Goal: Information Seeking & Learning: Learn about a topic

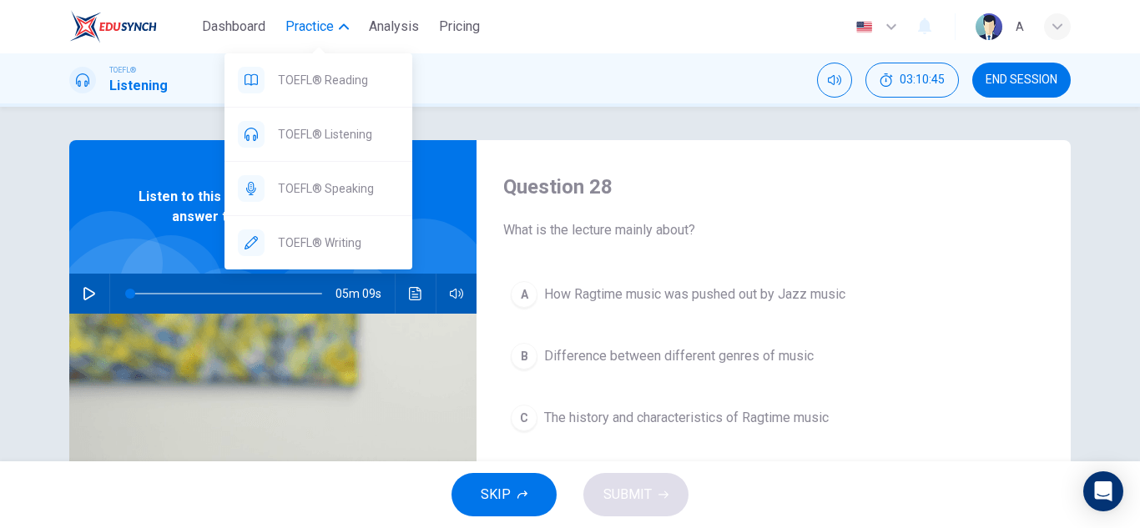
drag, startPoint x: 338, startPoint y: 85, endPoint x: 651, endPoint y: 136, distance: 317.2
click at [338, 84] on span "TOEFL® Reading" at bounding box center [338, 80] width 121 height 20
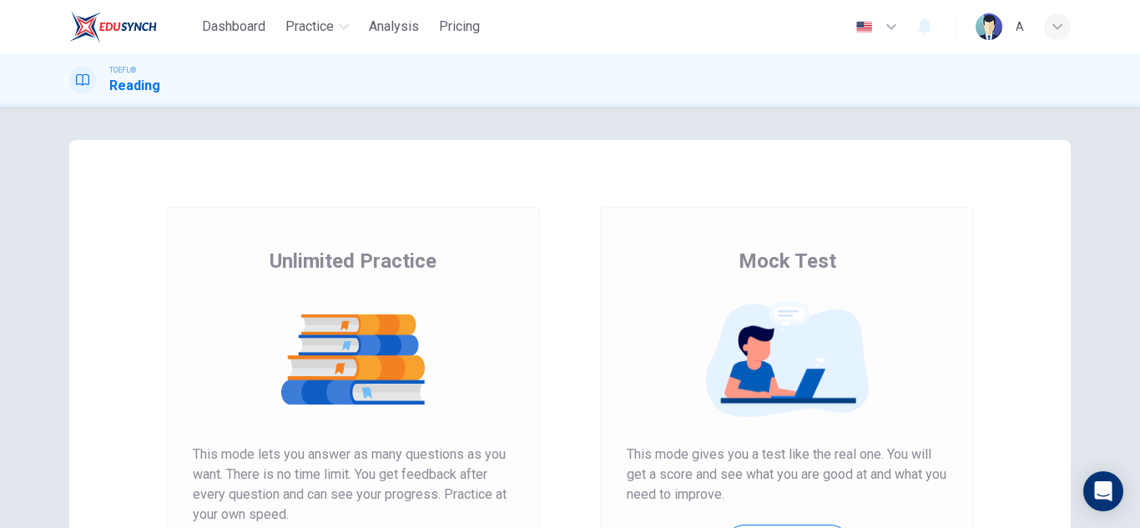
scroll to position [279, 0]
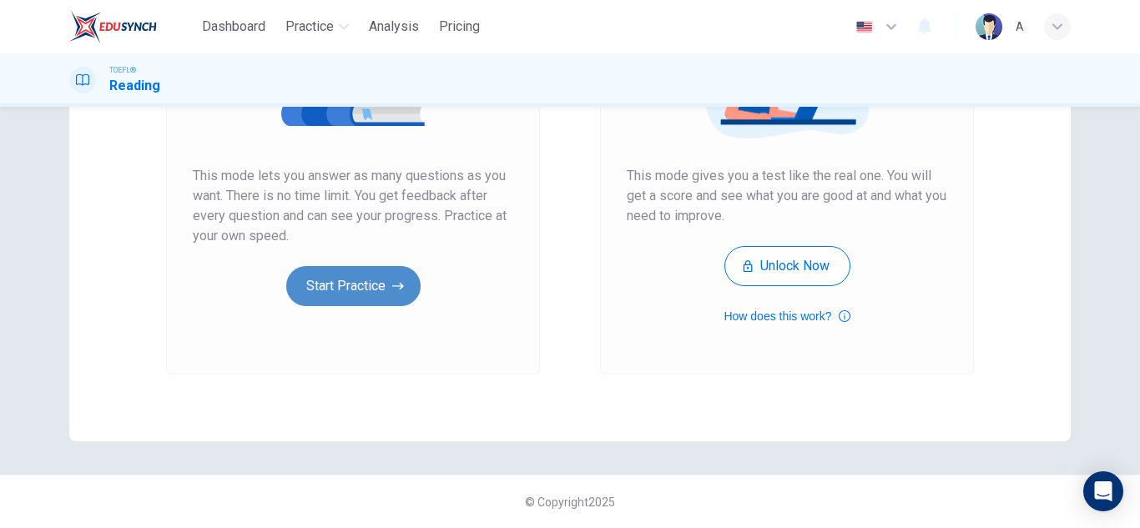
click at [341, 305] on button "Start Practice" at bounding box center [353, 286] width 134 height 40
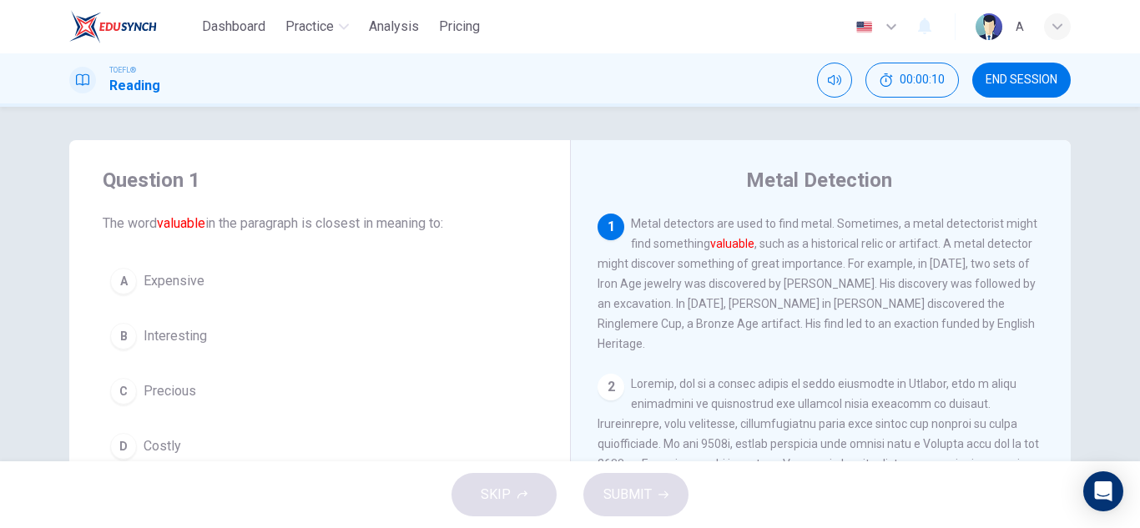
scroll to position [83, 0]
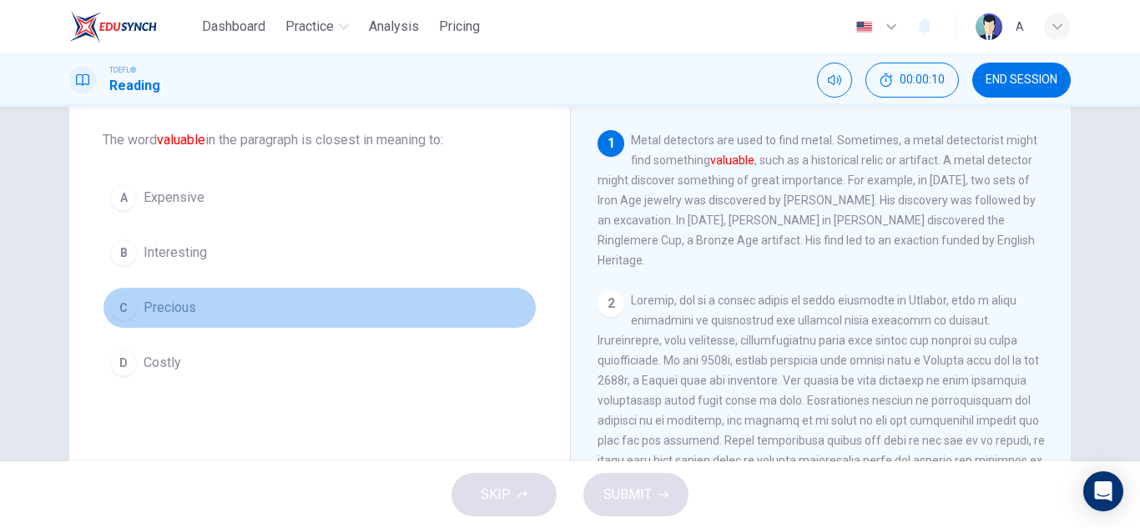
click at [328, 310] on button "C Precious" at bounding box center [320, 308] width 434 height 42
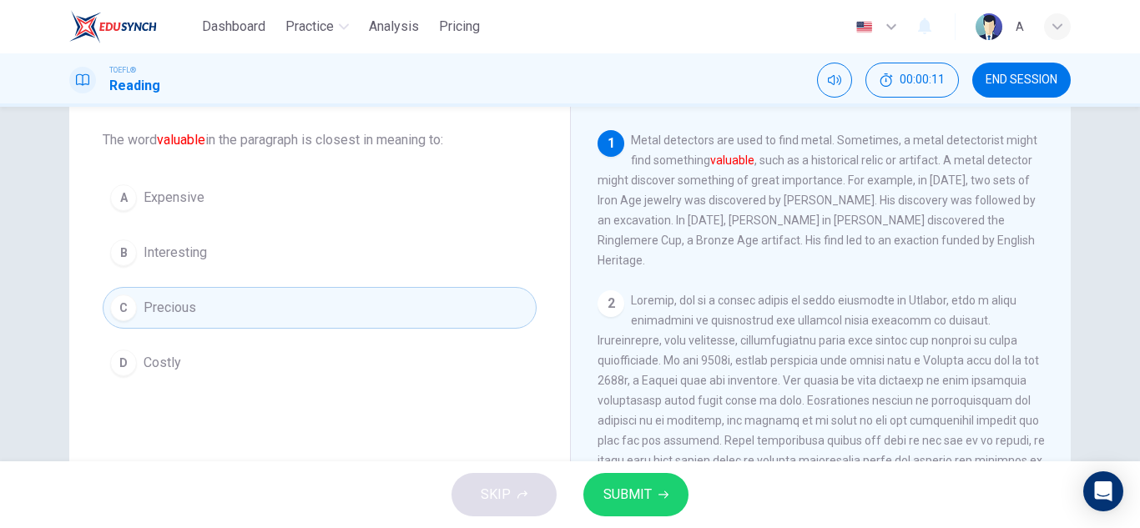
click at [680, 503] on button "SUBMIT" at bounding box center [636, 494] width 105 height 43
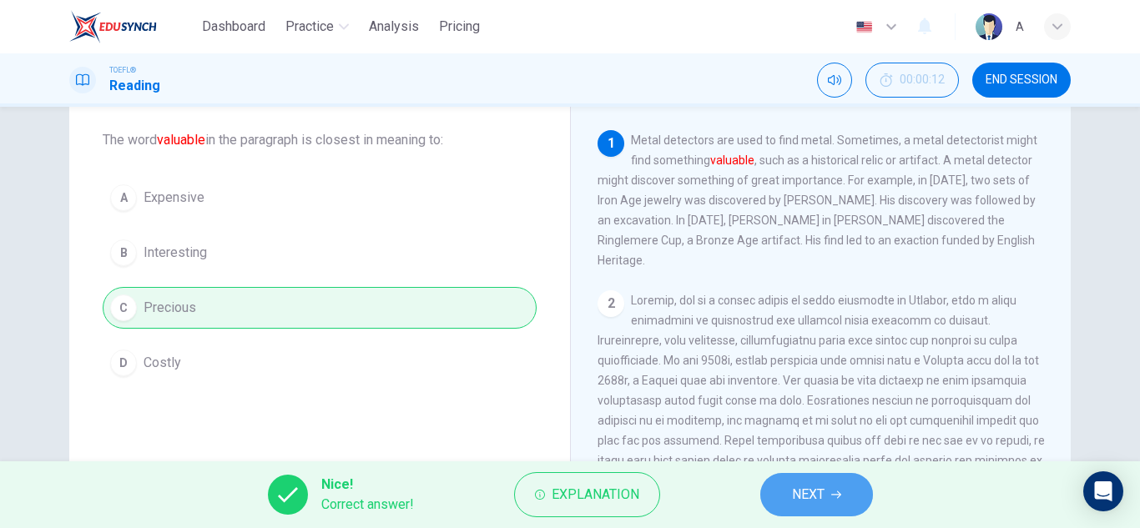
click at [792, 493] on span "NEXT" at bounding box center [808, 494] width 33 height 23
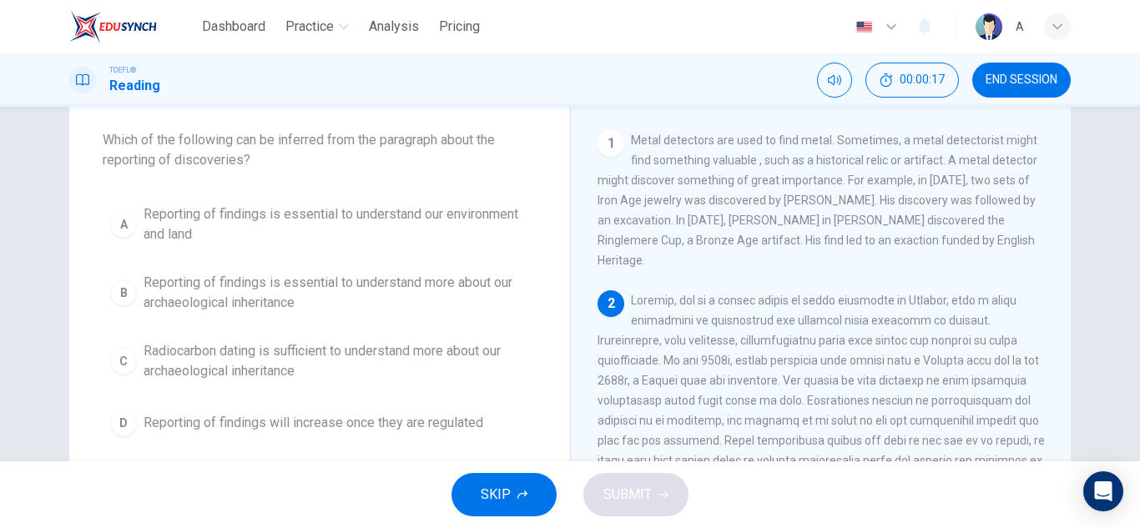
drag, startPoint x: 327, startPoint y: 225, endPoint x: 542, endPoint y: 170, distance: 221.5
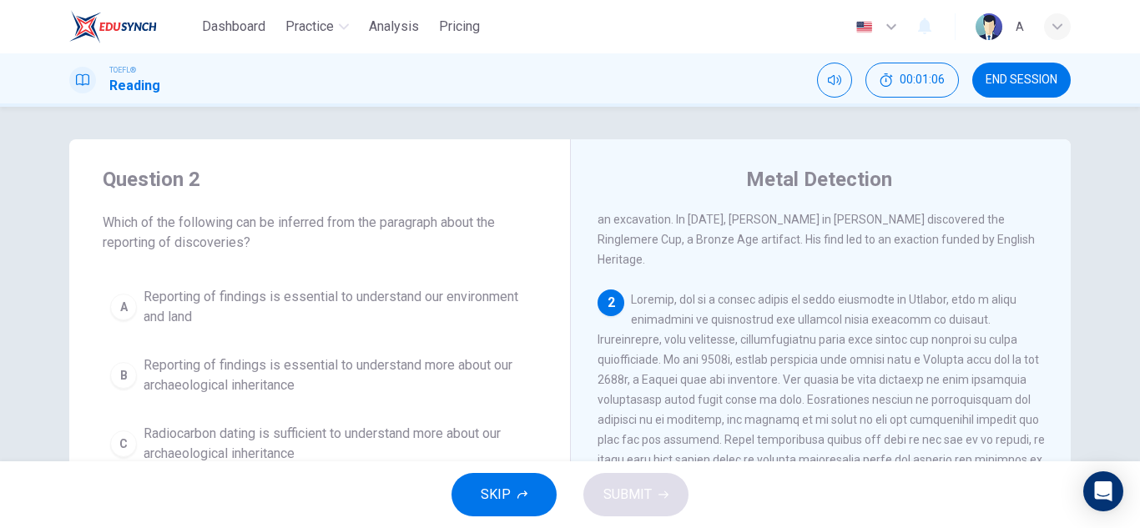
scroll to position [0, 0]
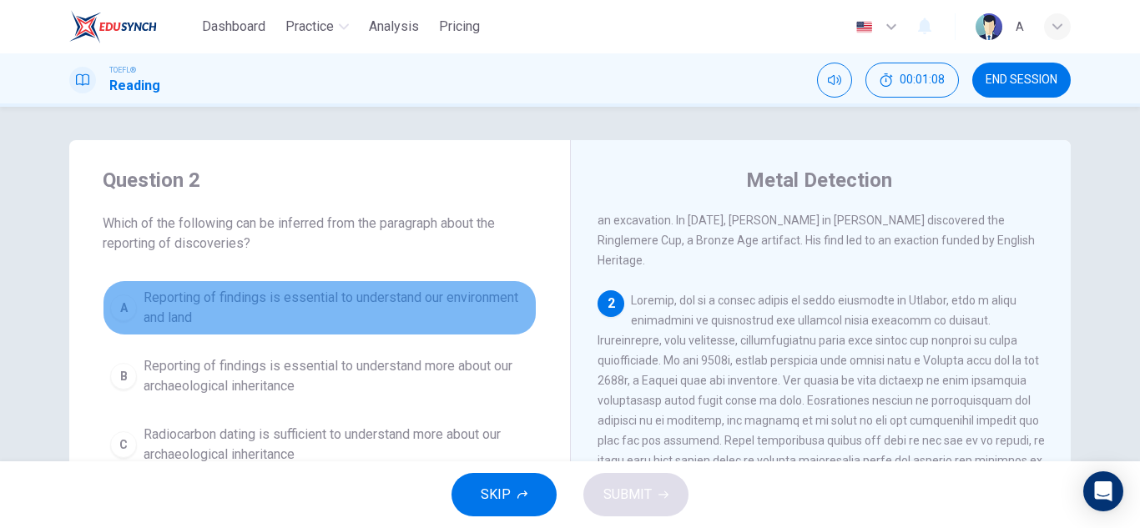
click at [510, 302] on span "Reporting of findings is essential to understand our environment and land" at bounding box center [337, 308] width 386 height 40
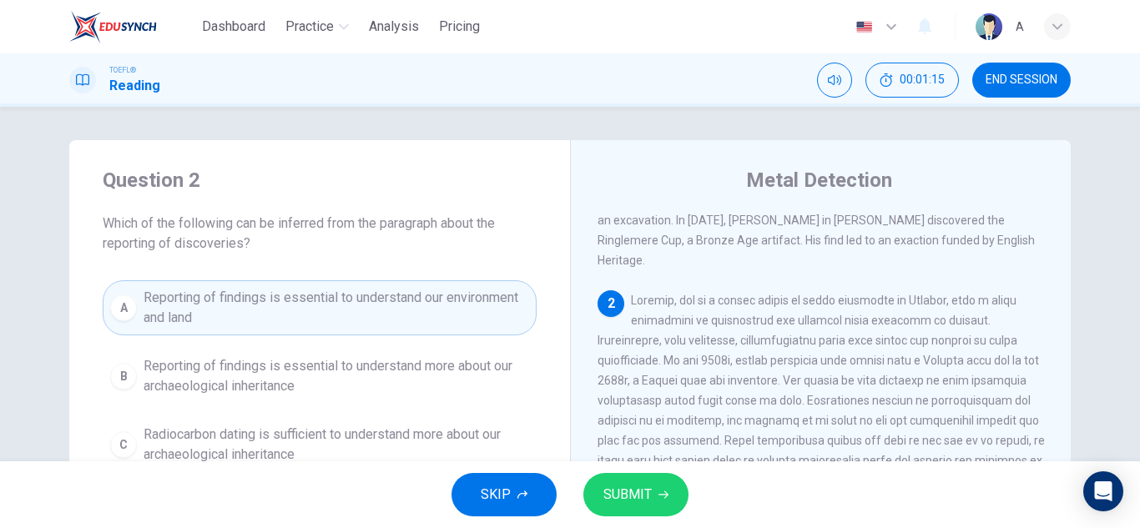
scroll to position [83, 0]
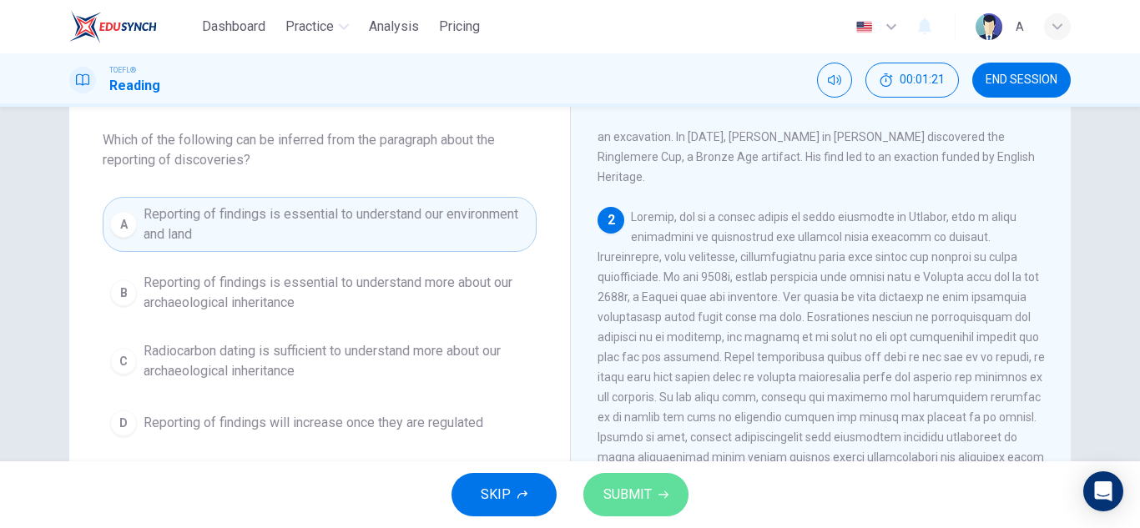
click at [624, 492] on span "SUBMIT" at bounding box center [628, 494] width 48 height 23
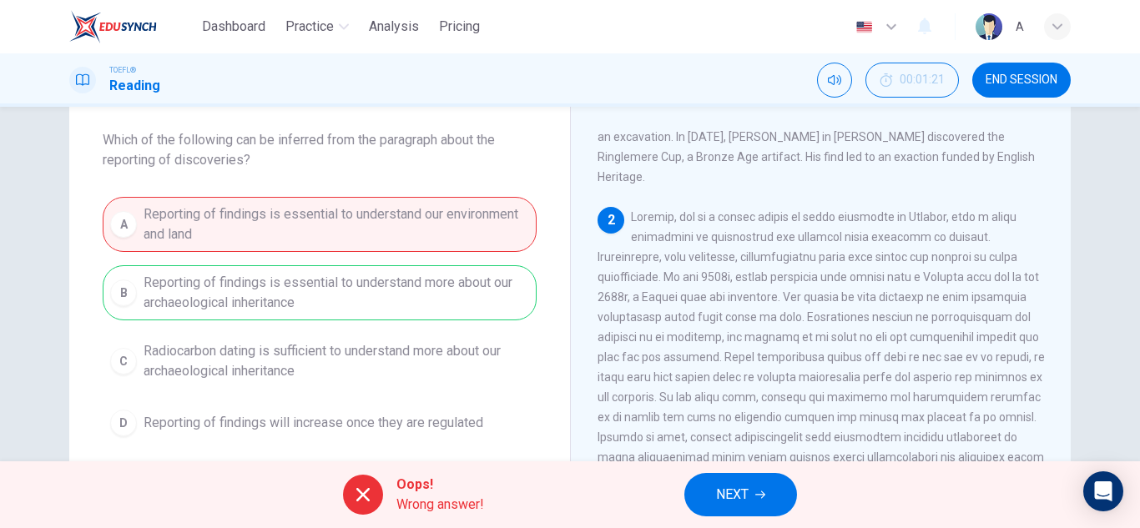
click at [709, 483] on button "NEXT" at bounding box center [741, 494] width 113 height 43
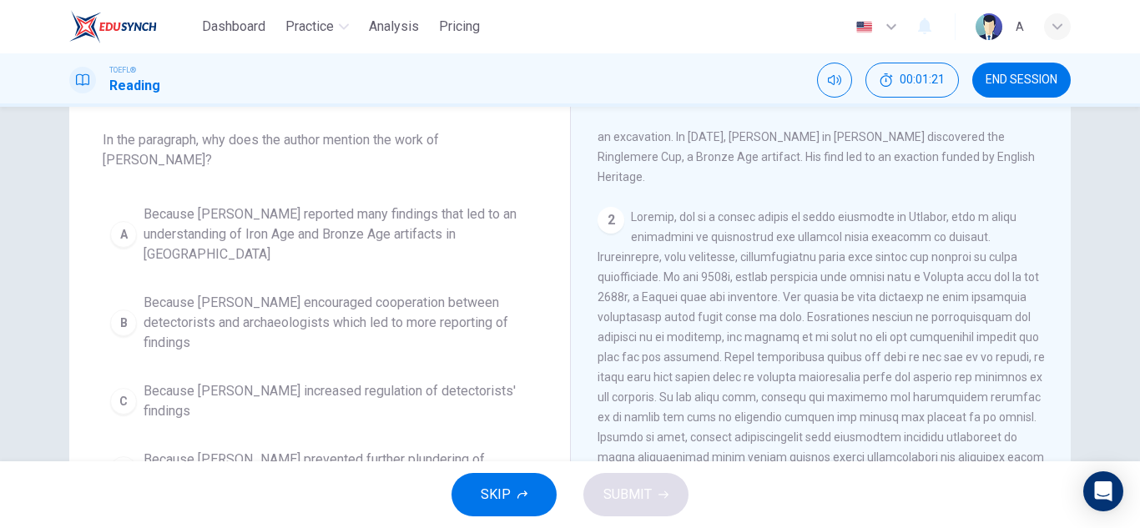
scroll to position [291, 0]
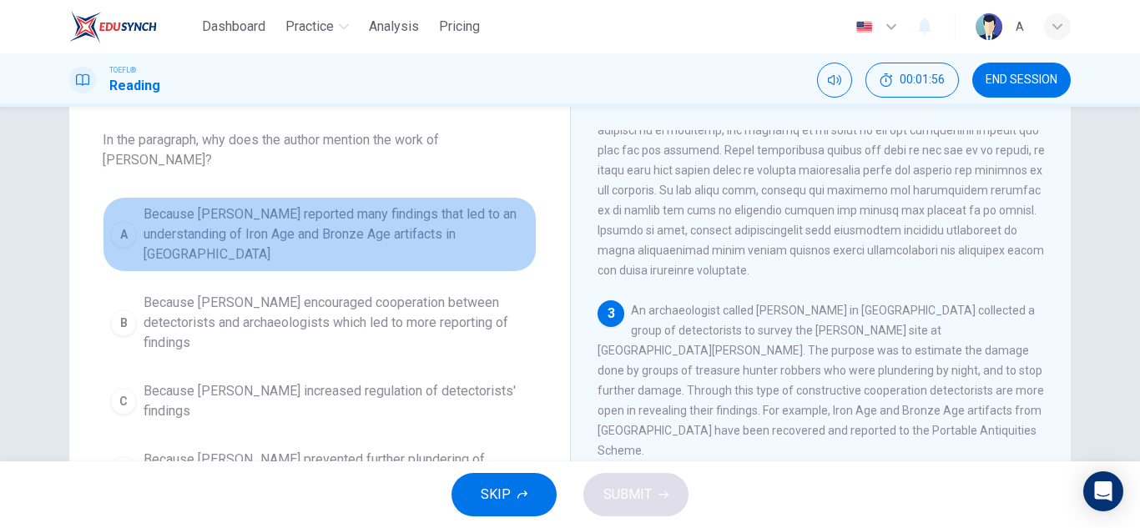
click at [470, 205] on span "Because [PERSON_NAME] reported many findings that led to an understanding of Ir…" at bounding box center [337, 235] width 386 height 60
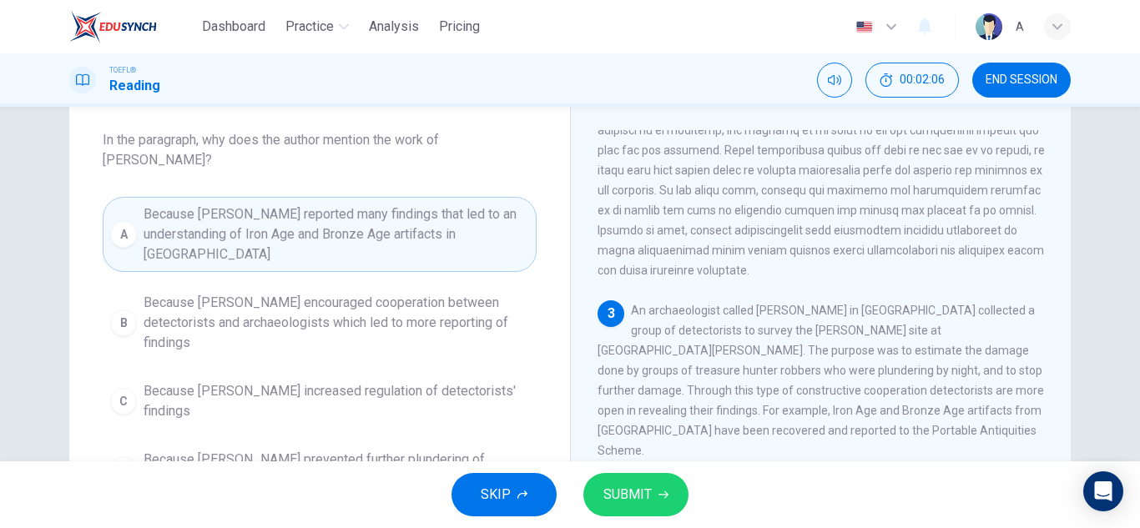
drag, startPoint x: 447, startPoint y: 414, endPoint x: 464, endPoint y: 382, distance: 36.2
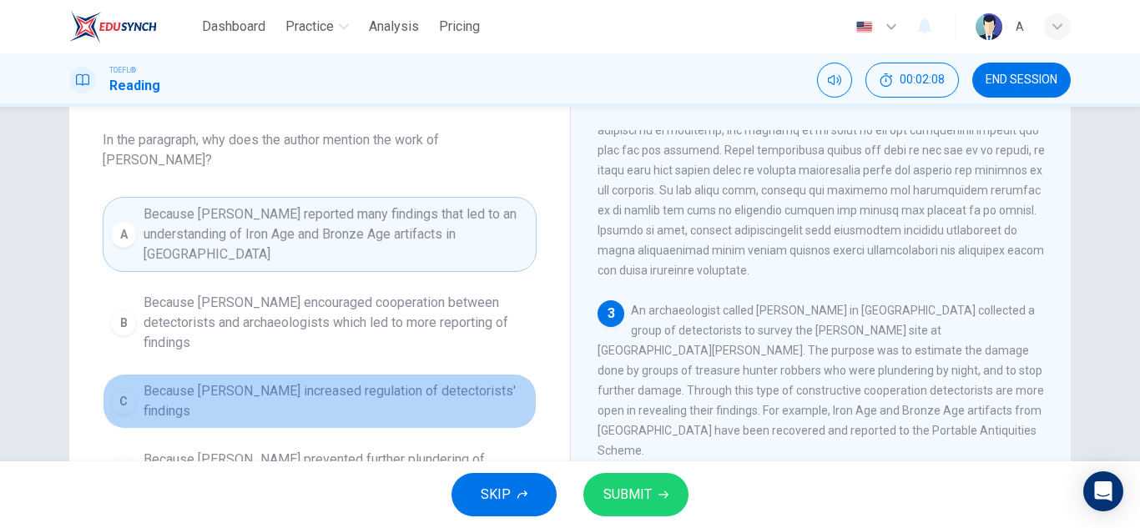
click at [464, 382] on span "Because [PERSON_NAME] increased regulation of detectorists' findings" at bounding box center [337, 402] width 386 height 40
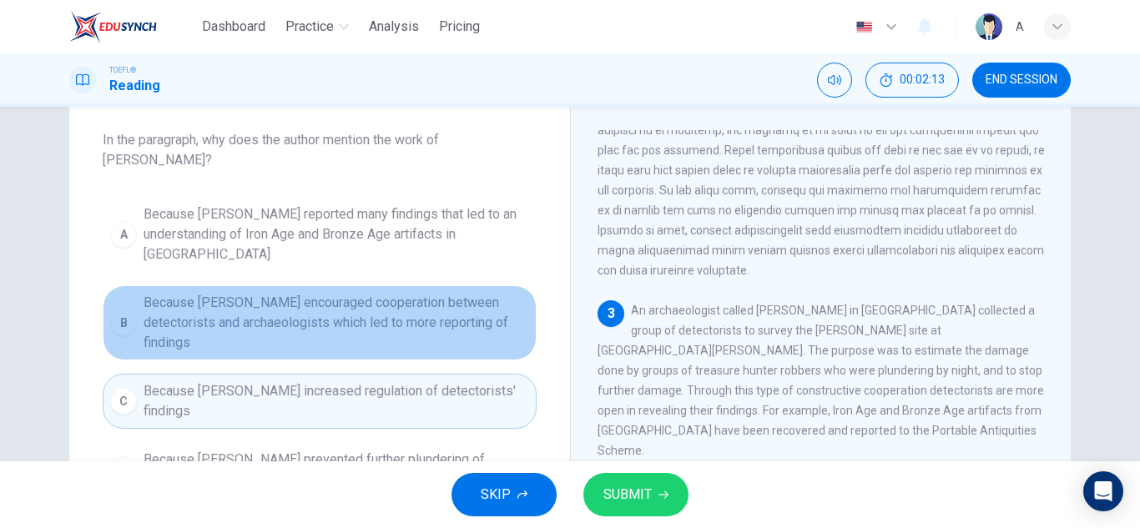
click at [456, 309] on span "Because [PERSON_NAME] encouraged cooperation between detectorists and archaeolo…" at bounding box center [337, 323] width 386 height 60
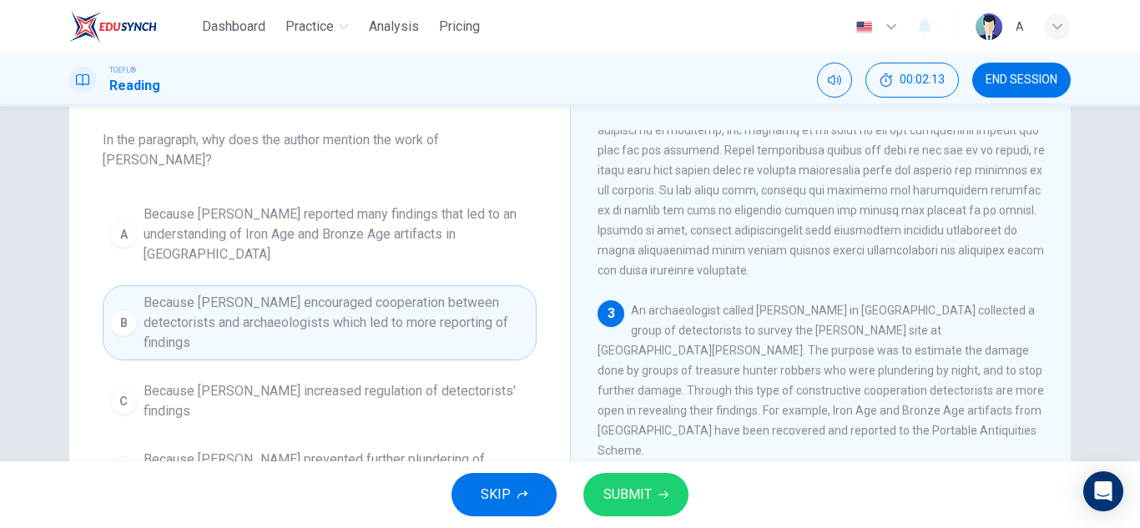
click at [603, 485] on button "SUBMIT" at bounding box center [636, 494] width 105 height 43
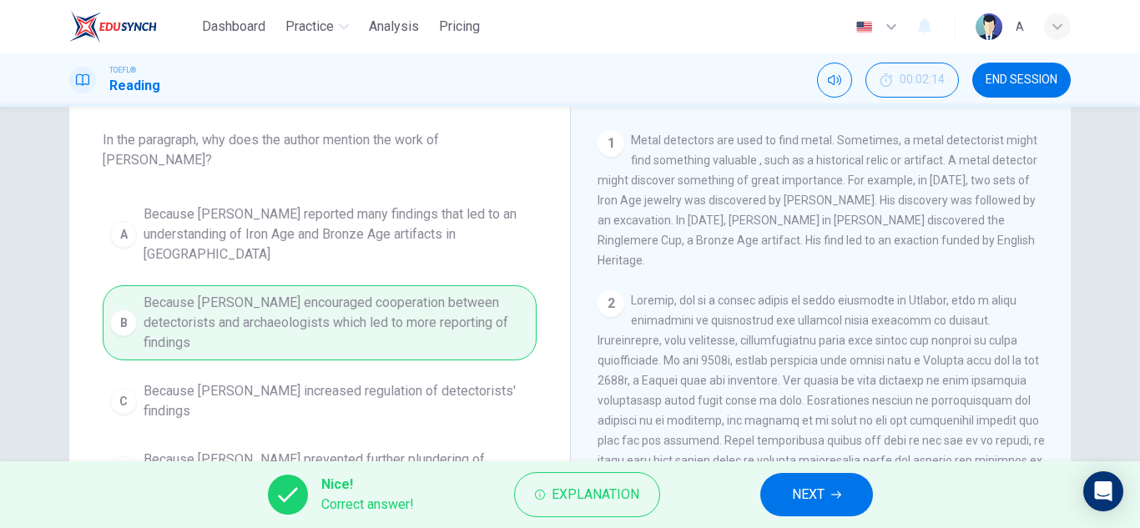
scroll to position [0, 0]
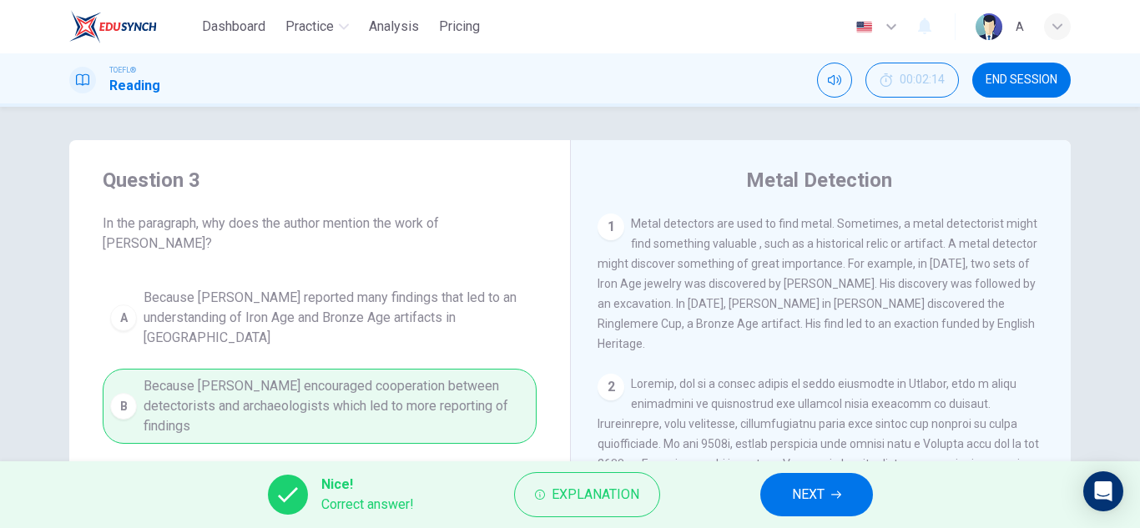
click at [806, 482] on button "NEXT" at bounding box center [817, 494] width 113 height 43
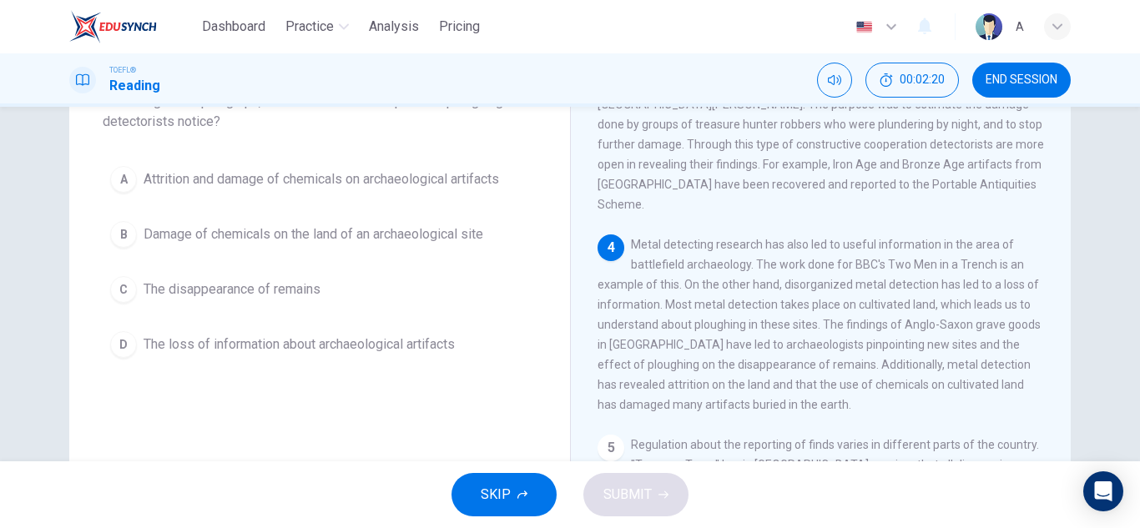
scroll to position [83, 0]
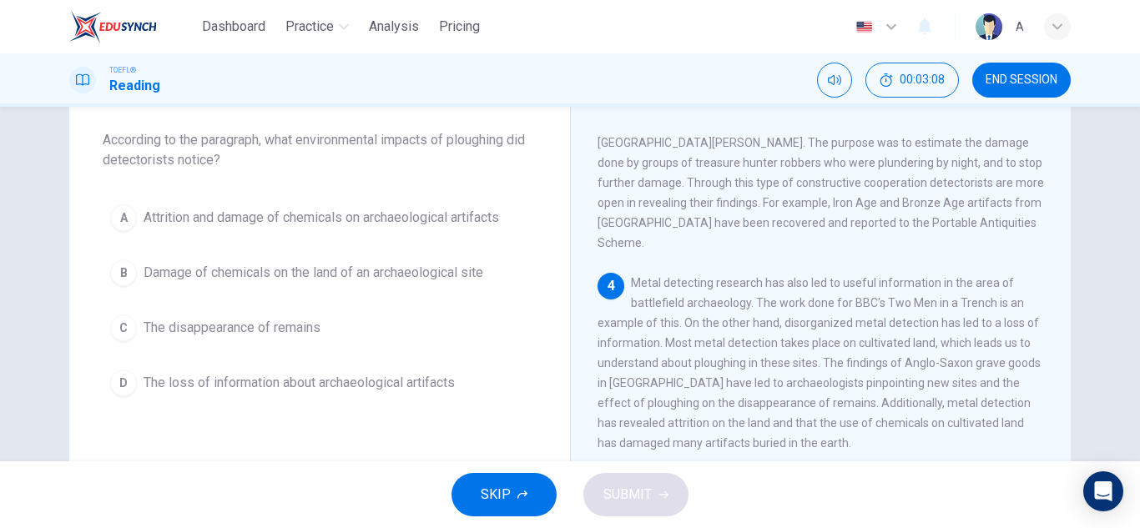
click at [360, 193] on div "Question 4 According to the paragraph, what environmental impacts of ploughing …" at bounding box center [319, 244] width 501 height 374
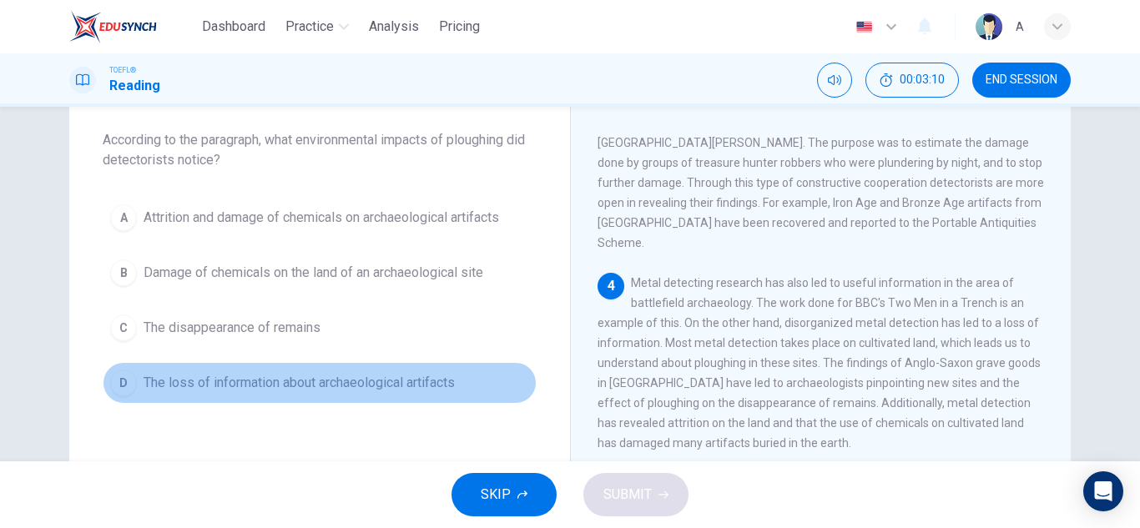
click at [321, 390] on span "The loss of information about archaeological artifacts" at bounding box center [299, 383] width 311 height 20
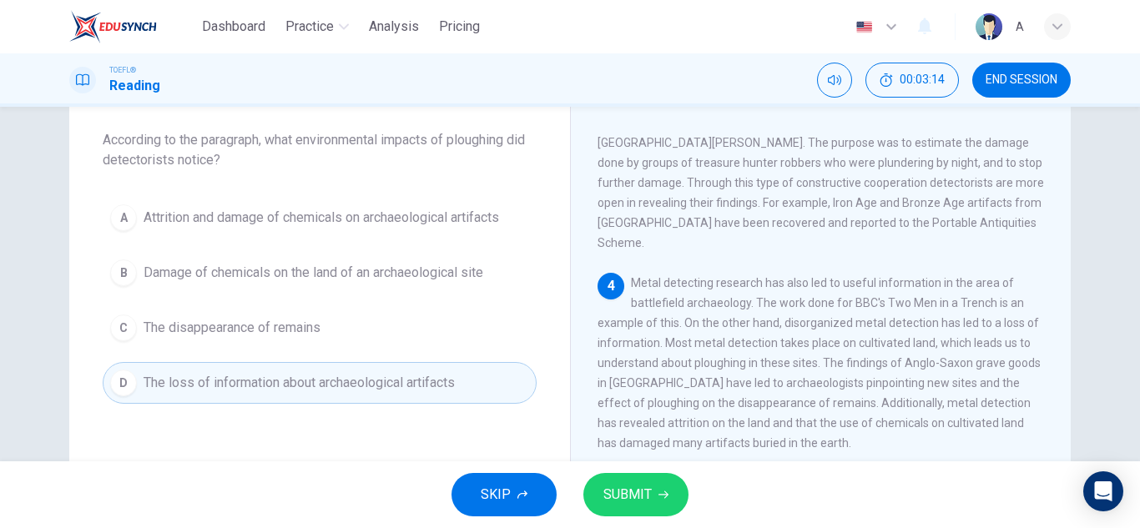
click at [651, 471] on div "SKIP SUBMIT" at bounding box center [570, 495] width 1140 height 67
click at [641, 503] on span "SUBMIT" at bounding box center [628, 494] width 48 height 23
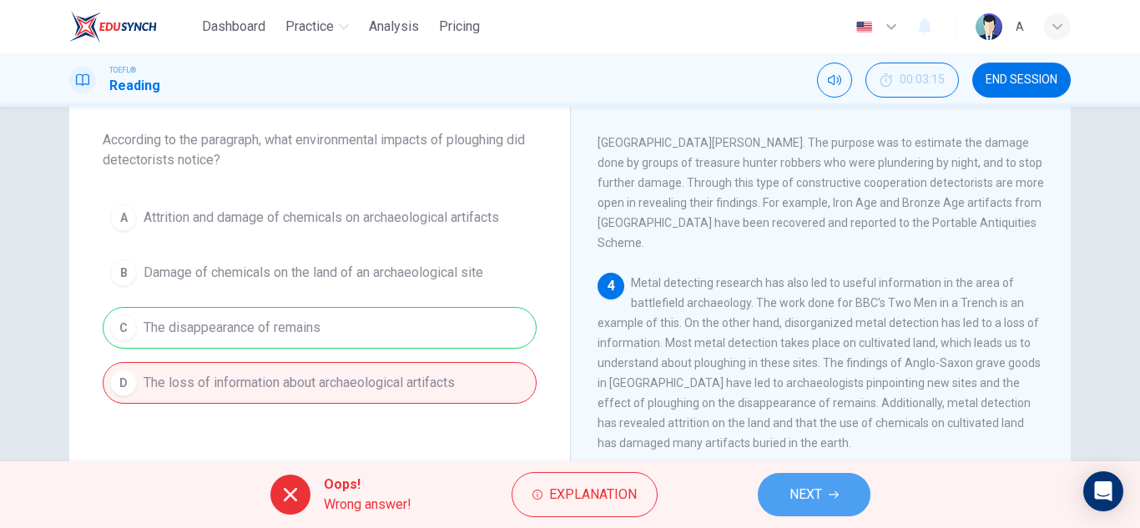
drag, startPoint x: 857, startPoint y: 488, endPoint x: 879, endPoint y: 491, distance: 22.8
click at [857, 488] on button "NEXT" at bounding box center [814, 494] width 113 height 43
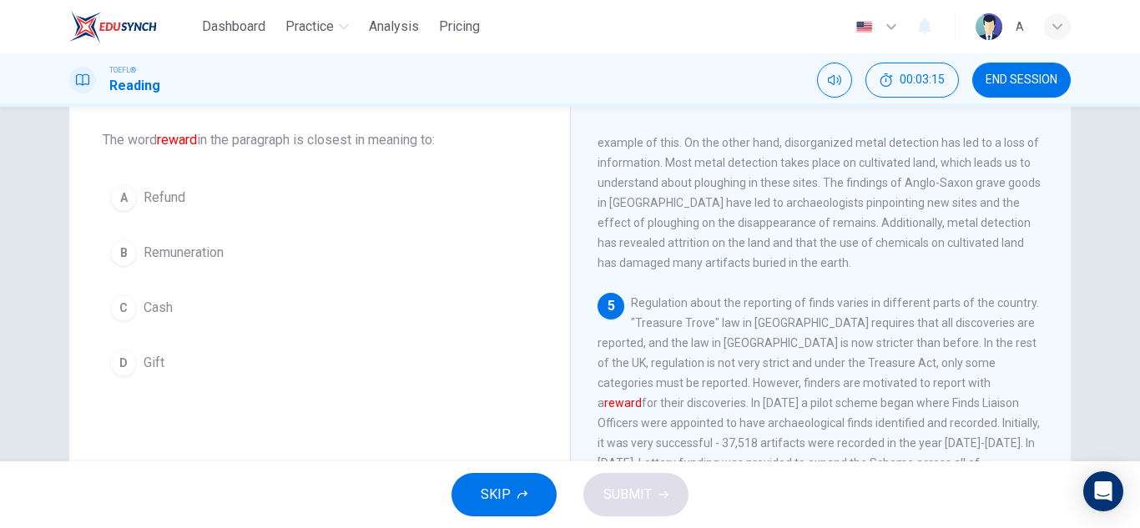
scroll to position [706, 0]
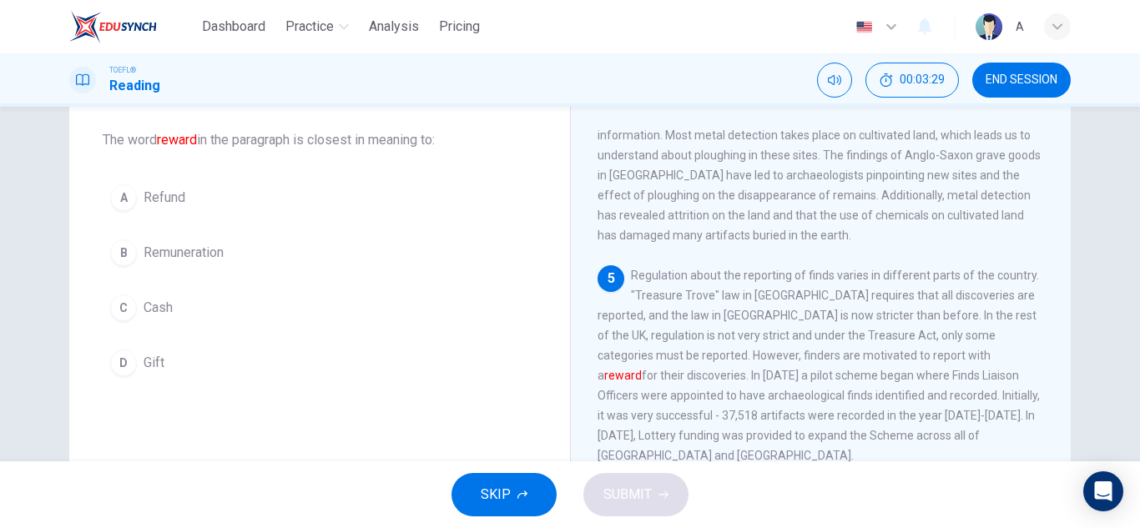
click at [159, 301] on span "Cash" at bounding box center [158, 308] width 29 height 20
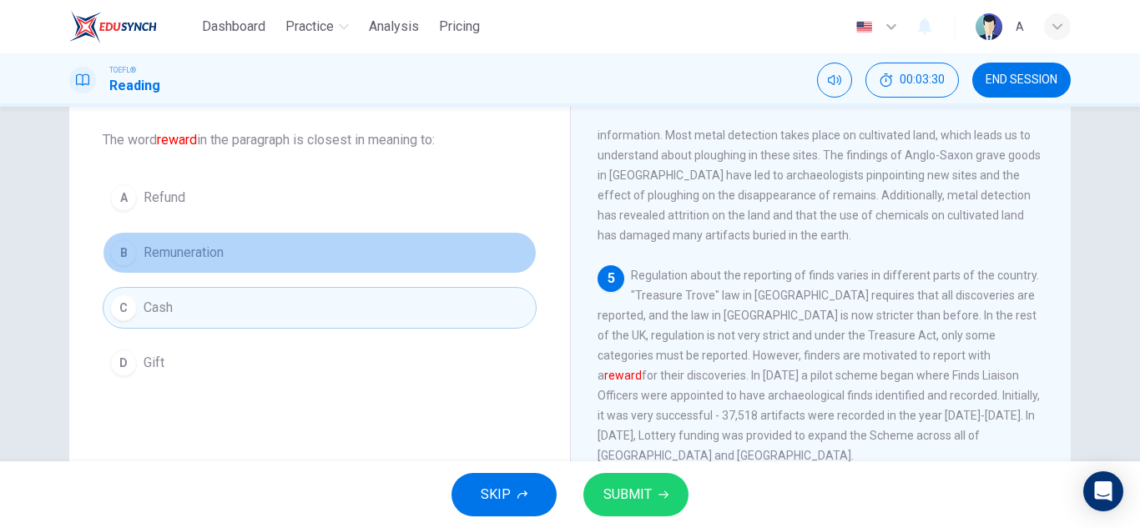
click at [226, 260] on button "B Remuneration" at bounding box center [320, 253] width 434 height 42
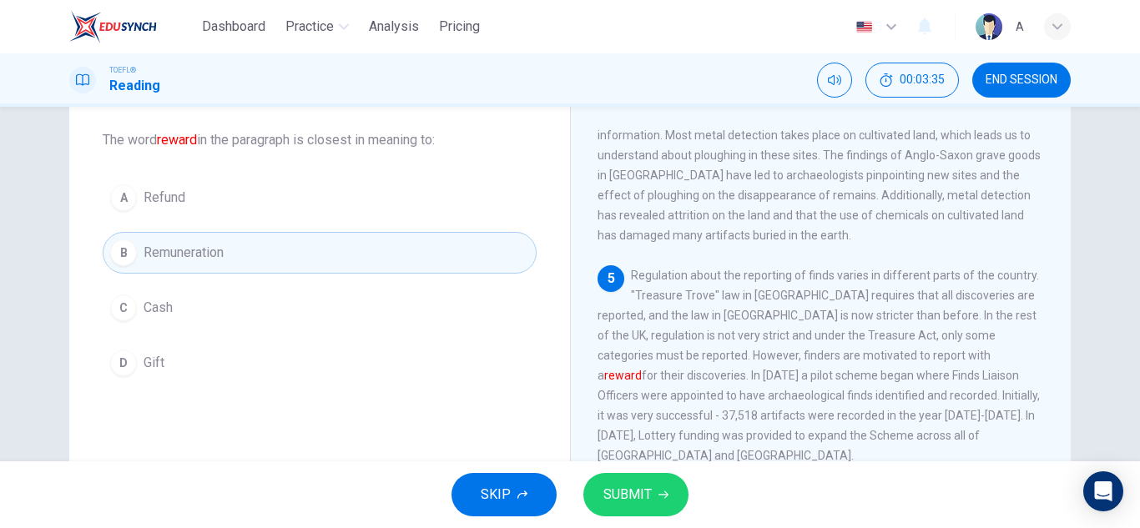
click at [284, 352] on button "D Gift" at bounding box center [320, 363] width 434 height 42
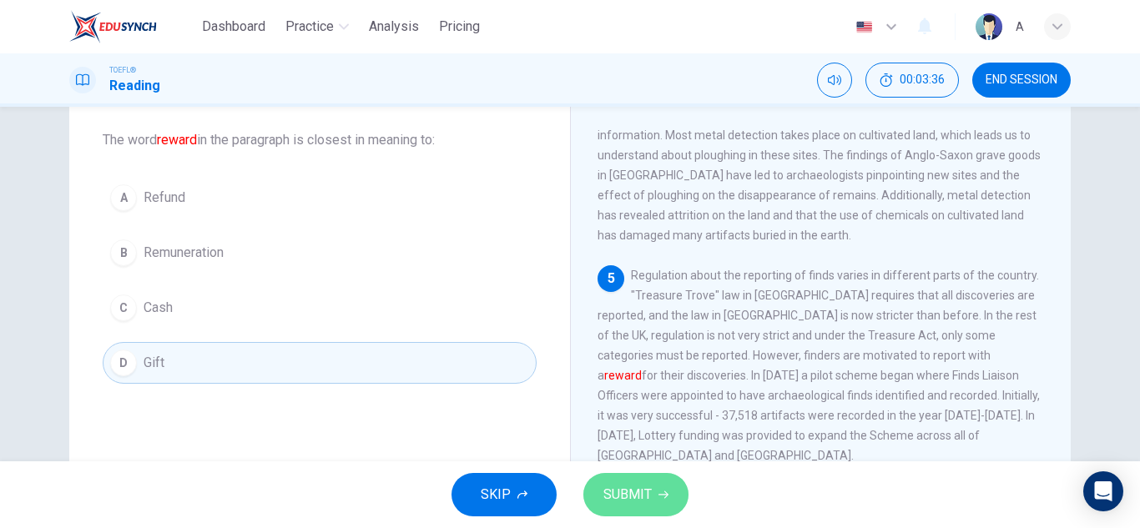
click at [681, 499] on button "SUBMIT" at bounding box center [636, 494] width 105 height 43
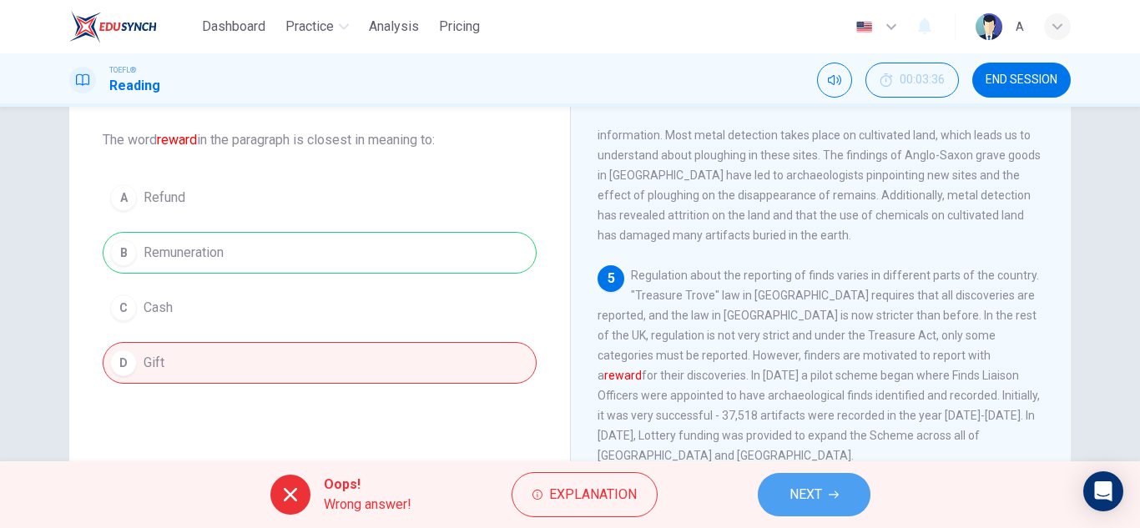
click at [776, 482] on button "NEXT" at bounding box center [814, 494] width 113 height 43
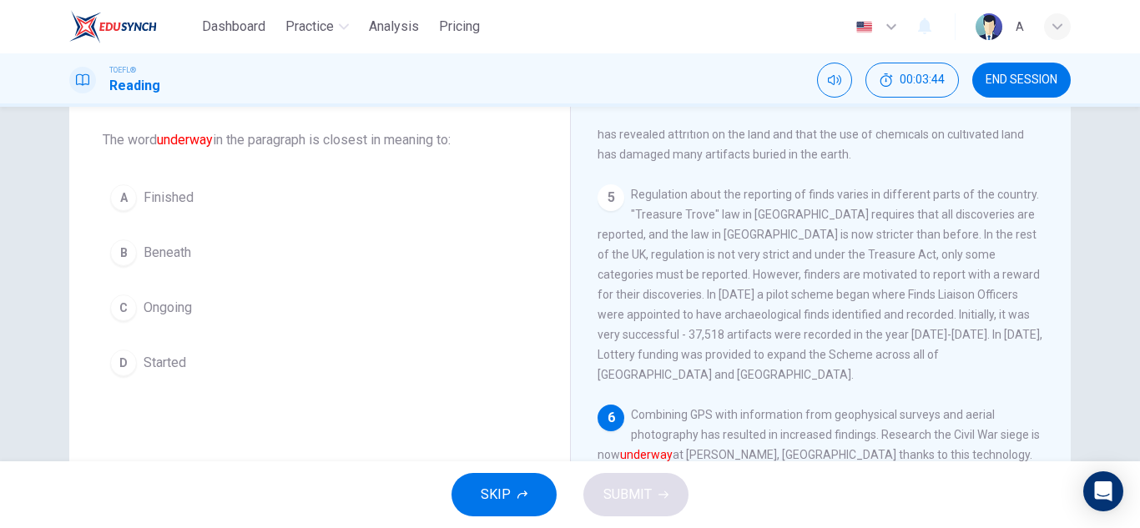
scroll to position [167, 0]
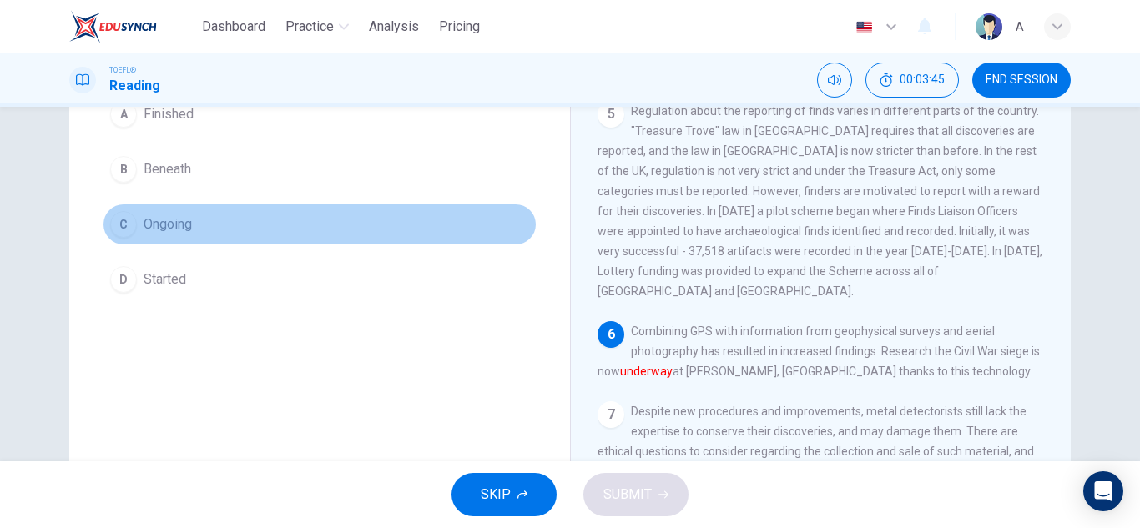
click at [232, 216] on button "C Ongoing" at bounding box center [320, 225] width 434 height 42
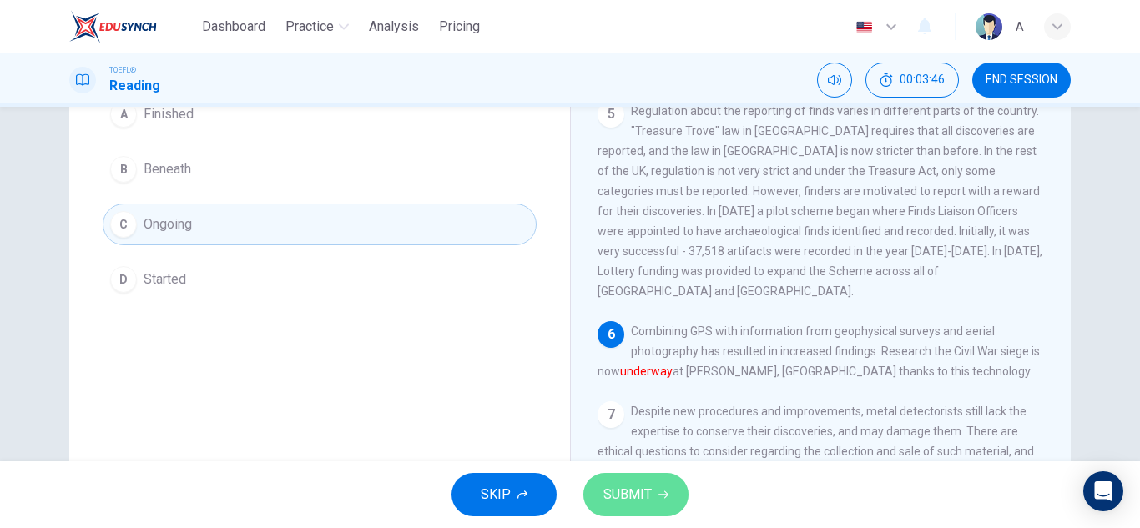
click at [639, 470] on div "SKIP SUBMIT" at bounding box center [570, 495] width 1140 height 67
click at [655, 478] on button "SUBMIT" at bounding box center [636, 494] width 105 height 43
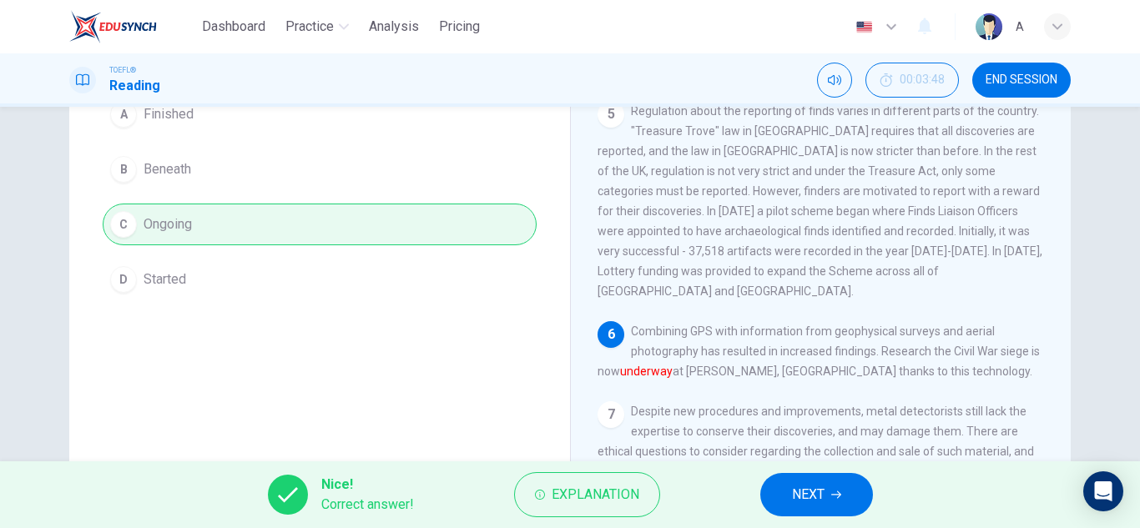
click at [782, 493] on button "NEXT" at bounding box center [817, 494] width 113 height 43
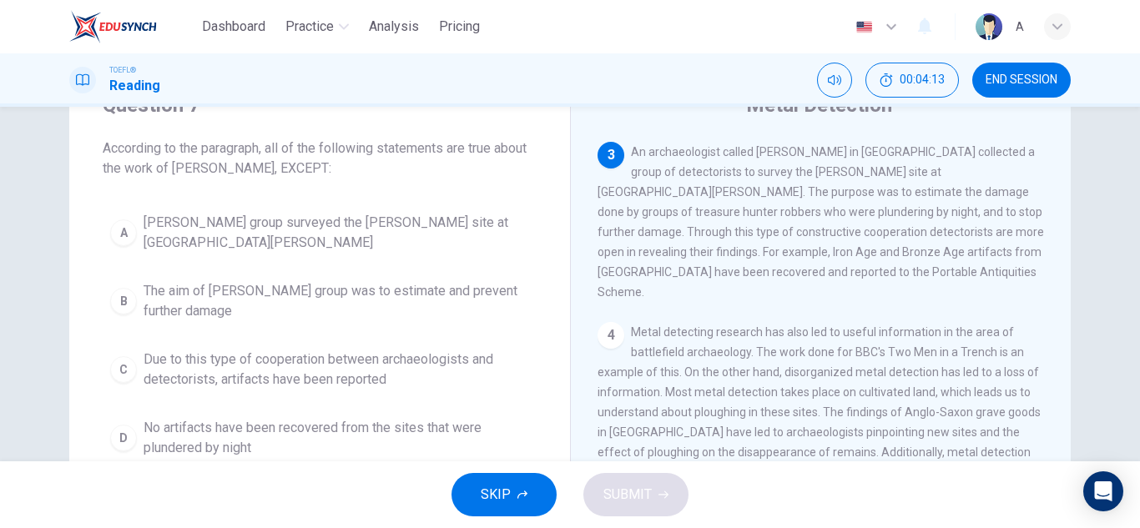
scroll to position [104, 0]
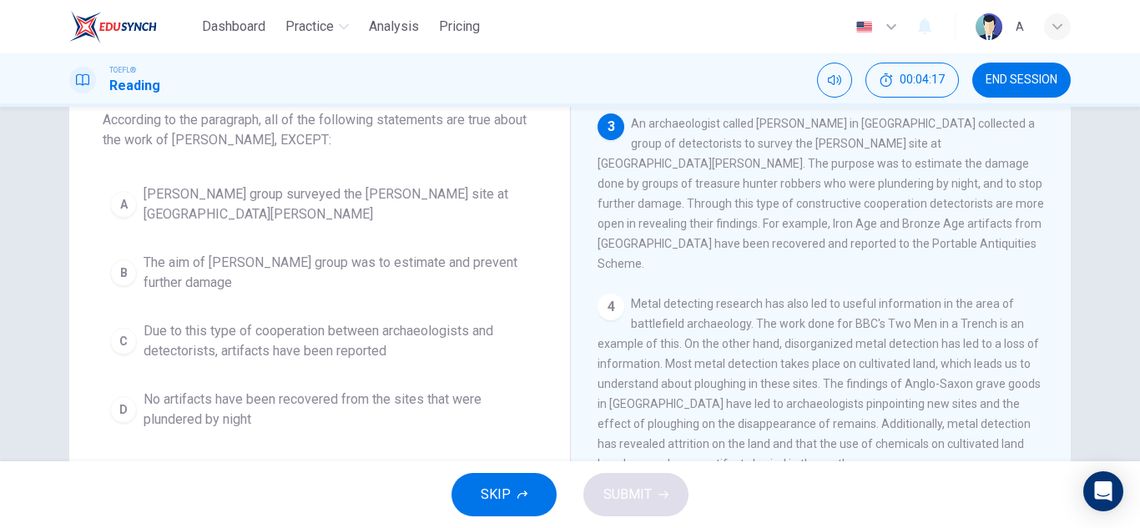
click at [349, 406] on span "No artifacts have been recovered from the sites that were plundered by night" at bounding box center [337, 410] width 386 height 40
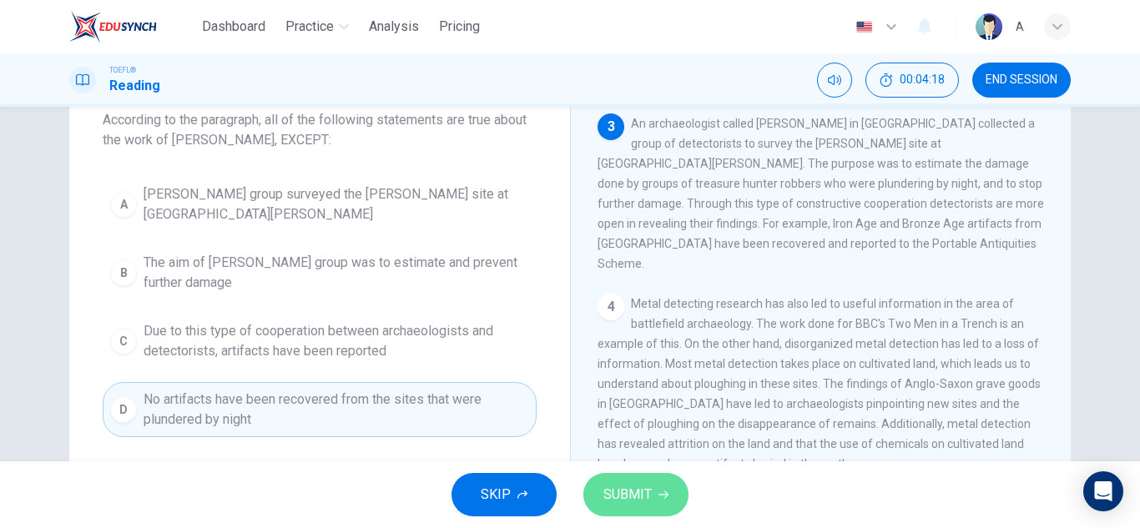
click at [628, 474] on button "SUBMIT" at bounding box center [636, 494] width 105 height 43
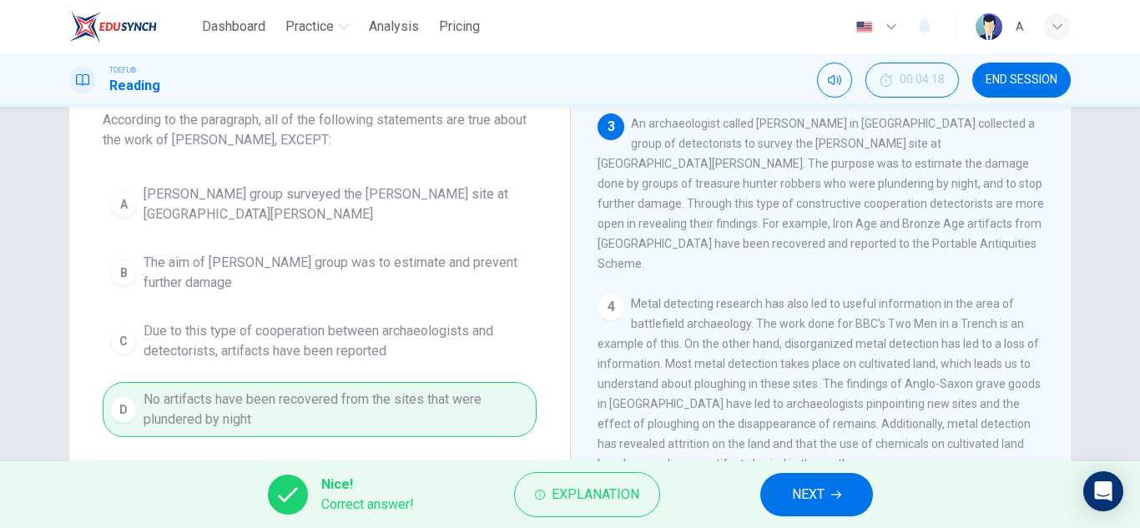
click at [800, 504] on span "NEXT" at bounding box center [808, 494] width 33 height 23
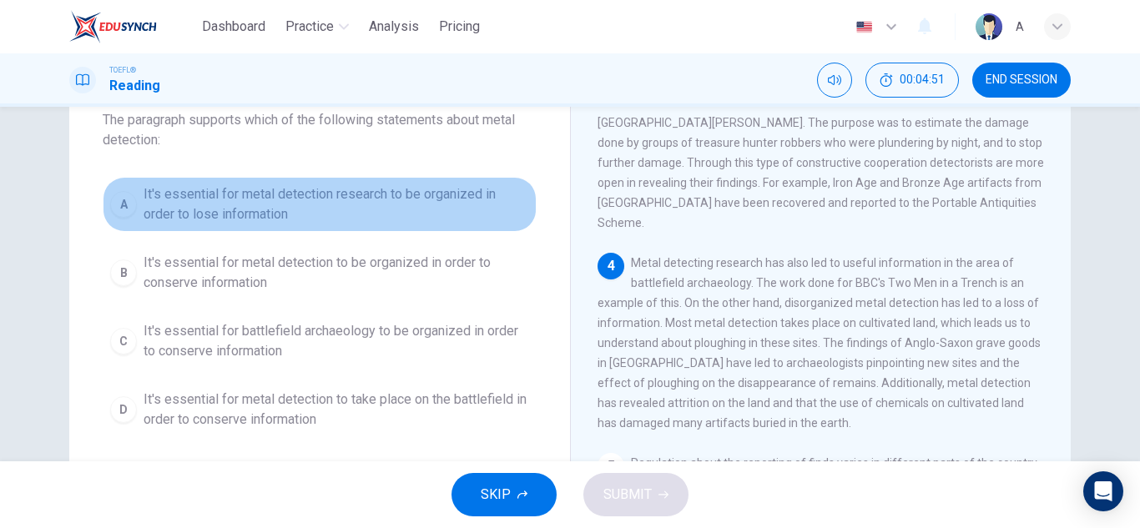
click at [250, 214] on span "It's essential for metal detection research to be organized in order to lose in…" at bounding box center [337, 205] width 386 height 40
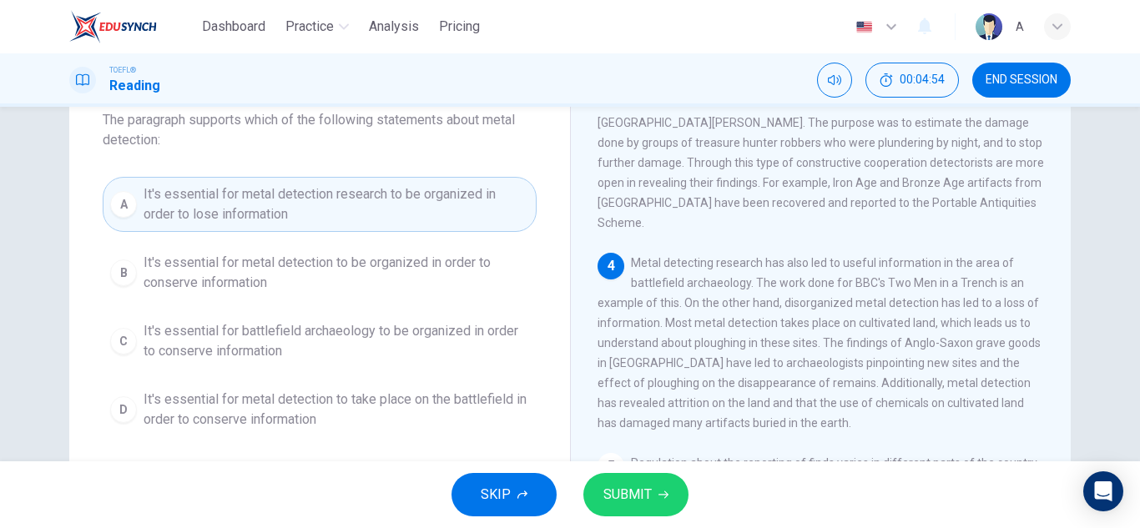
click at [359, 265] on span "It's essential for metal detection to be organized in order to conserve informa…" at bounding box center [337, 273] width 386 height 40
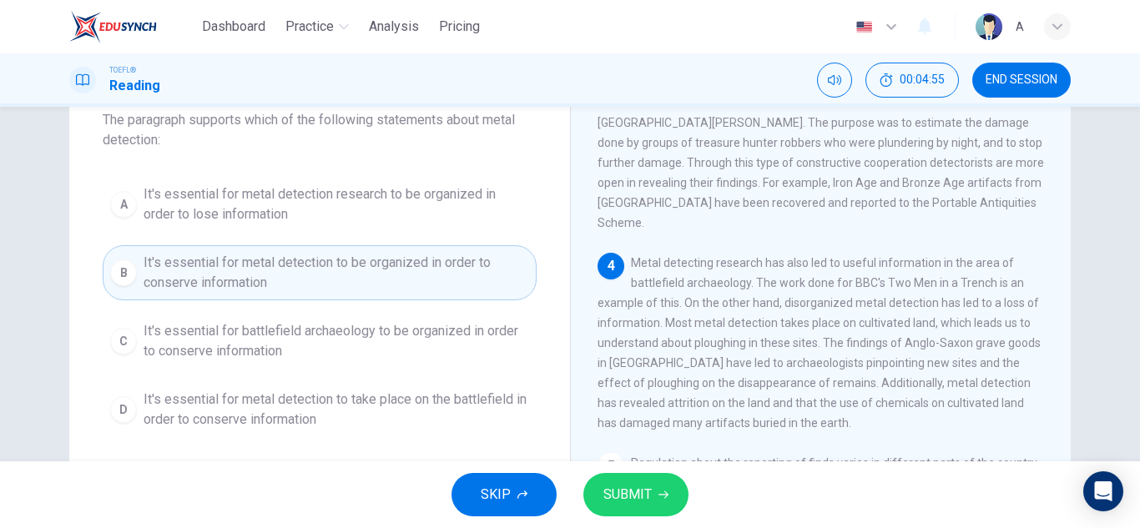
click at [682, 475] on div "SKIP SUBMIT" at bounding box center [570, 495] width 1140 height 67
click at [658, 486] on button "SUBMIT" at bounding box center [636, 494] width 105 height 43
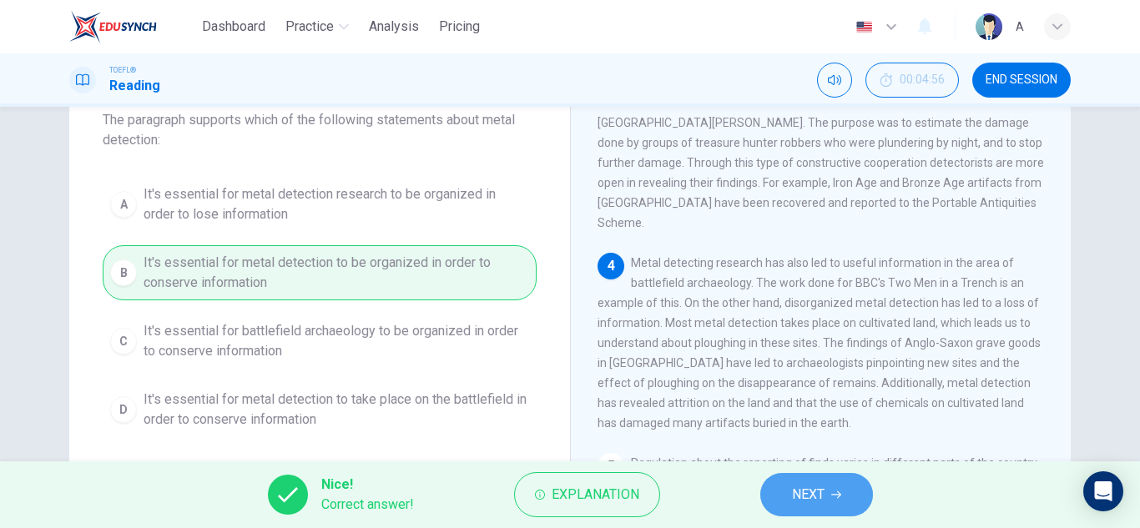
click at [798, 479] on button "NEXT" at bounding box center [817, 494] width 113 height 43
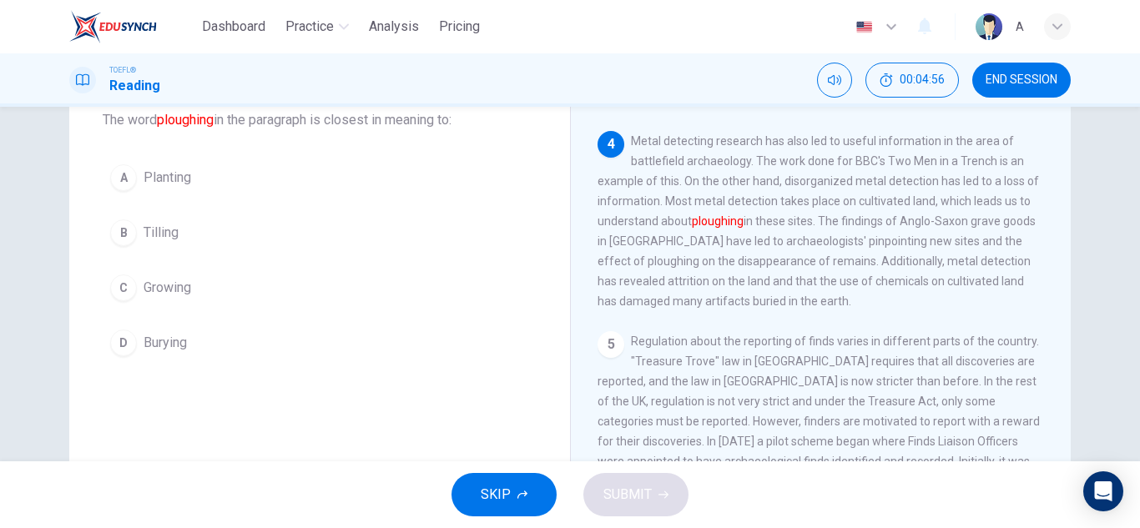
scroll to position [624, 0]
click at [250, 171] on button "A Planting" at bounding box center [320, 178] width 434 height 42
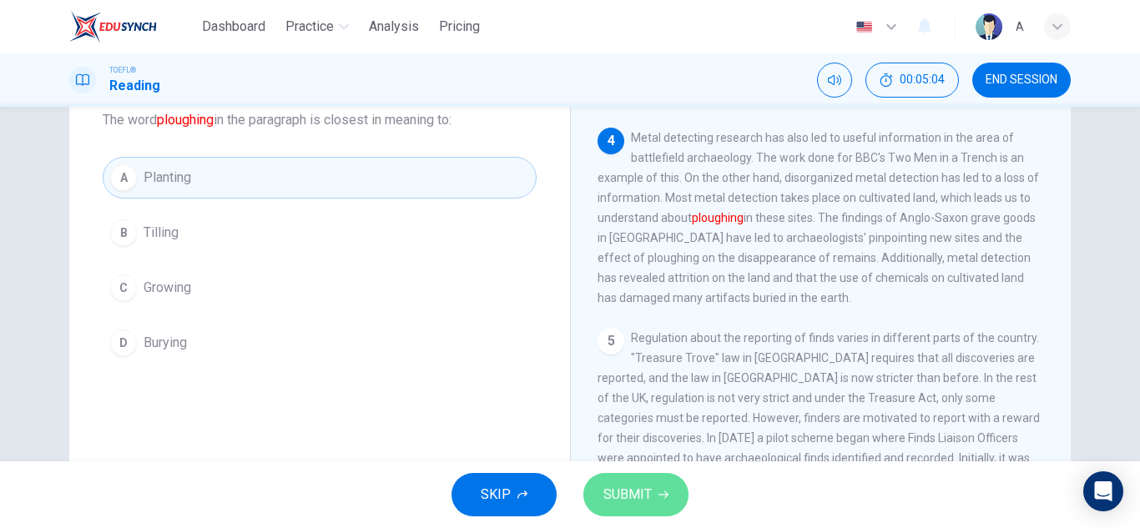
click at [643, 495] on span "SUBMIT" at bounding box center [628, 494] width 48 height 23
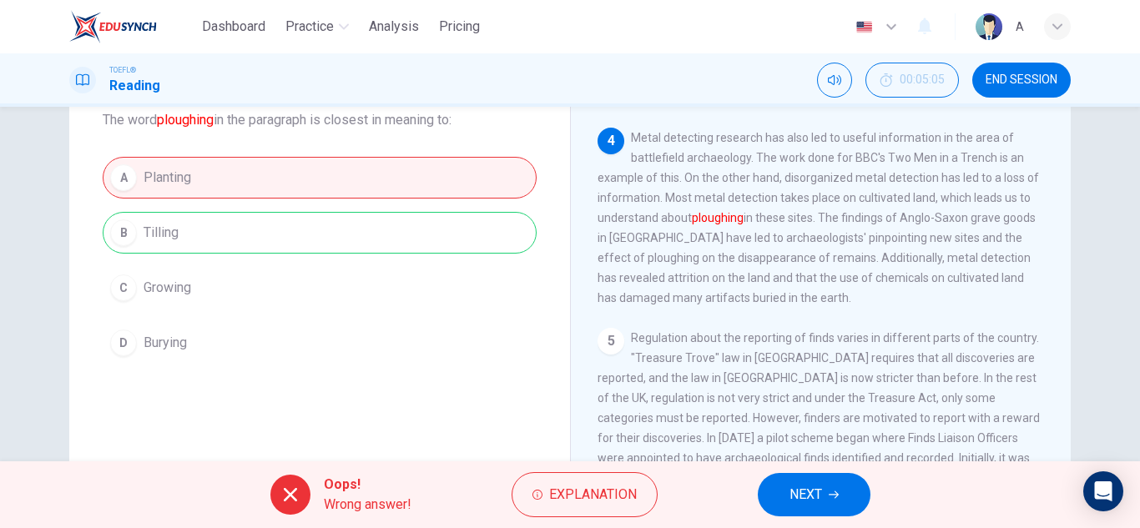
drag, startPoint x: 786, startPoint y: 487, endPoint x: 795, endPoint y: 475, distance: 14.4
click at [791, 485] on button "NEXT" at bounding box center [814, 494] width 113 height 43
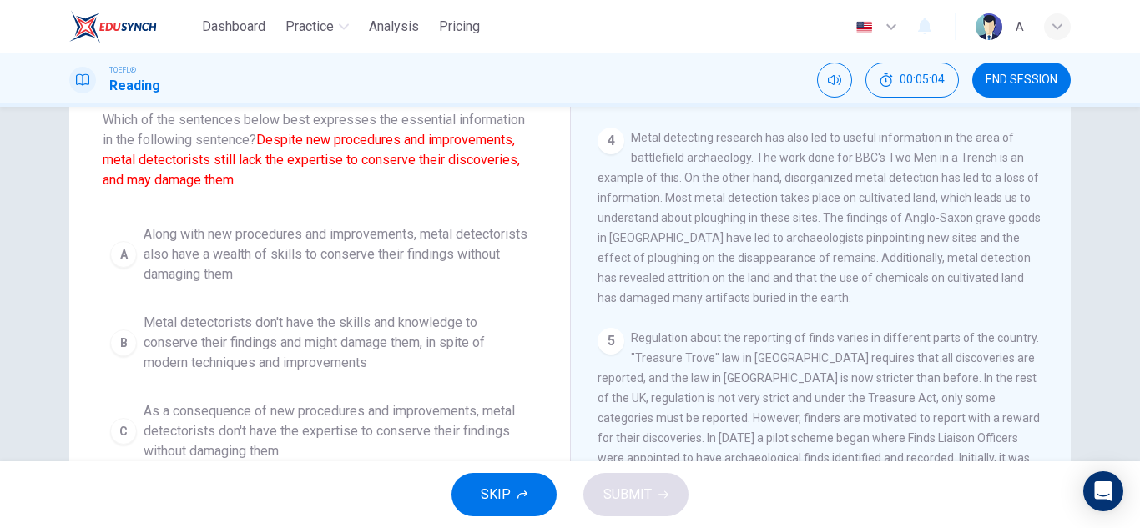
scroll to position [787, 0]
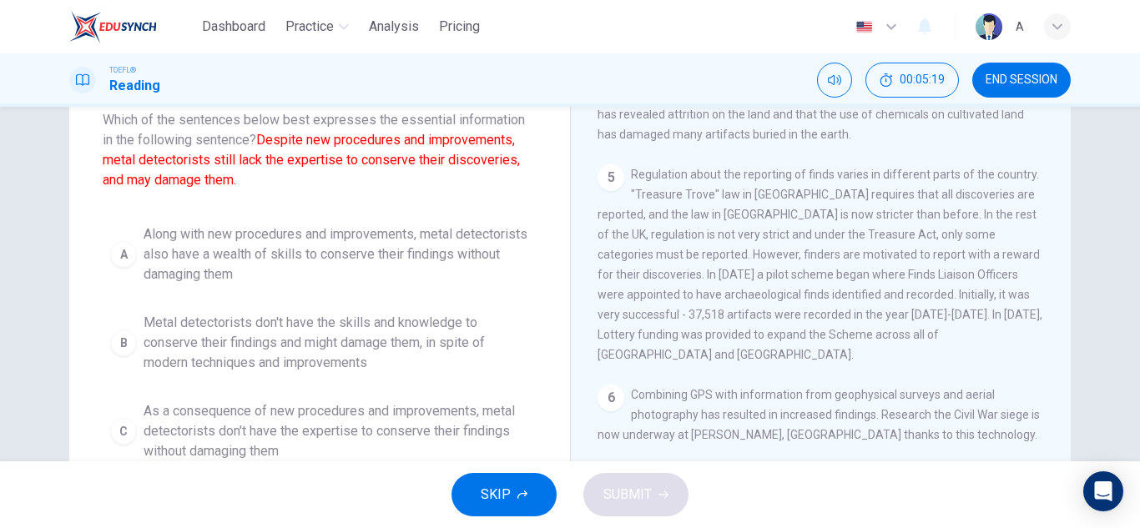
click at [196, 354] on span "Metal detectorists don't have the skills and knowledge to conserve their findin…" at bounding box center [337, 343] width 386 height 60
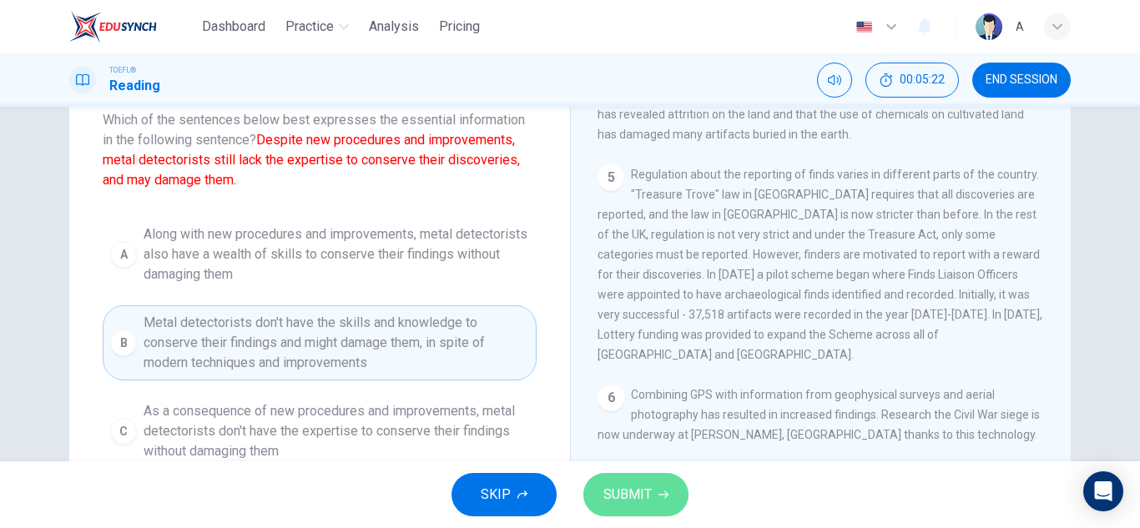
click at [631, 492] on span "SUBMIT" at bounding box center [628, 494] width 48 height 23
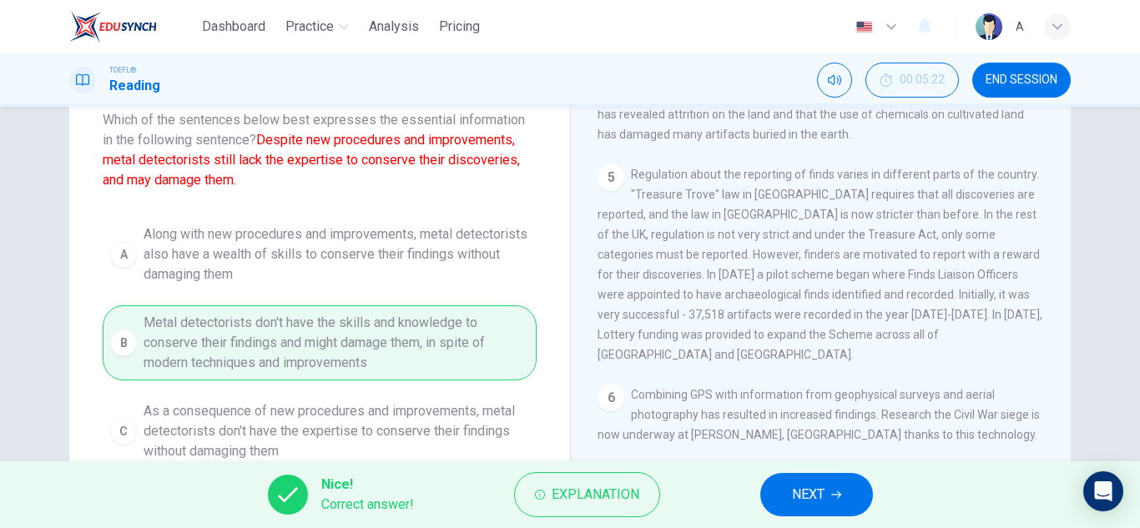
click at [800, 468] on div "Nice! Correct answer! Explanation NEXT" at bounding box center [570, 495] width 1140 height 67
click at [794, 474] on button "NEXT" at bounding box center [817, 494] width 113 height 43
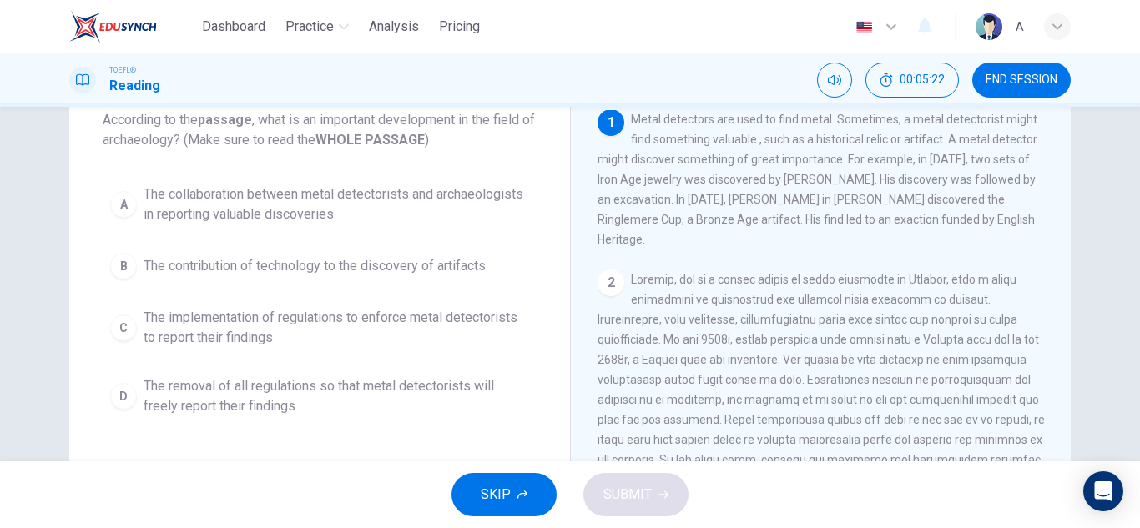
scroll to position [0, 0]
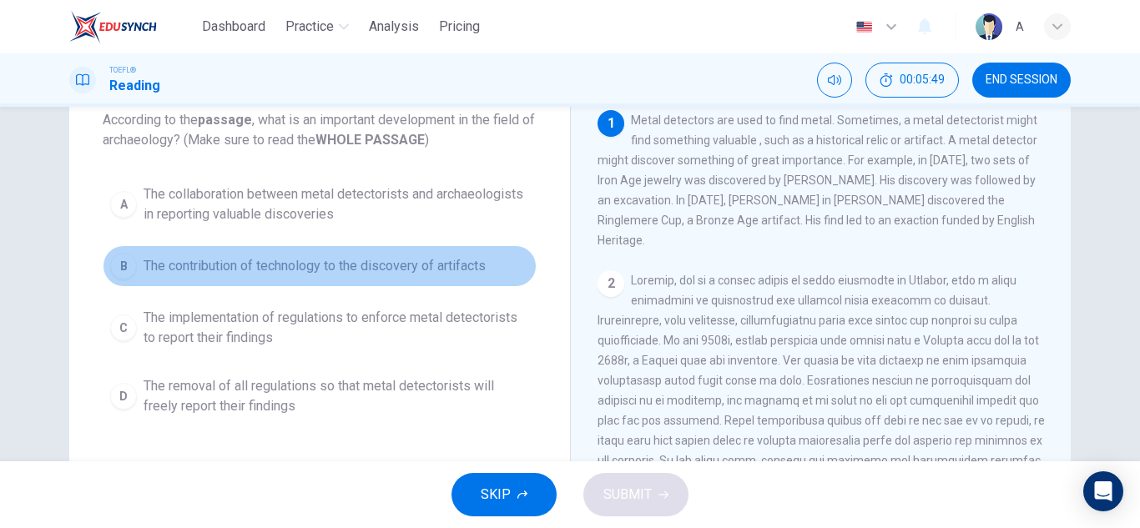
click at [439, 262] on span "The contribution of technology to the discovery of artifacts" at bounding box center [315, 266] width 342 height 20
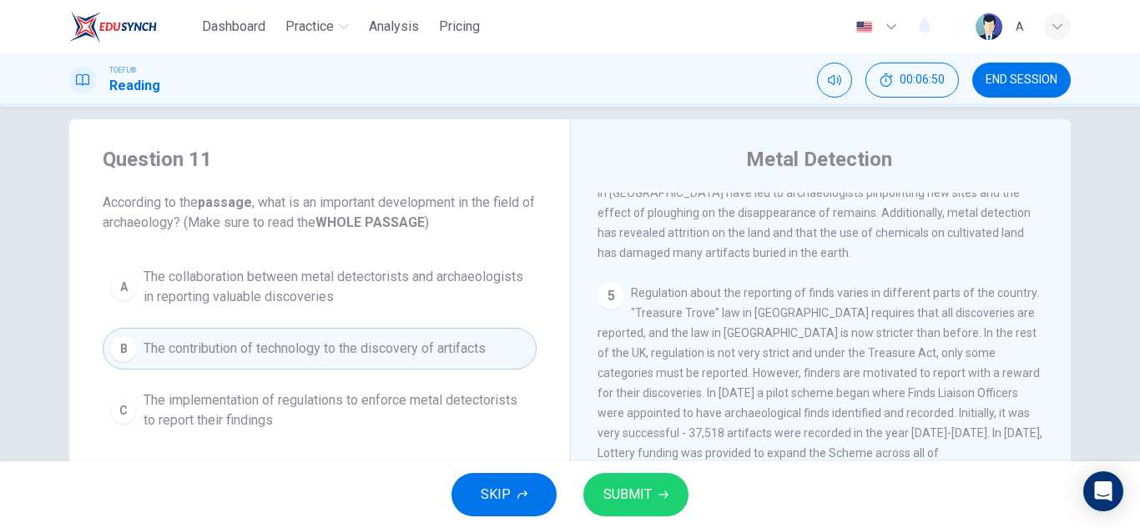
scroll to position [20, 0]
click at [659, 490] on button "SUBMIT" at bounding box center [636, 494] width 105 height 43
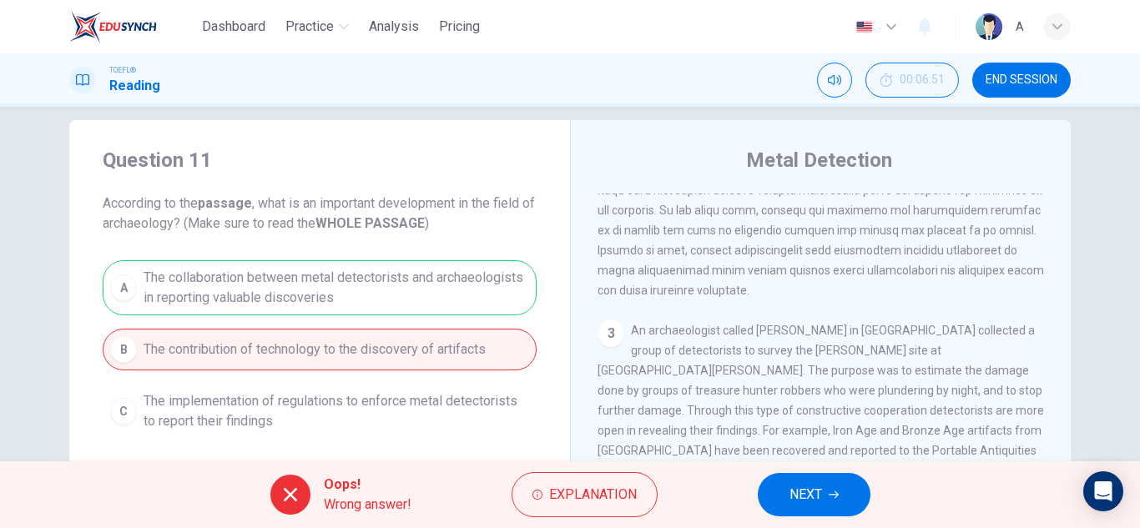
click at [822, 488] on span "NEXT" at bounding box center [806, 494] width 33 height 23
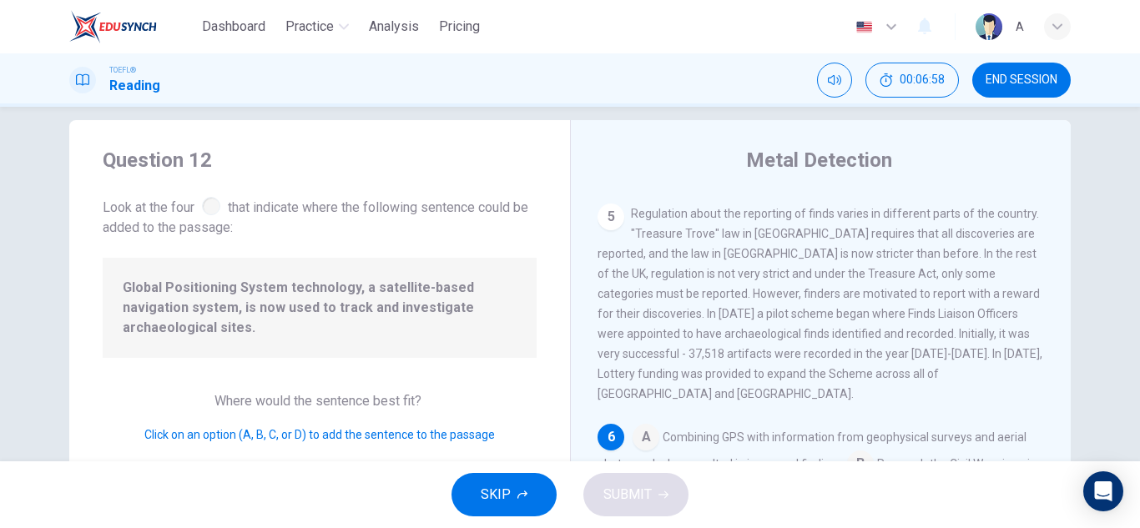
scroll to position [104, 0]
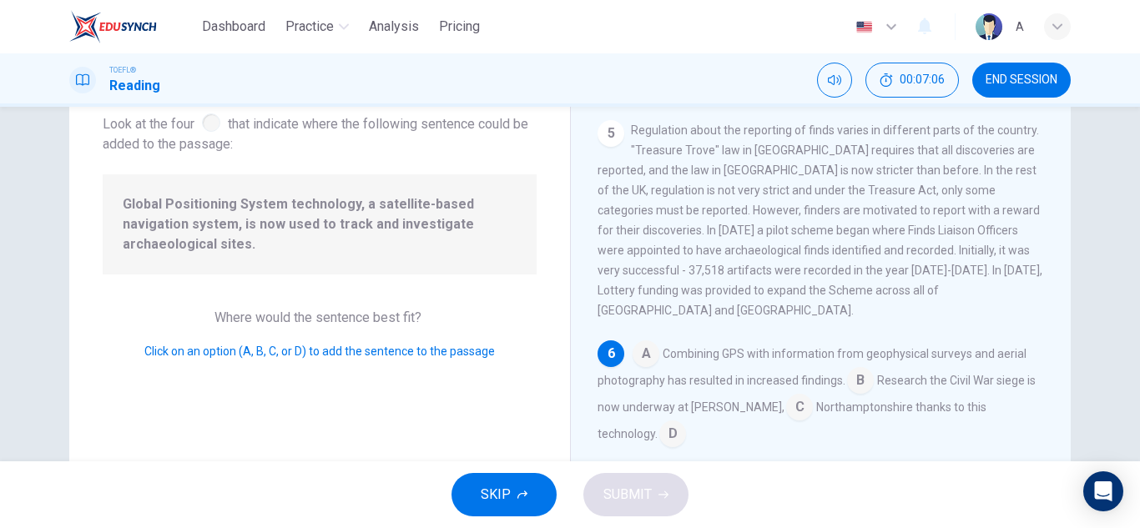
click at [636, 342] on input at bounding box center [646, 355] width 27 height 27
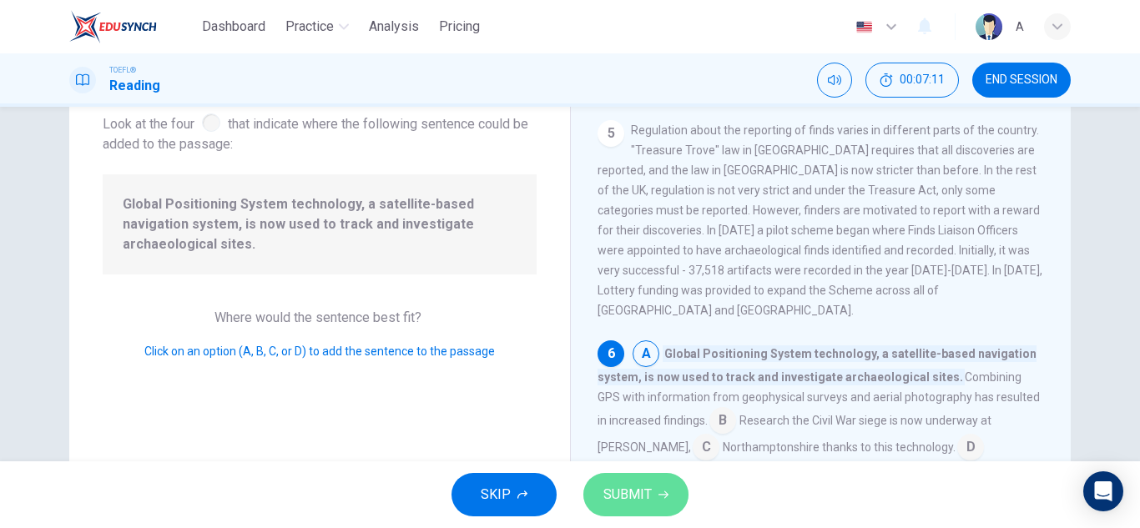
click at [634, 483] on button "SUBMIT" at bounding box center [636, 494] width 105 height 43
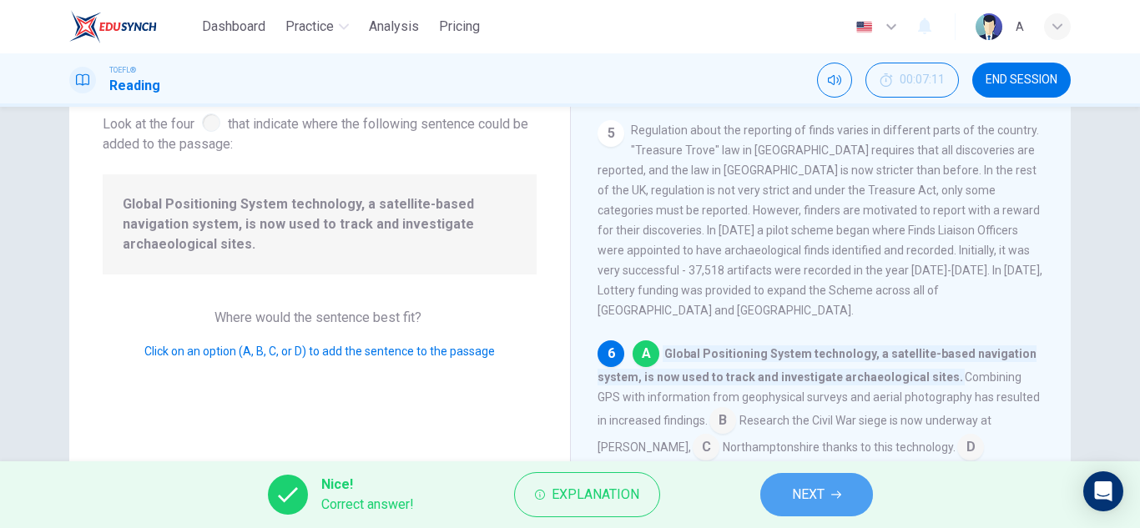
click at [829, 505] on button "NEXT" at bounding box center [817, 494] width 113 height 43
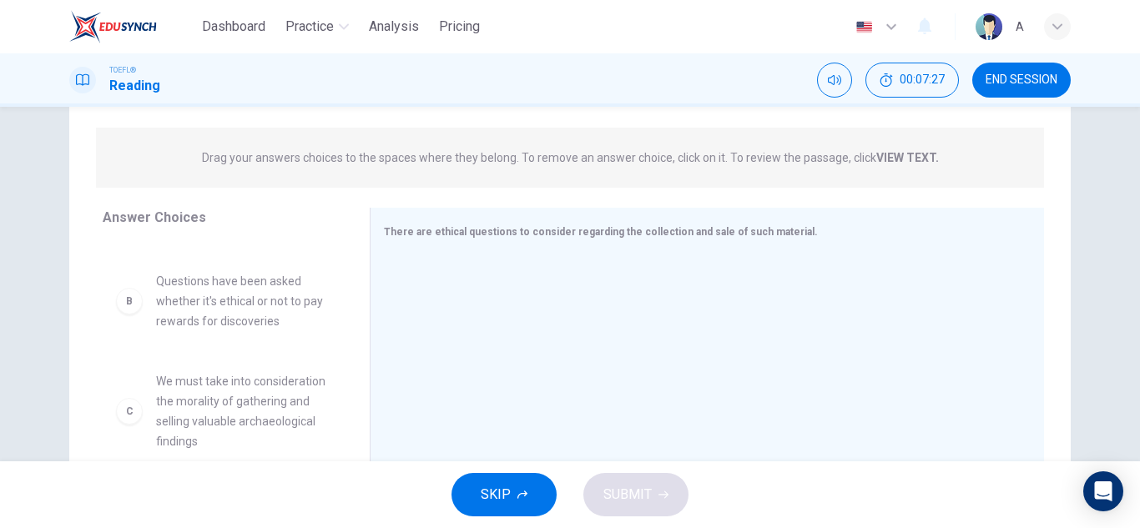
scroll to position [167, 0]
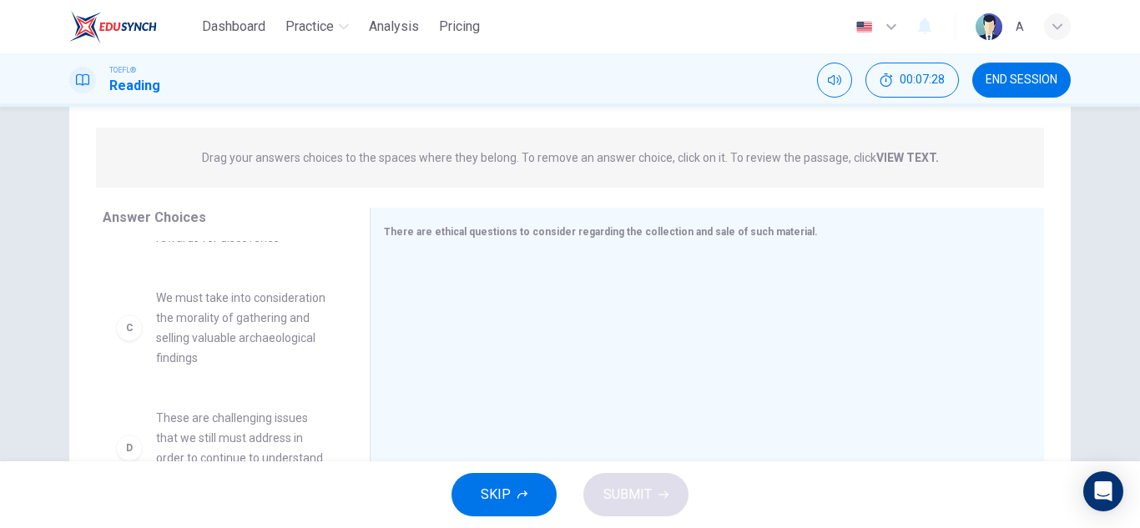
click at [280, 371] on div "C We must take into consideration the morality of gathering and selling valuabl…" at bounding box center [223, 328] width 240 height 107
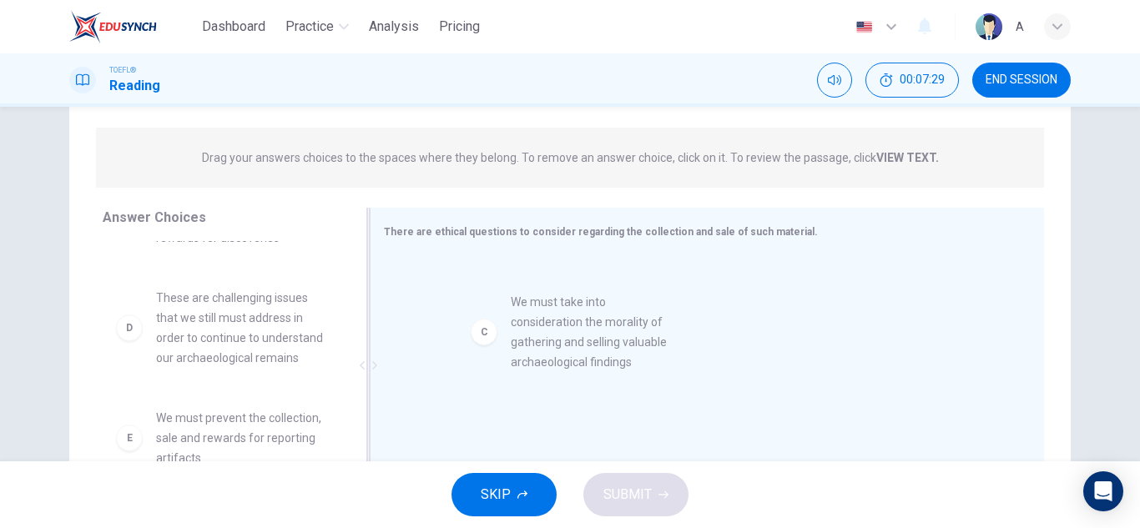
drag, startPoint x: 280, startPoint y: 371, endPoint x: 653, endPoint y: 379, distance: 373.3
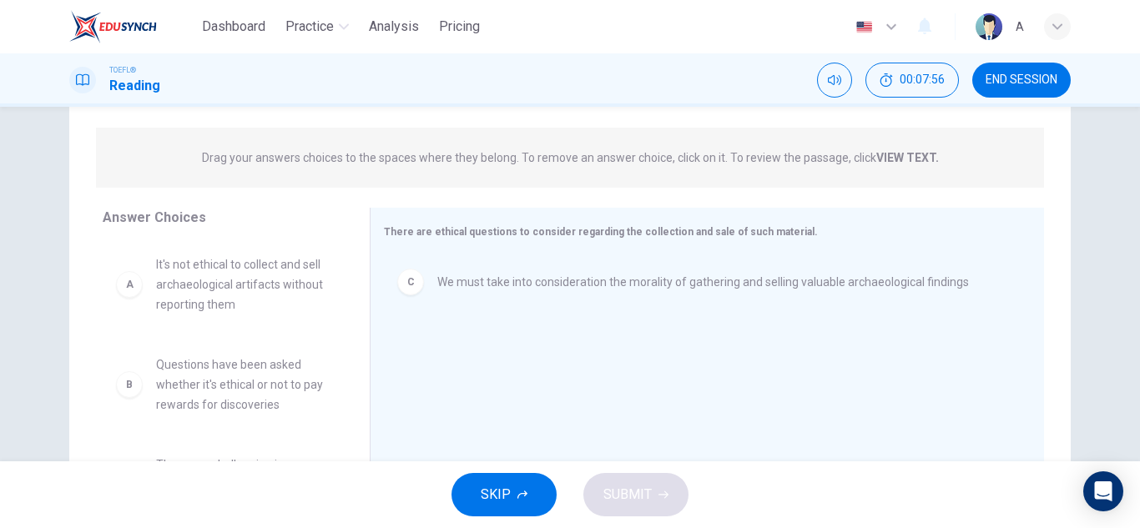
scroll to position [83, 0]
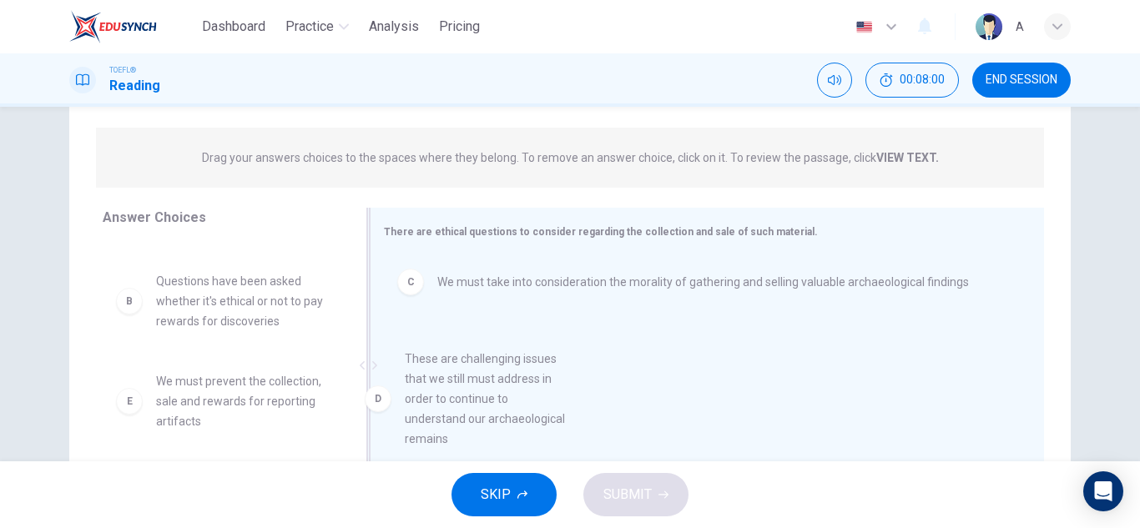
drag, startPoint x: 239, startPoint y: 390, endPoint x: 498, endPoint y: 364, distance: 260.1
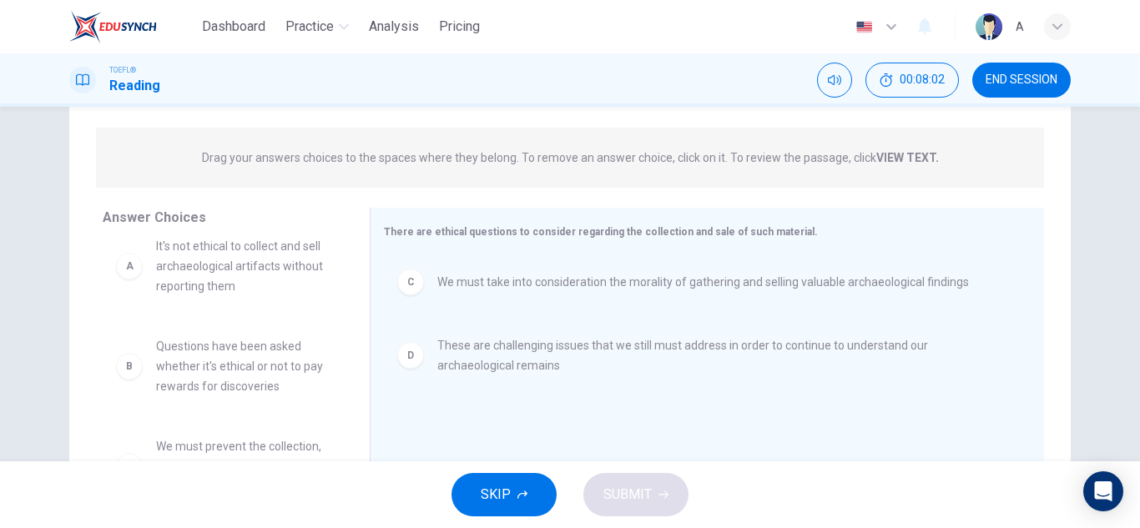
scroll to position [0, 0]
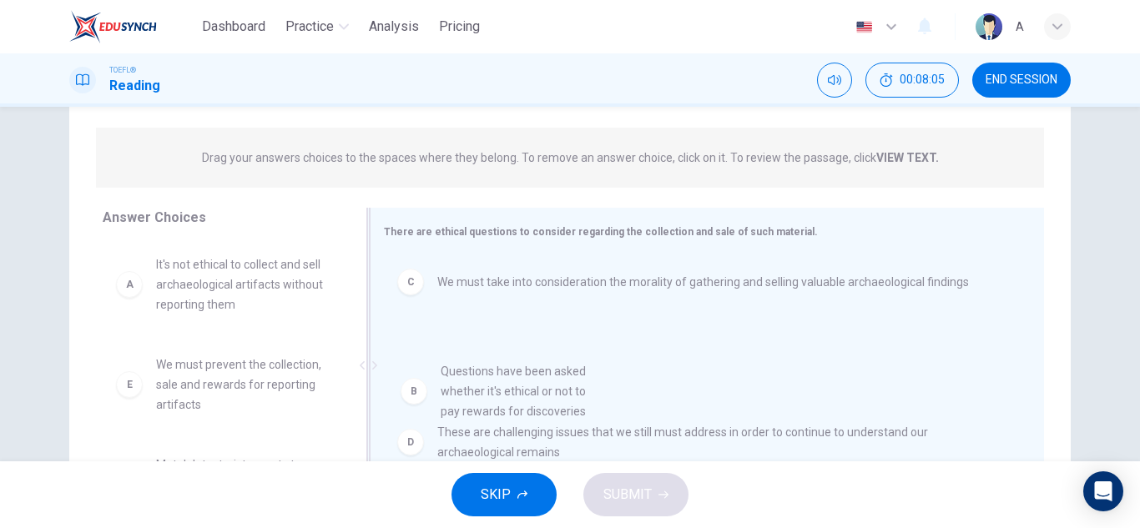
drag, startPoint x: 269, startPoint y: 415, endPoint x: 575, endPoint y: 422, distance: 306.5
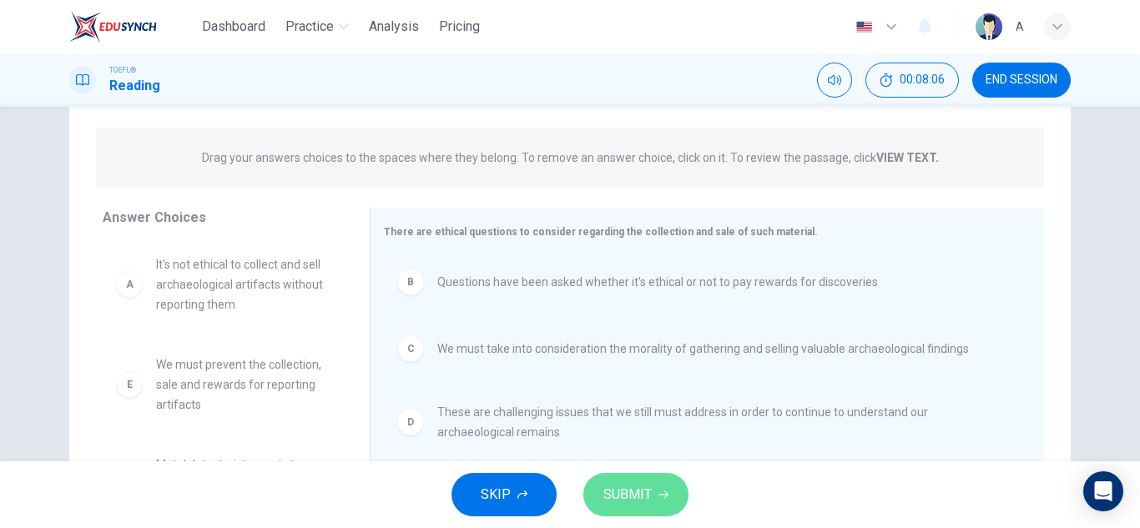
click at [635, 492] on span "SUBMIT" at bounding box center [628, 494] width 48 height 23
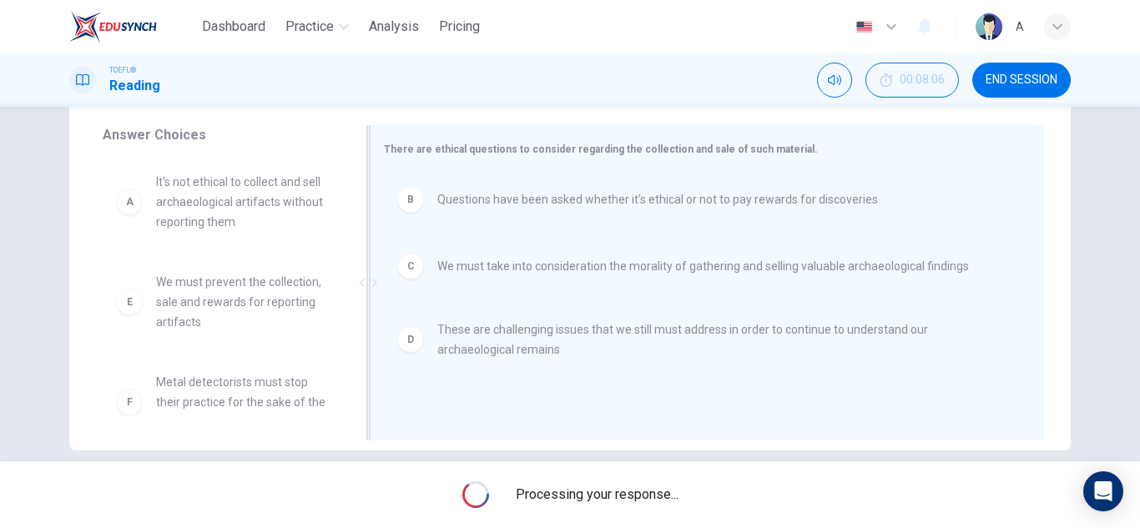
scroll to position [271, 0]
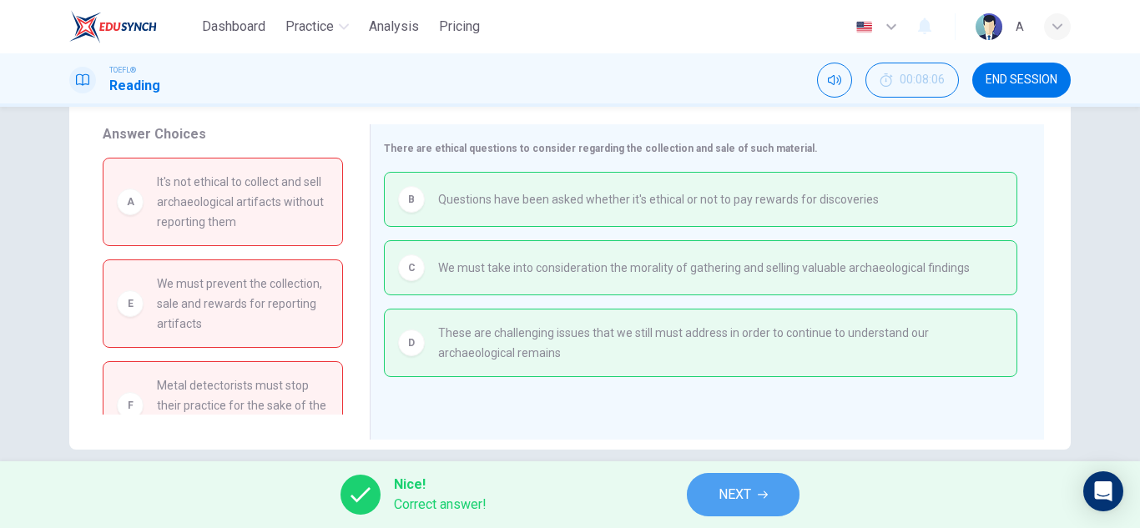
click at [716, 483] on button "NEXT" at bounding box center [743, 494] width 113 height 43
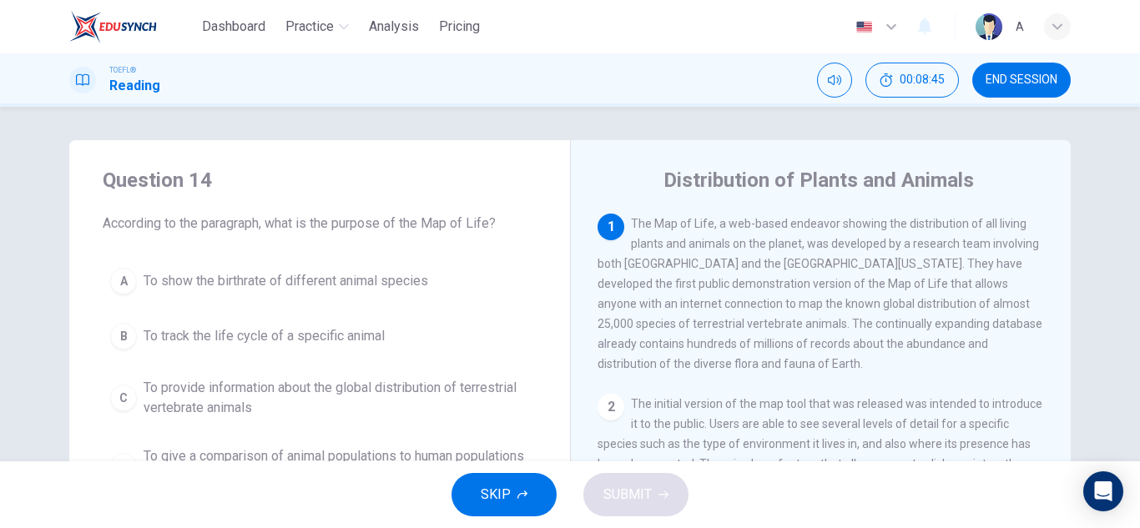
drag, startPoint x: 436, startPoint y: 407, endPoint x: 448, endPoint y: 411, distance: 13.2
click at [437, 406] on span "To provide information about the global distribution of terrestrial vertebrate …" at bounding box center [337, 398] width 386 height 40
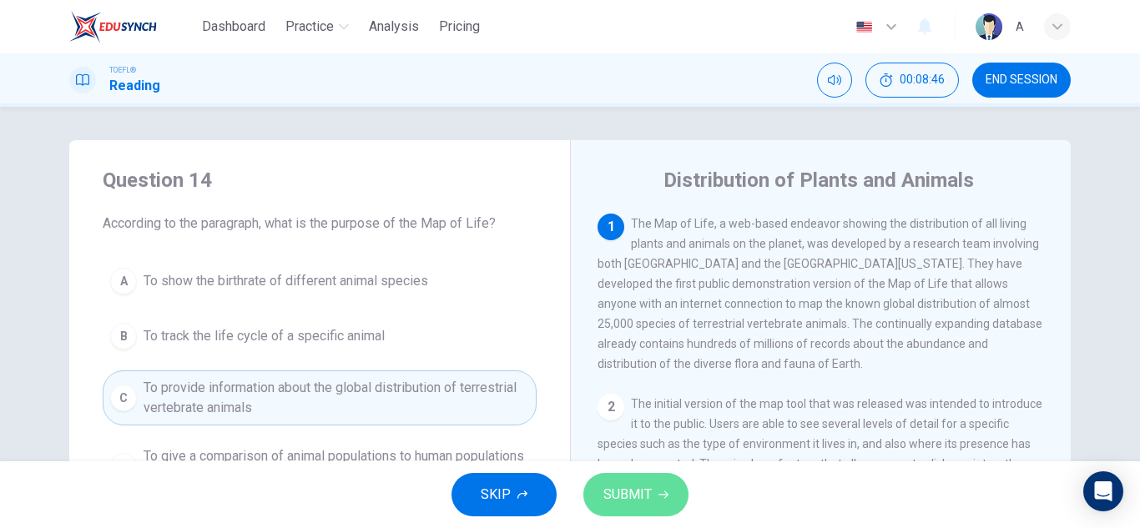
click at [627, 486] on span "SUBMIT" at bounding box center [628, 494] width 48 height 23
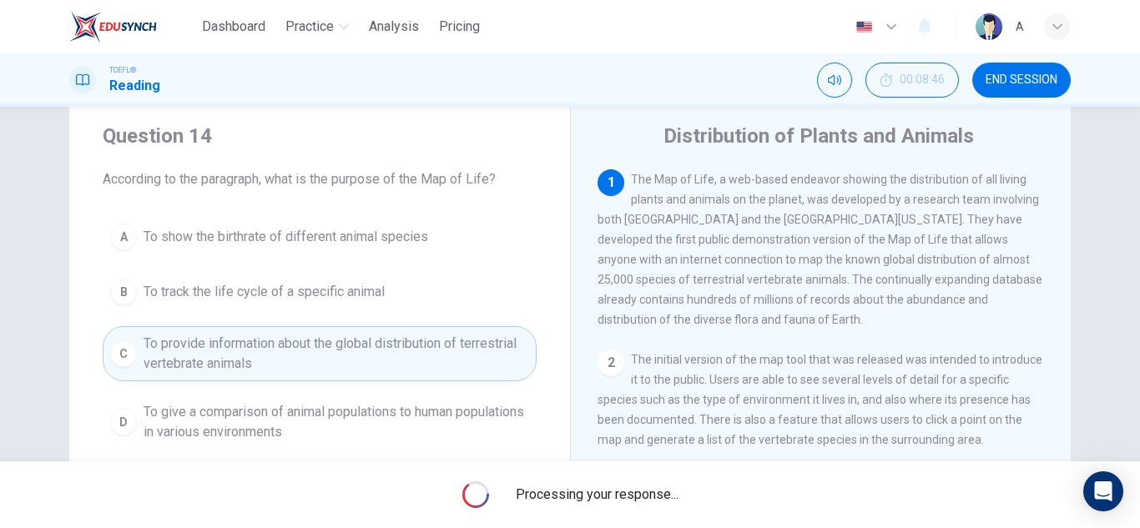
scroll to position [83, 0]
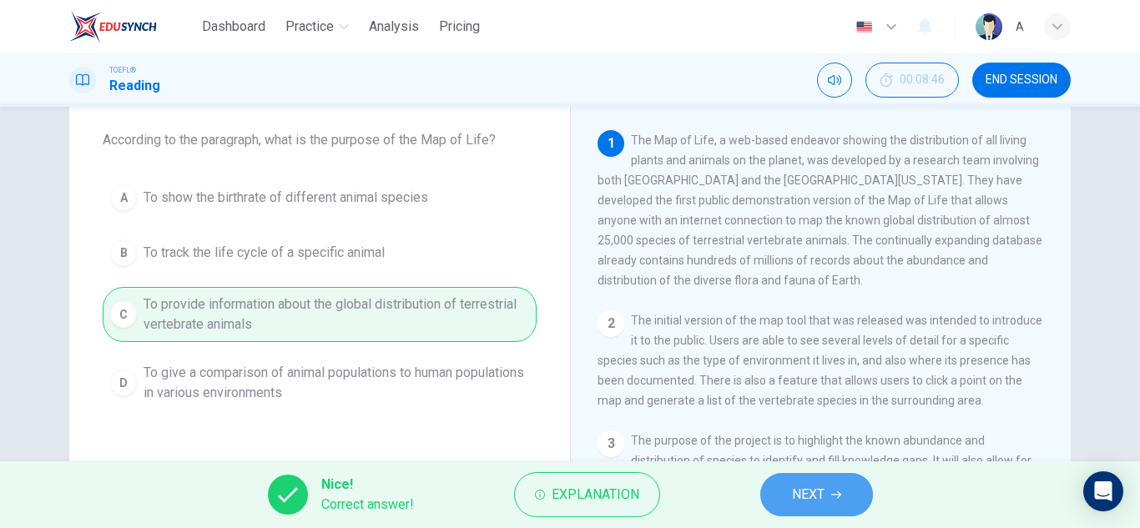
click at [783, 487] on button "NEXT" at bounding box center [817, 494] width 113 height 43
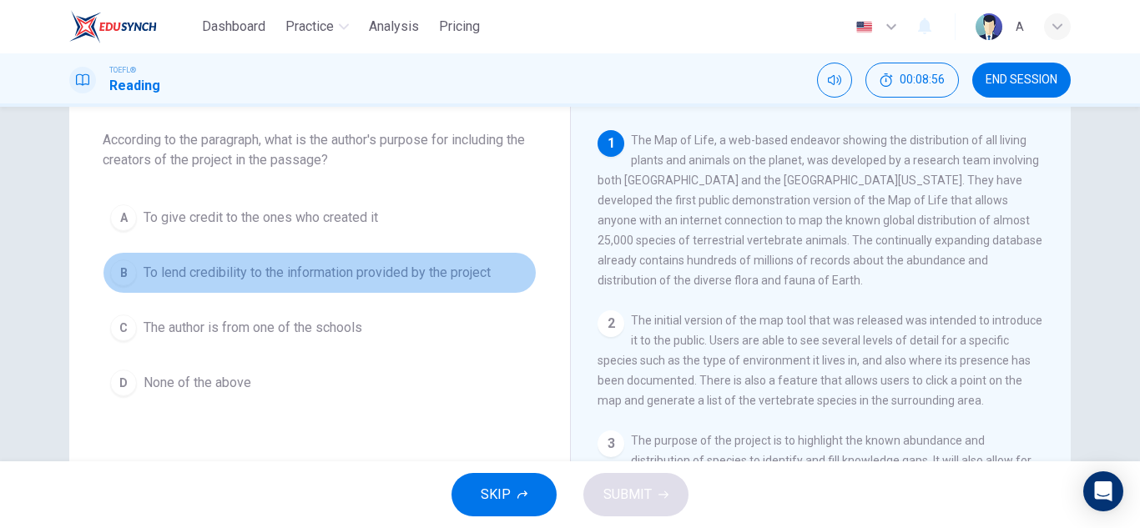
click at [336, 293] on button "B To lend credibility to the information provided by the project" at bounding box center [320, 273] width 434 height 42
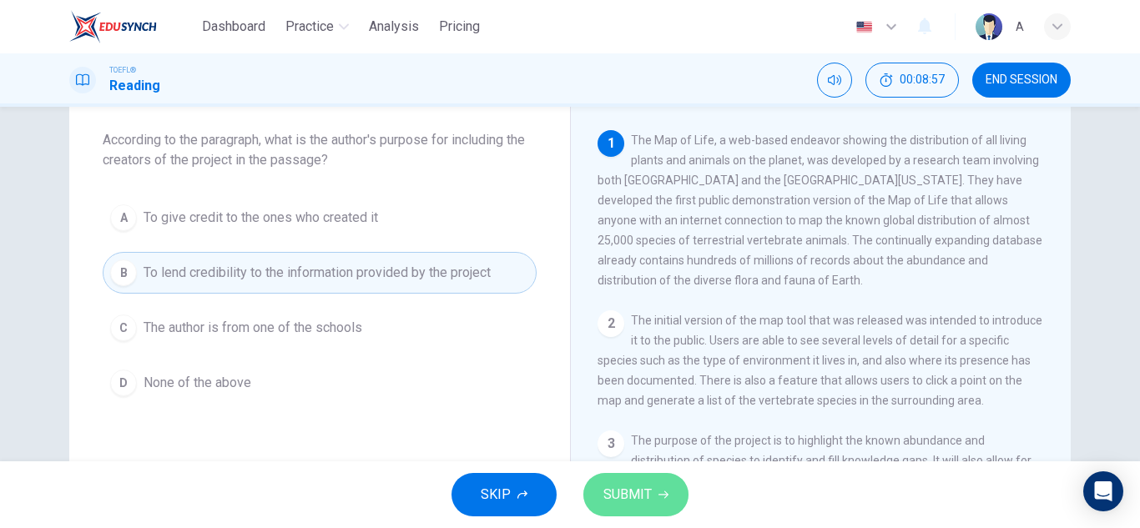
drag, startPoint x: 634, startPoint y: 489, endPoint x: 640, endPoint y: 483, distance: 8.9
click at [636, 491] on span "SUBMIT" at bounding box center [628, 494] width 48 height 23
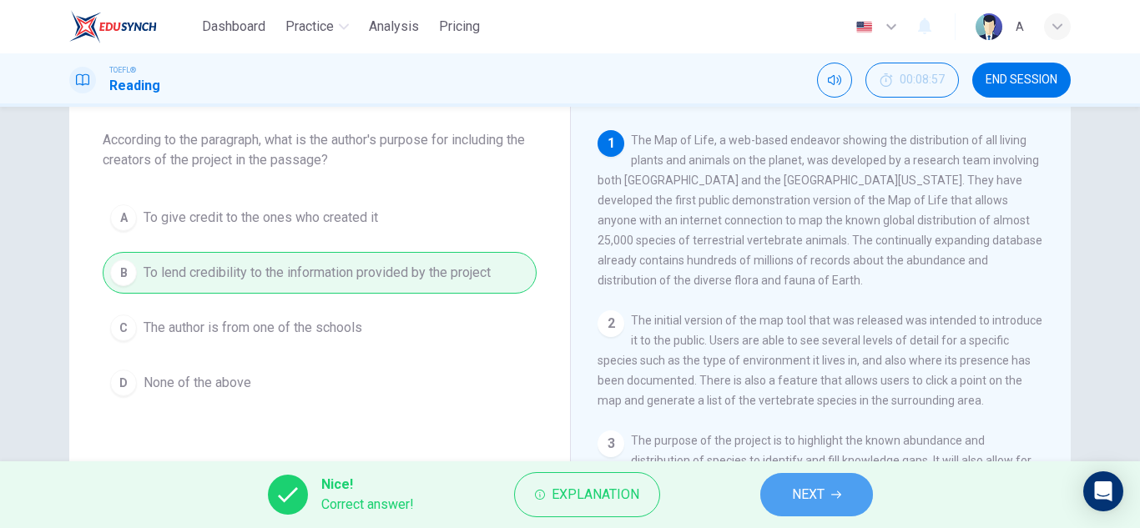
click at [834, 494] on icon "button" at bounding box center [837, 495] width 10 height 10
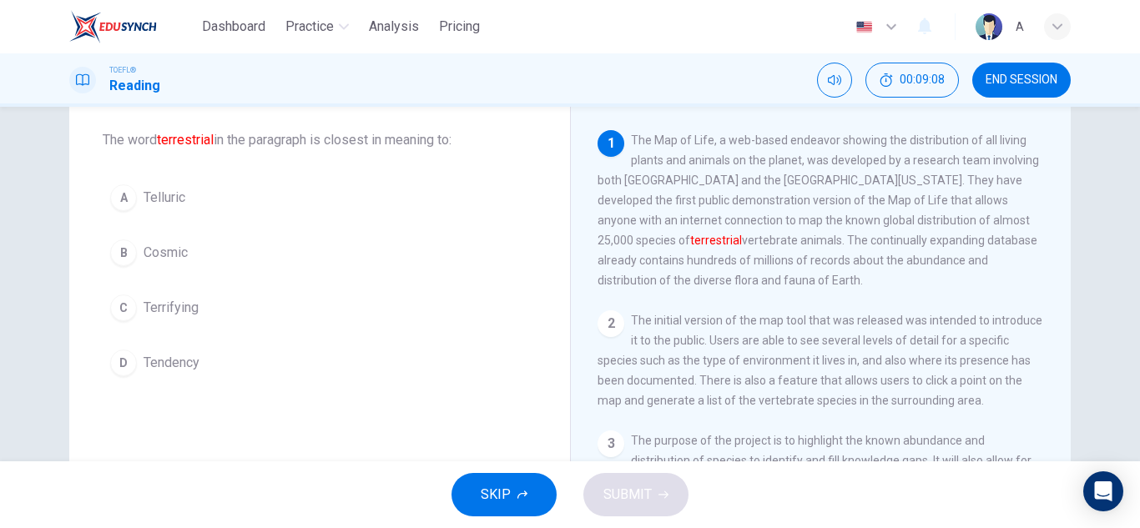
click at [243, 200] on button "A Telluric" at bounding box center [320, 198] width 434 height 42
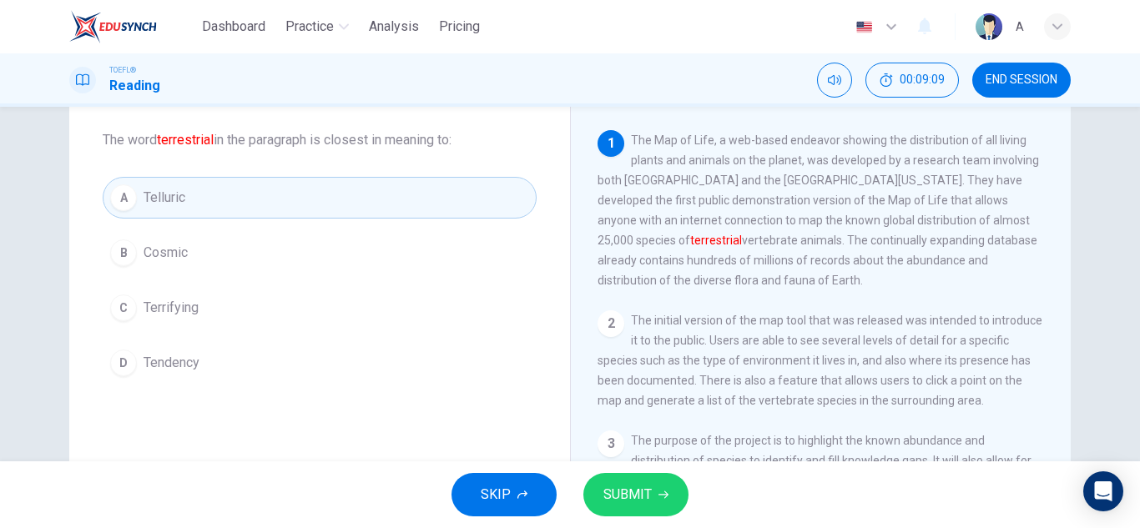
click at [670, 505] on button "SUBMIT" at bounding box center [636, 494] width 105 height 43
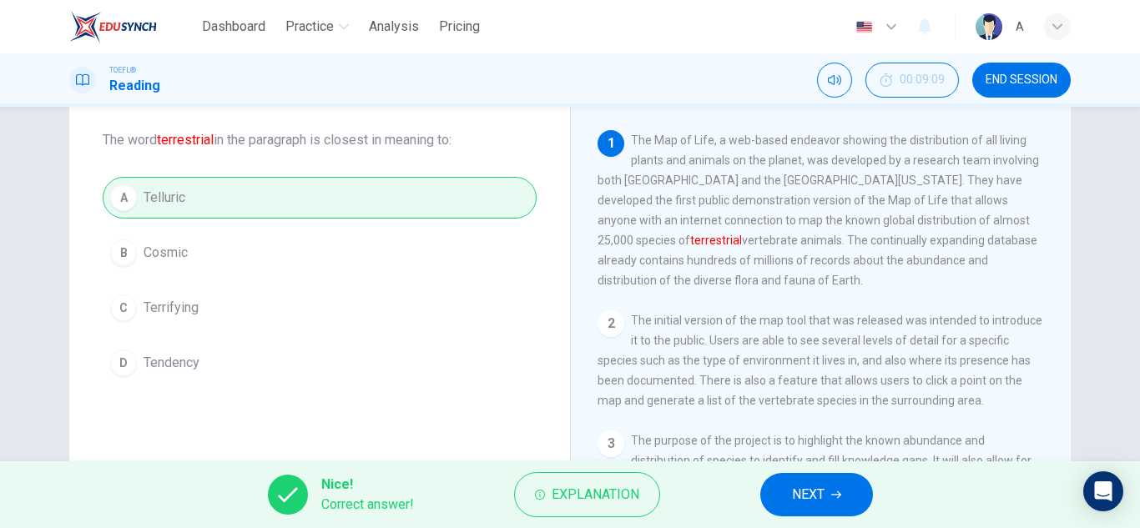
click at [820, 502] on span "NEXT" at bounding box center [808, 494] width 33 height 23
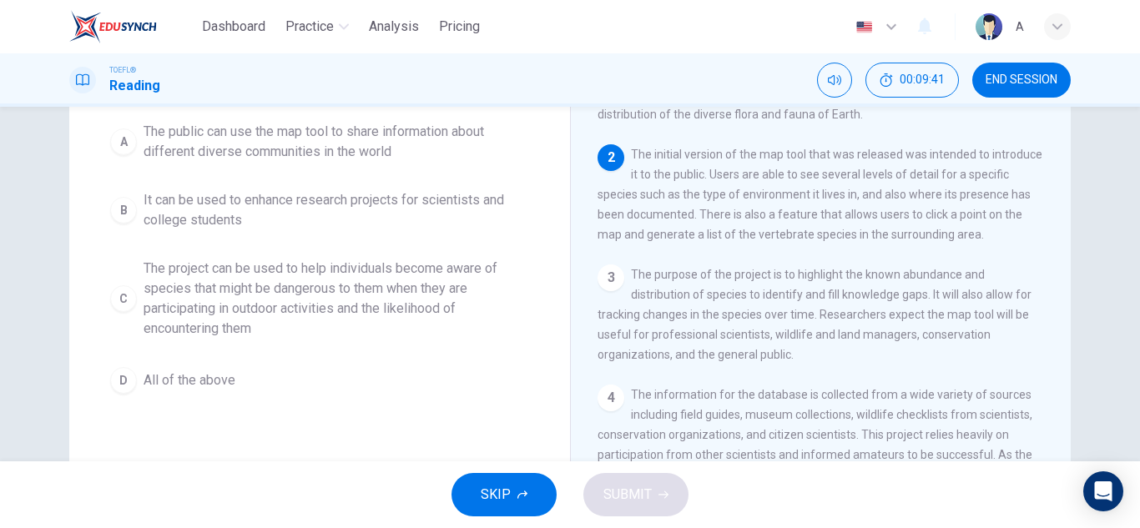
scroll to position [167, 0]
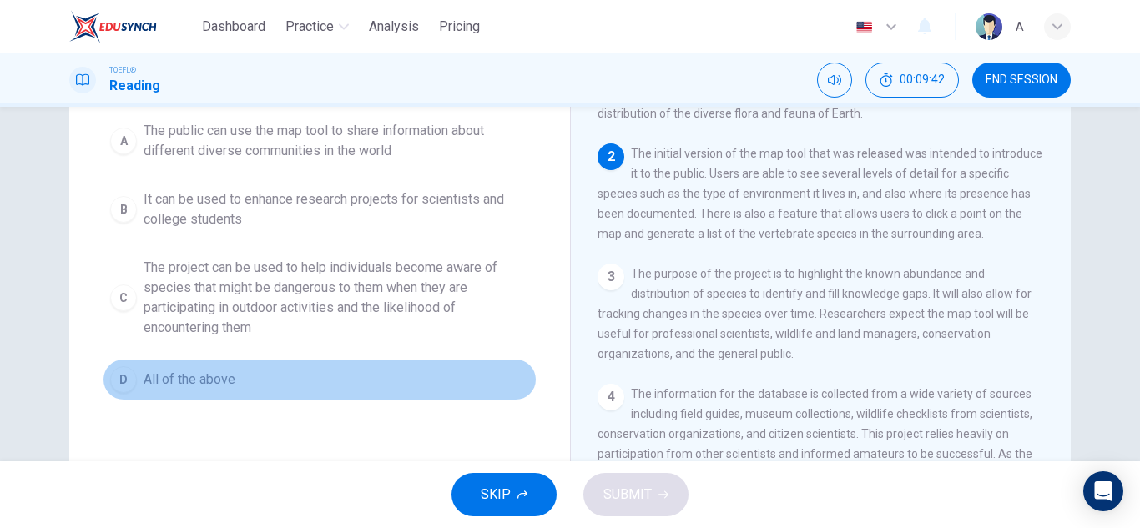
click at [345, 392] on button "D All of the above" at bounding box center [320, 380] width 434 height 42
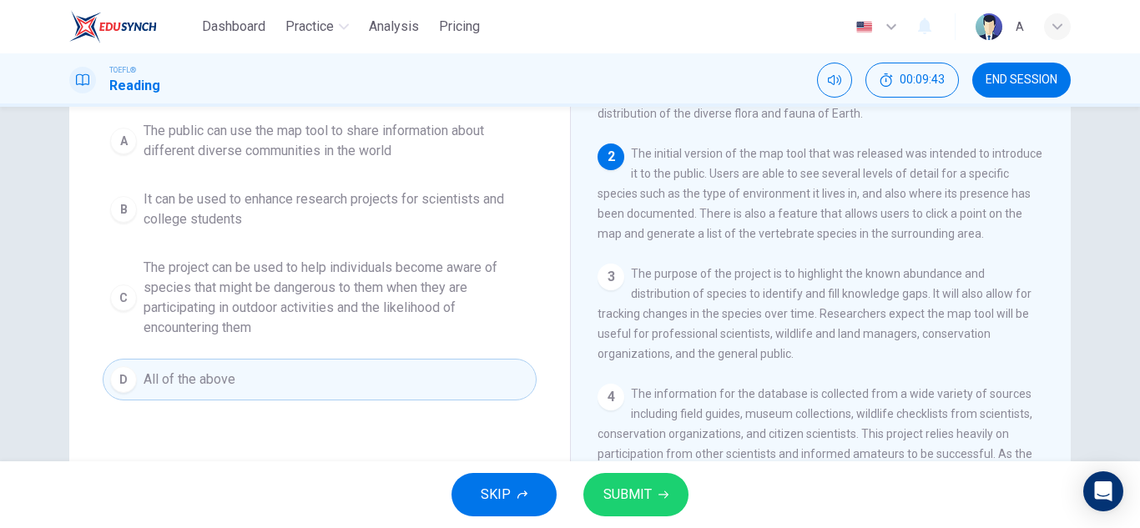
click at [618, 499] on span "SUBMIT" at bounding box center [628, 494] width 48 height 23
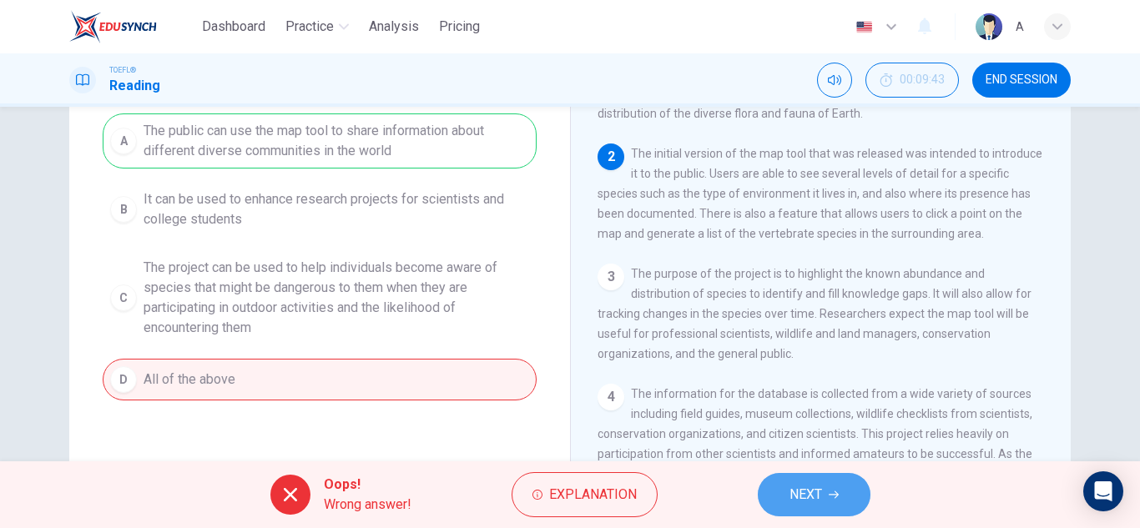
click at [792, 486] on span "NEXT" at bounding box center [806, 494] width 33 height 23
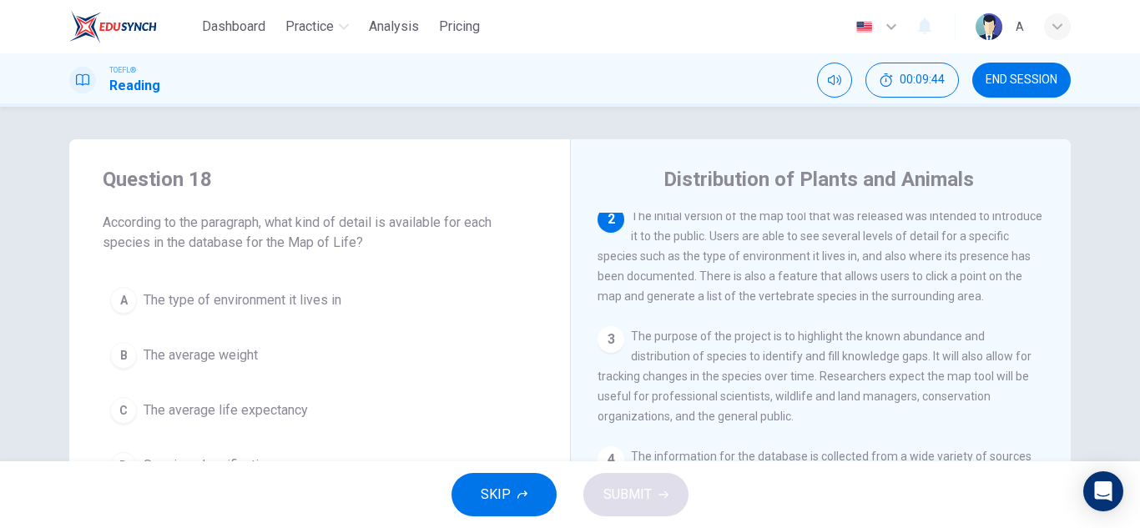
scroll to position [0, 0]
click at [327, 296] on span "The type of environment it lives in" at bounding box center [243, 301] width 198 height 20
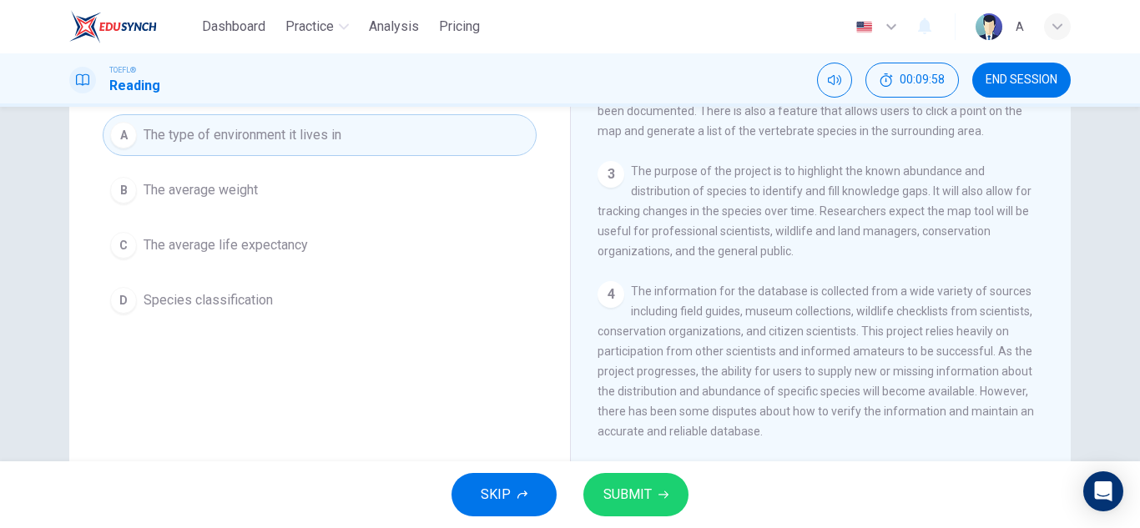
scroll to position [167, 0]
click at [630, 483] on span "SUBMIT" at bounding box center [628, 494] width 48 height 23
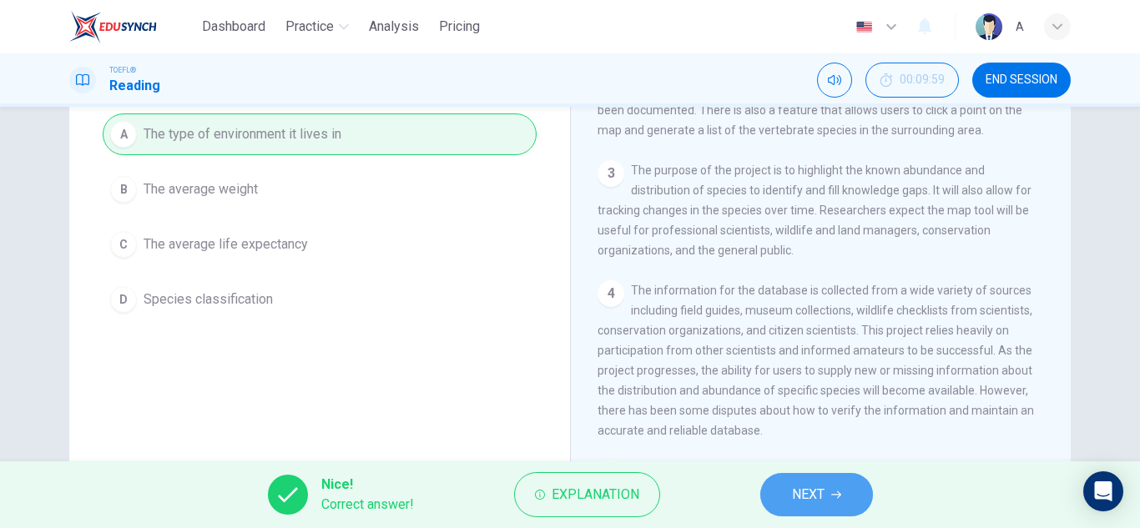
click at [771, 495] on button "NEXT" at bounding box center [817, 494] width 113 height 43
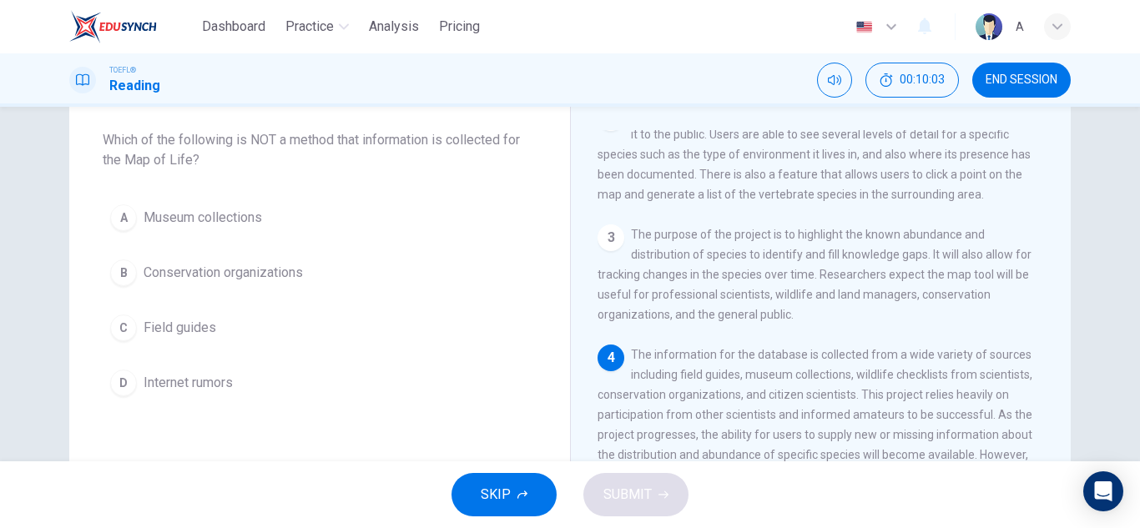
scroll to position [290, 0]
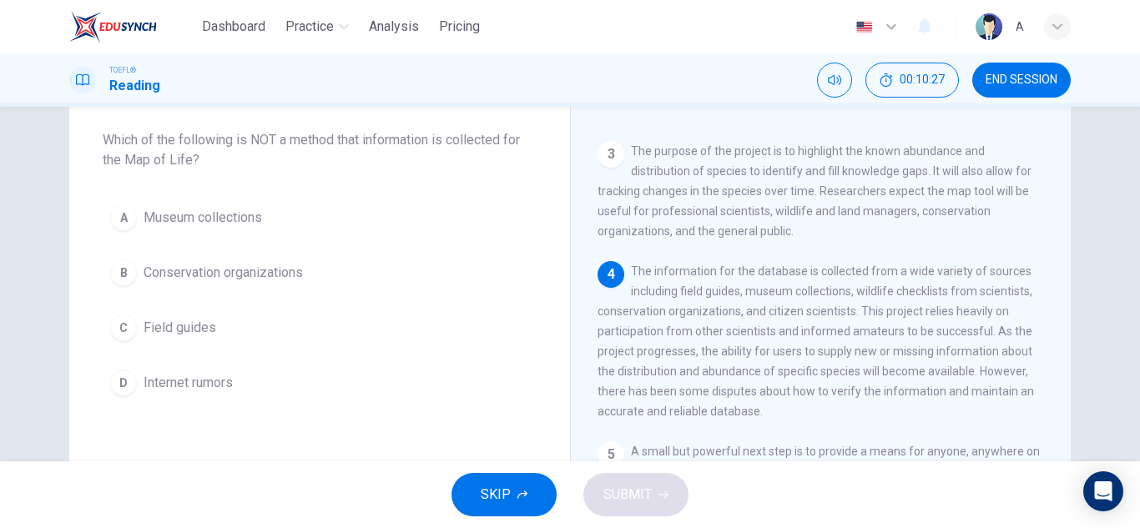
click at [388, 354] on div "A Museum collections B Conservation organizations C Field guides D Internet rum…" at bounding box center [320, 300] width 434 height 207
click at [278, 341] on button "C Field guides" at bounding box center [320, 328] width 434 height 42
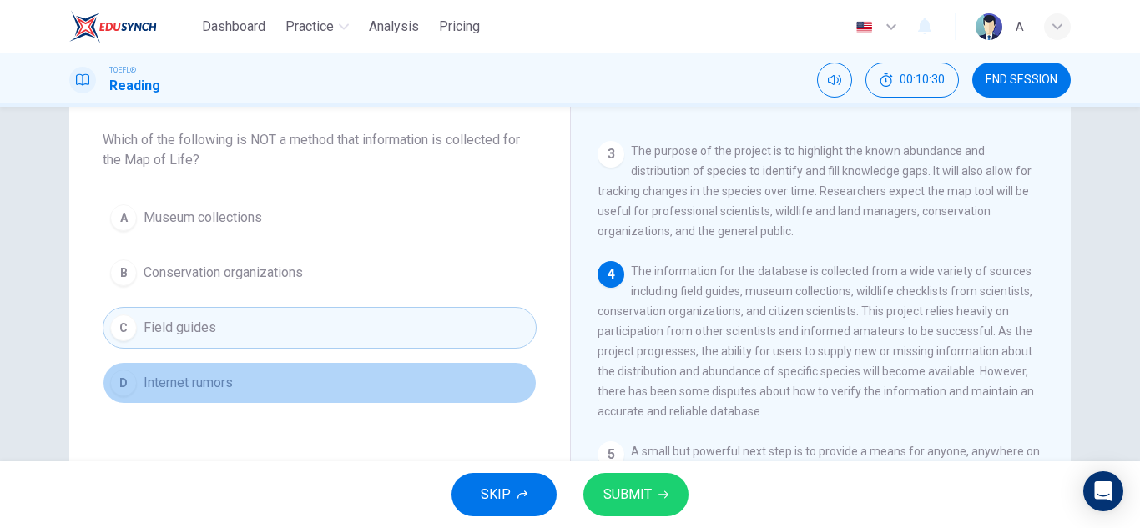
drag, startPoint x: 182, startPoint y: 402, endPoint x: 176, endPoint y: 383, distance: 20.1
click at [179, 393] on button "D Internet rumors" at bounding box center [320, 383] width 434 height 42
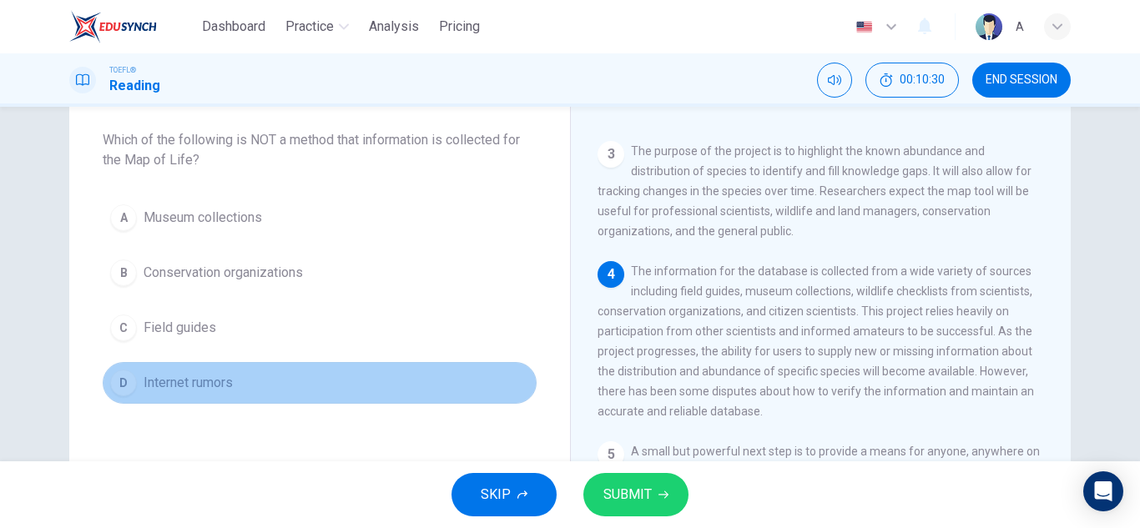
drag, startPoint x: 176, startPoint y: 383, endPoint x: 194, endPoint y: 387, distance: 17.8
click at [176, 382] on span "Internet rumors" at bounding box center [188, 383] width 89 height 20
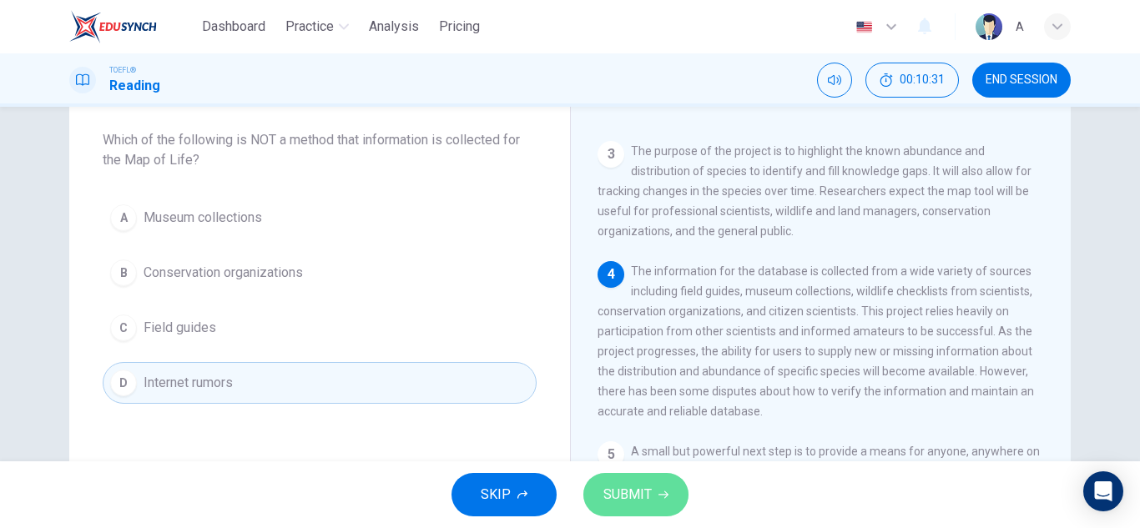
click at [671, 502] on button "SUBMIT" at bounding box center [636, 494] width 105 height 43
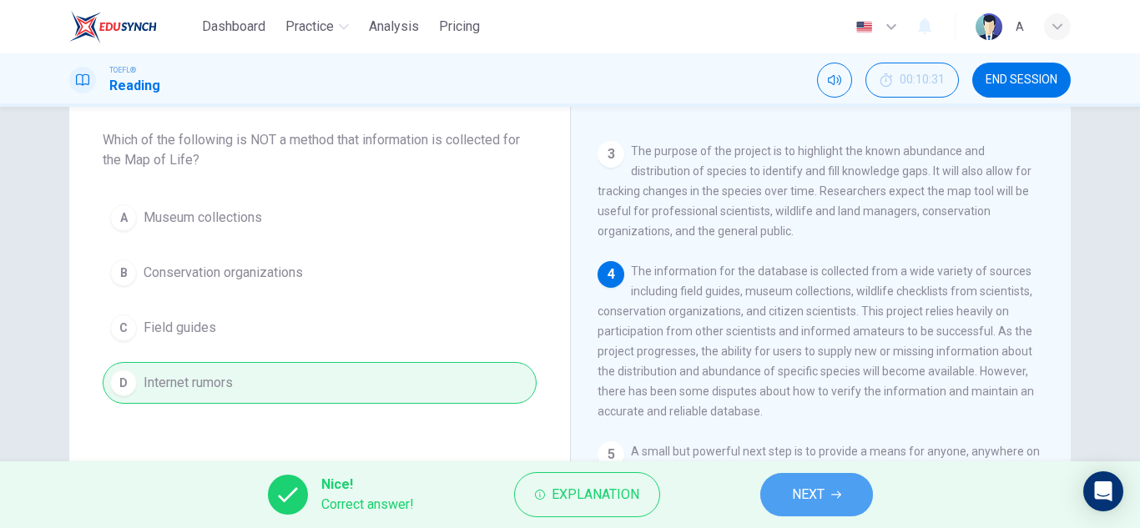
click at [844, 476] on button "NEXT" at bounding box center [817, 494] width 113 height 43
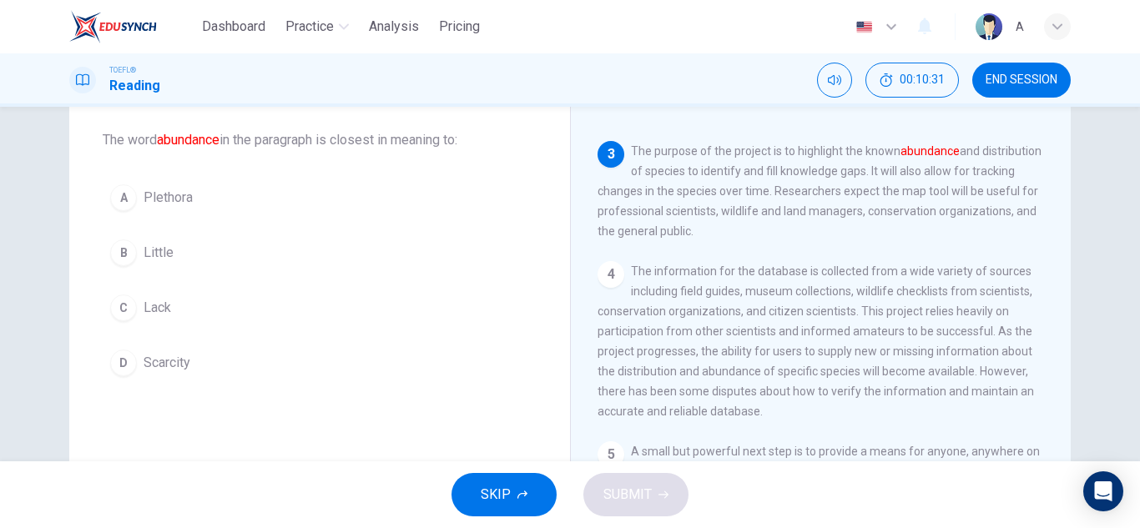
scroll to position [311, 0]
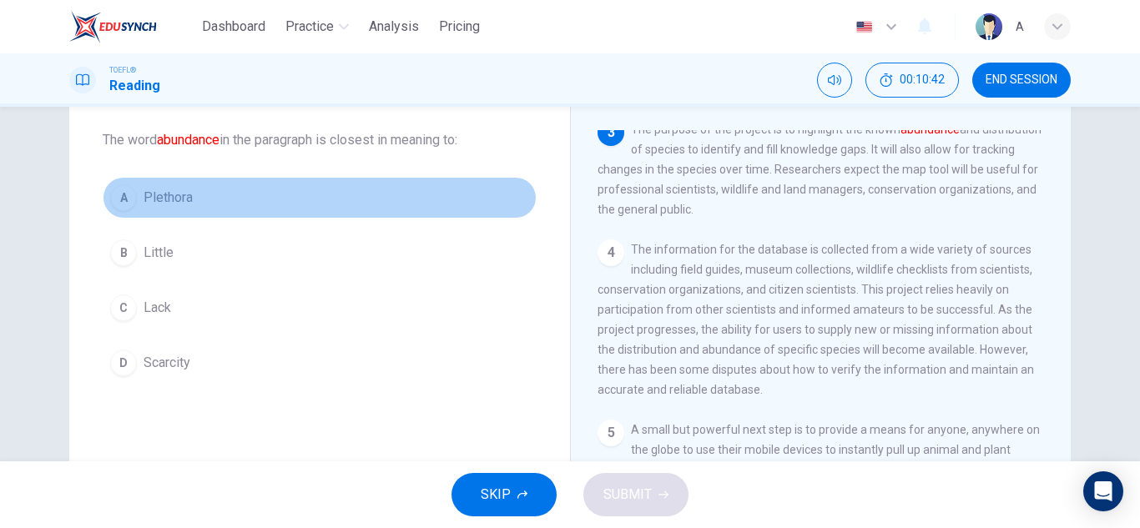
drag, startPoint x: 230, startPoint y: 202, endPoint x: 282, endPoint y: 208, distance: 52.9
click at [231, 200] on button "A Plethora" at bounding box center [320, 198] width 434 height 42
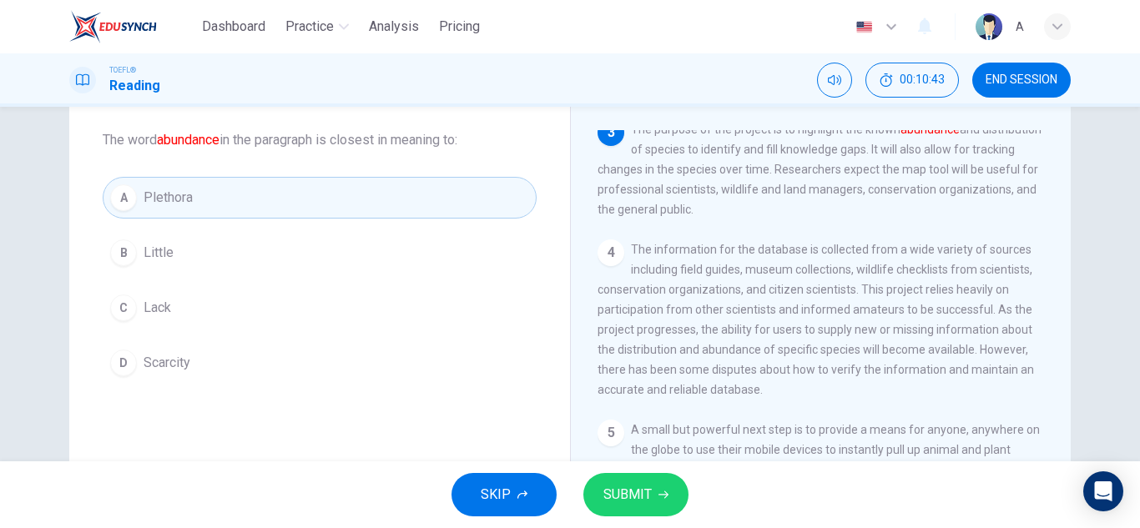
click at [622, 503] on span "SUBMIT" at bounding box center [628, 494] width 48 height 23
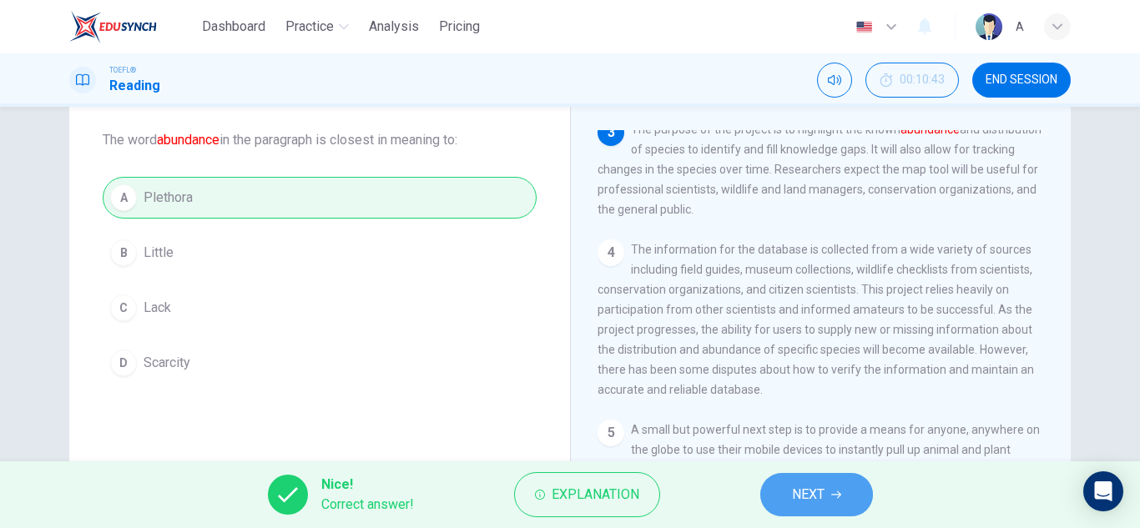
click at [788, 488] on button "NEXT" at bounding box center [817, 494] width 113 height 43
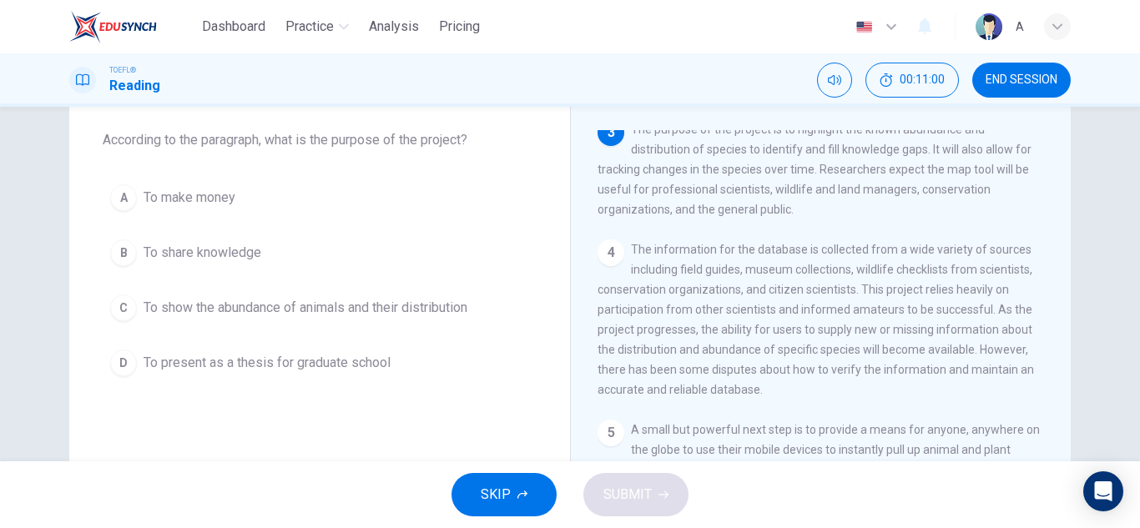
drag, startPoint x: 271, startPoint y: 257, endPoint x: 260, endPoint y: 251, distance: 12.3
click at [262, 254] on button "B To share knowledge" at bounding box center [320, 253] width 434 height 42
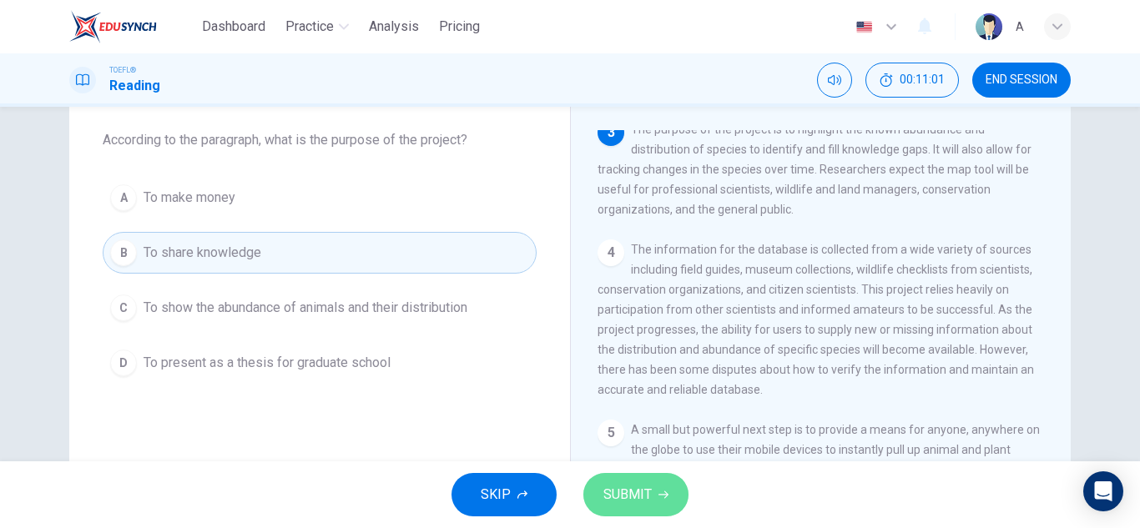
click at [649, 489] on span "SUBMIT" at bounding box center [628, 494] width 48 height 23
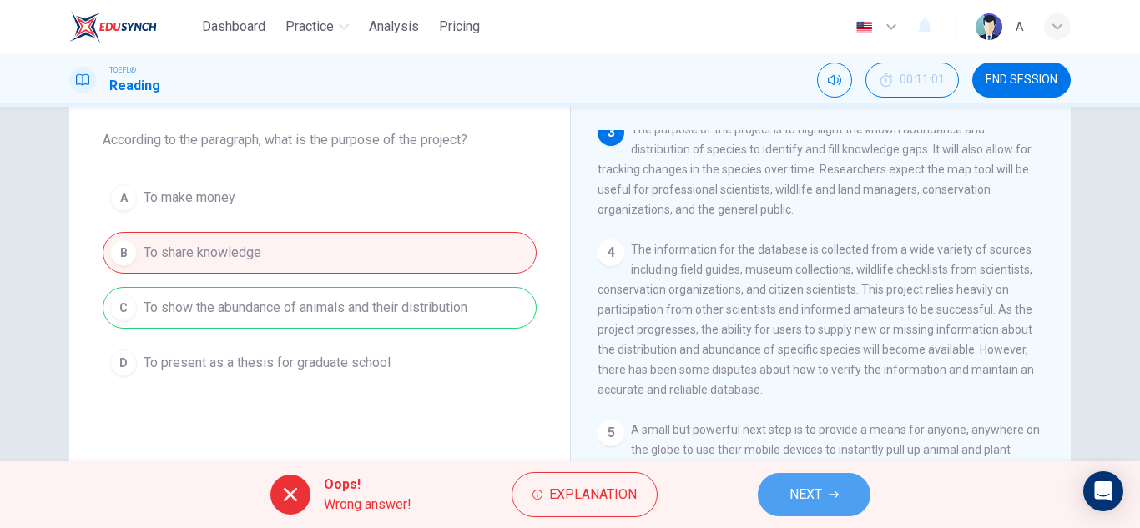
click at [813, 497] on span "NEXT" at bounding box center [806, 494] width 33 height 23
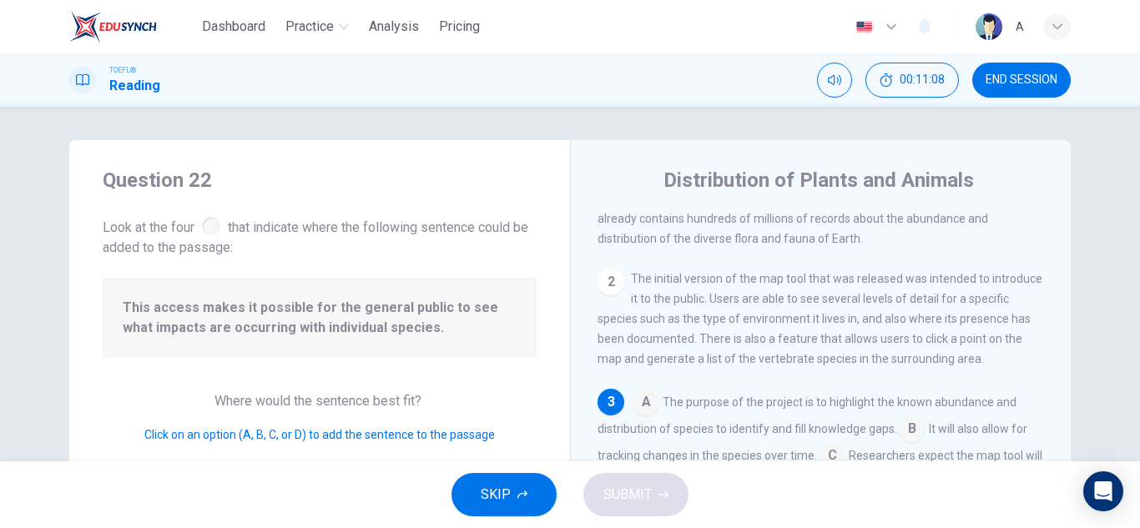
scroll to position [209, 0]
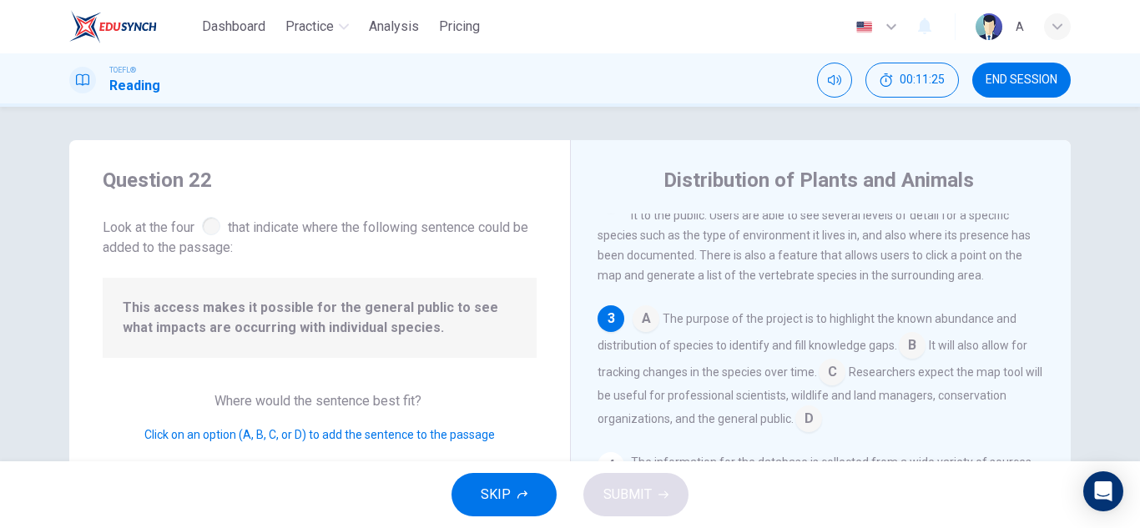
click at [836, 387] on input at bounding box center [832, 374] width 27 height 27
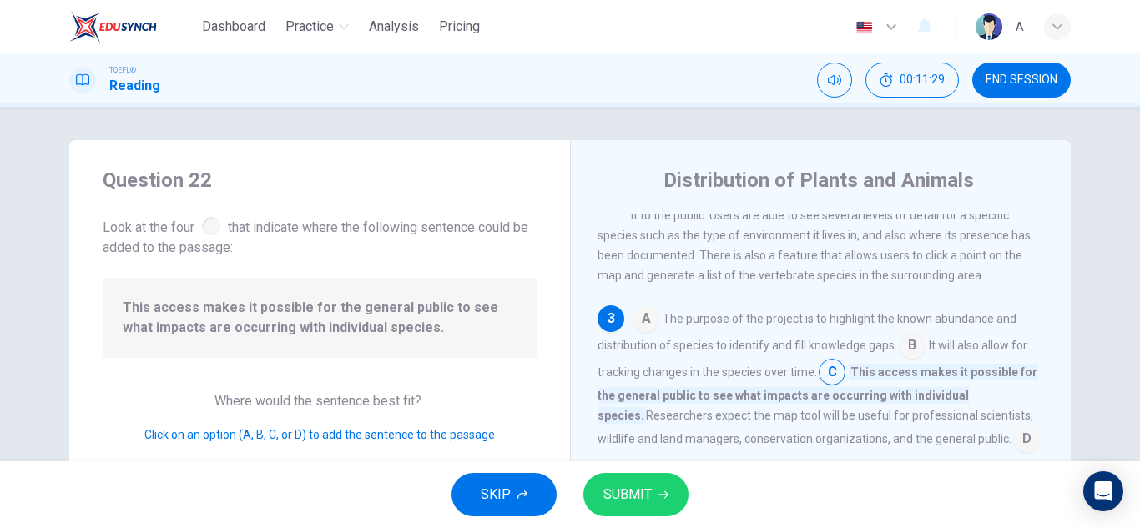
click at [661, 510] on button "SUBMIT" at bounding box center [636, 494] width 105 height 43
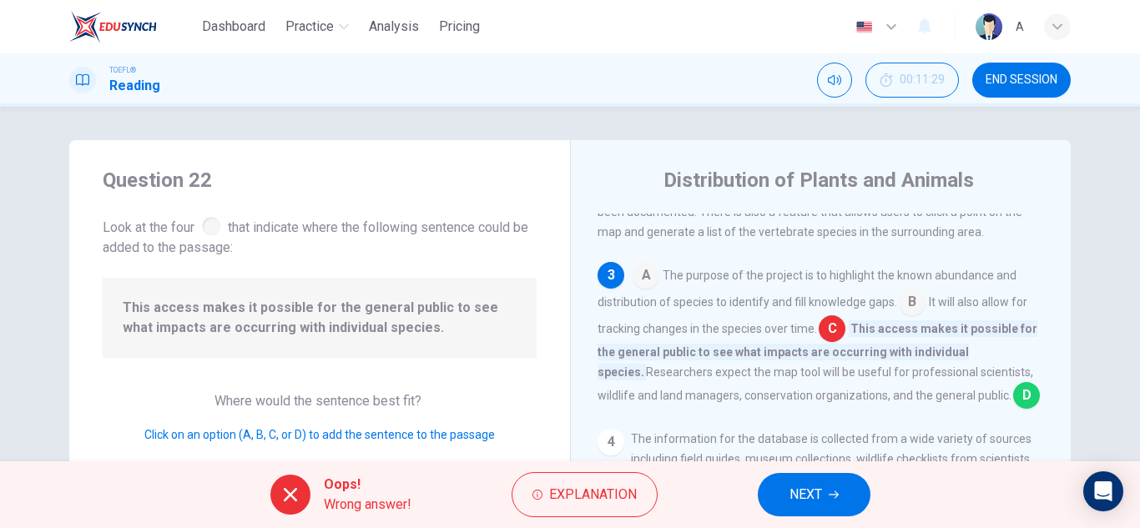
scroll to position [292, 0]
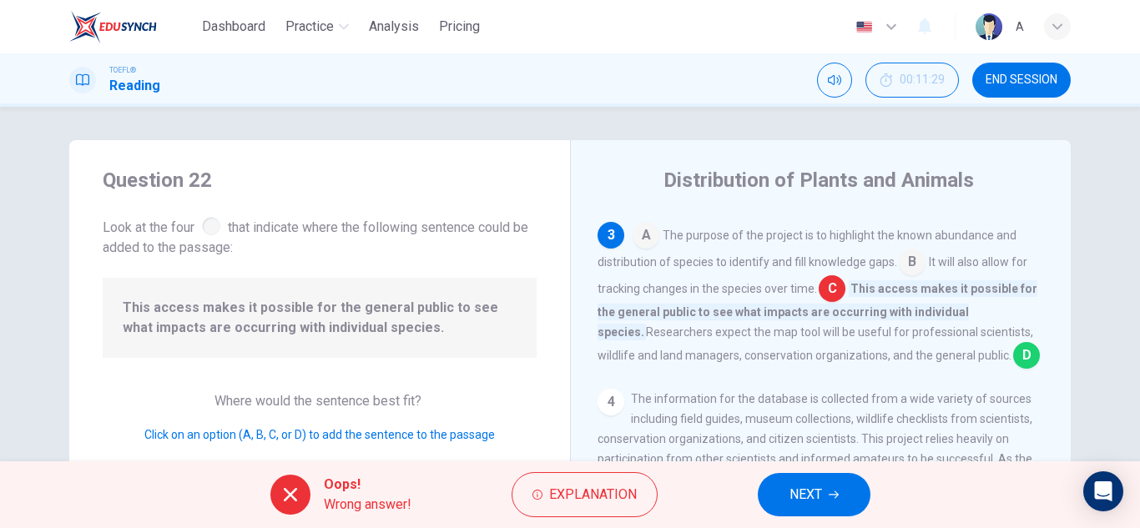
click at [806, 483] on span "NEXT" at bounding box center [806, 494] width 33 height 23
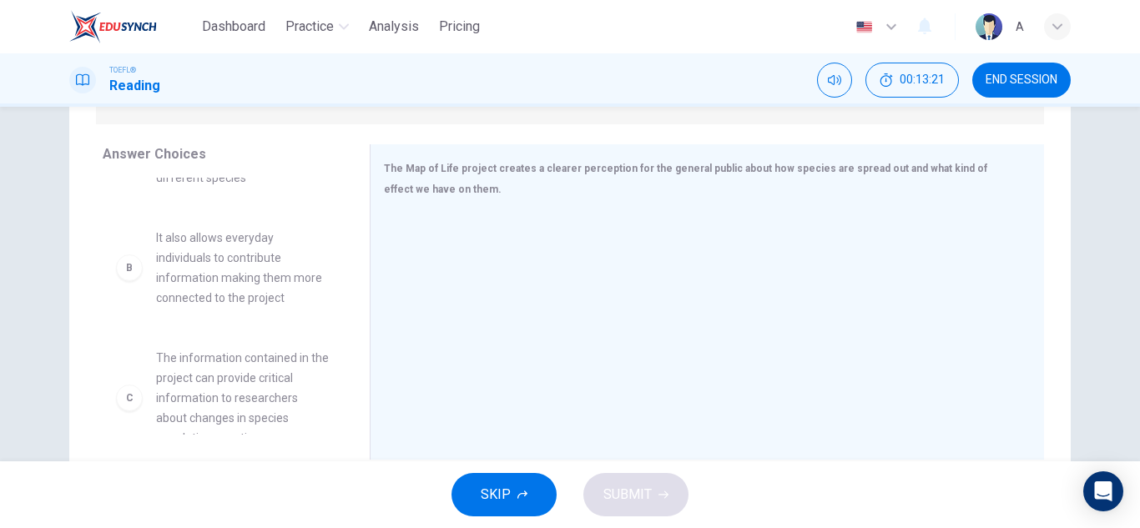
scroll to position [167, 0]
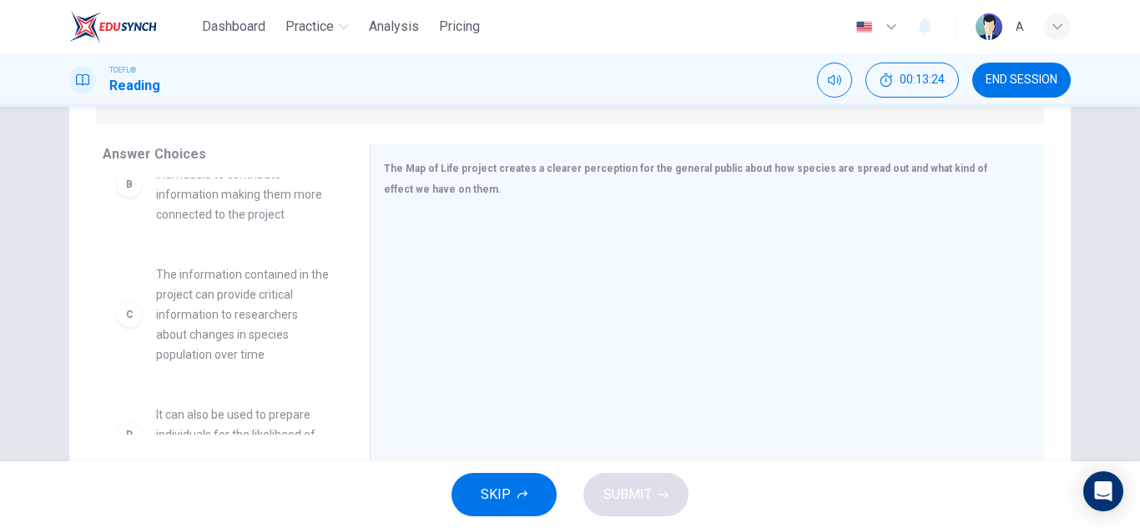
click at [245, 367] on div "C The information contained in the project can provide critical information to …" at bounding box center [223, 314] width 240 height 127
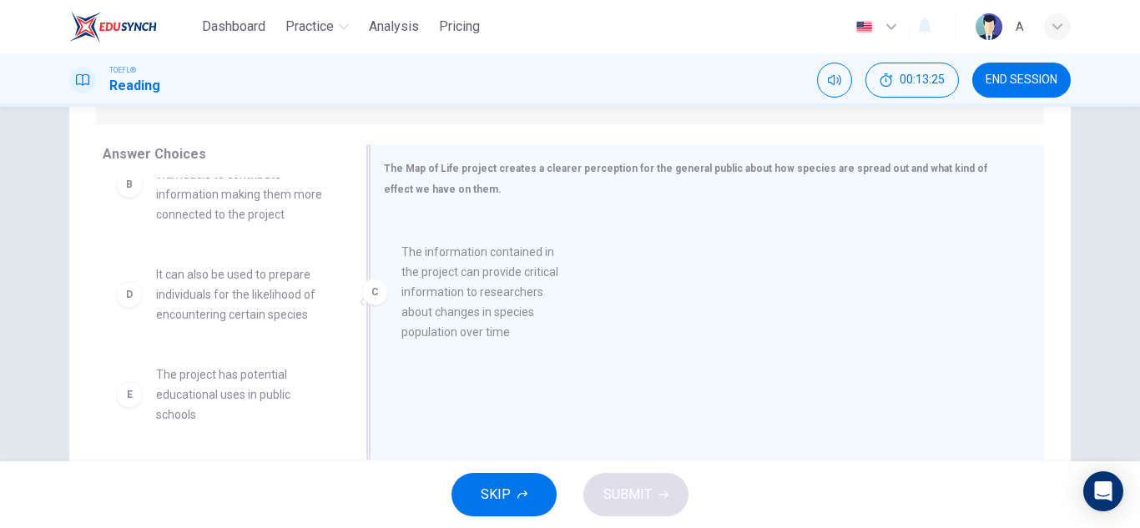
drag, startPoint x: 245, startPoint y: 326, endPoint x: 500, endPoint y: 303, distance: 255.6
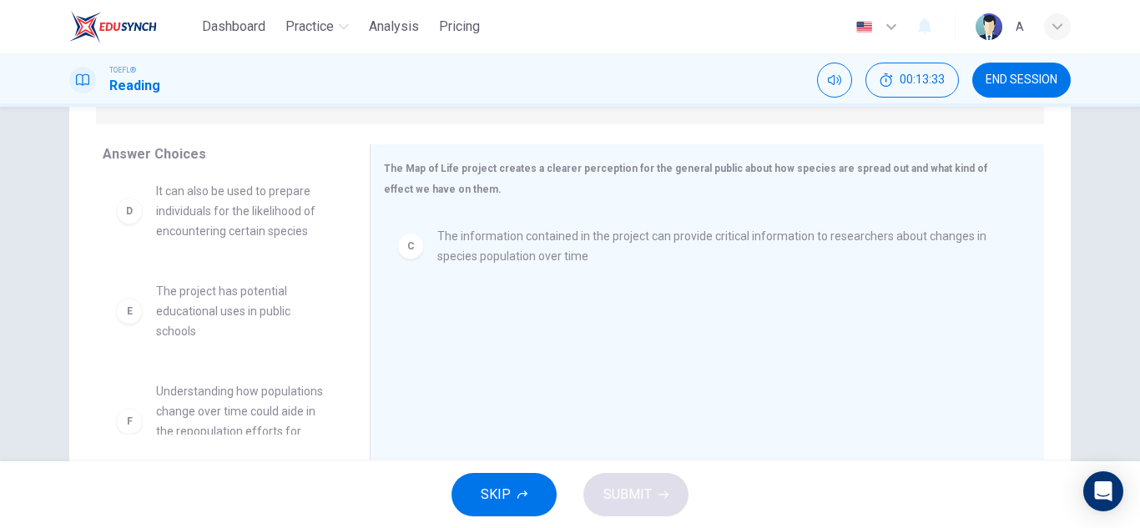
scroll to position [291, 0]
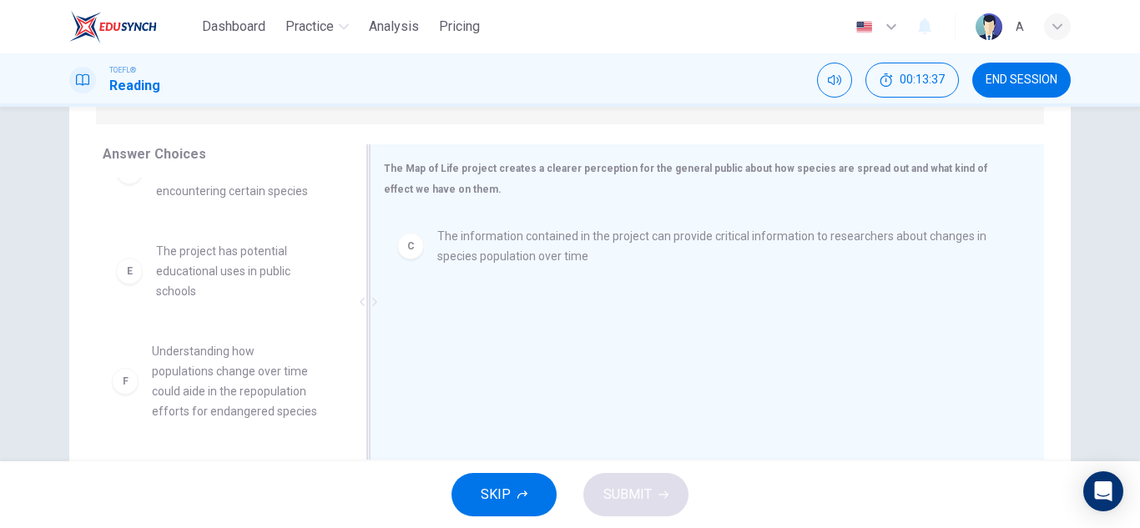
drag, startPoint x: 267, startPoint y: 413, endPoint x: 452, endPoint y: 379, distance: 187.7
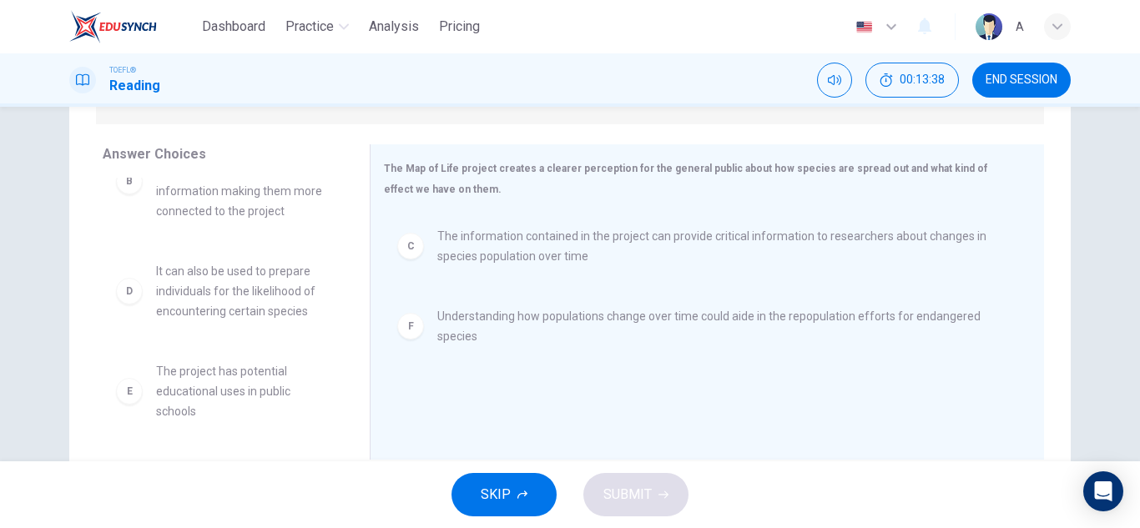
scroll to position [170, 0]
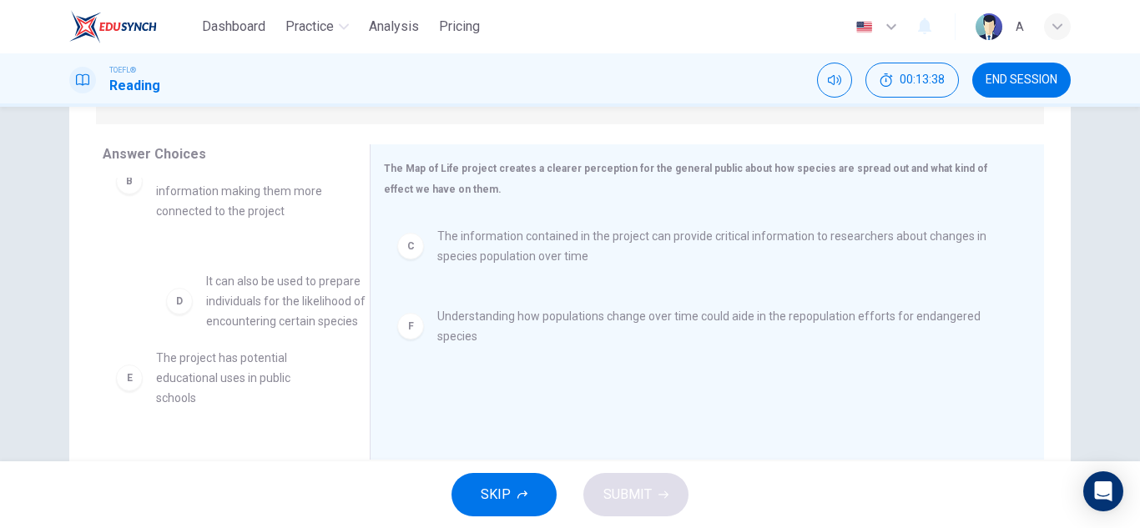
drag, startPoint x: 174, startPoint y: 266, endPoint x: 205, endPoint y: 296, distance: 42.5
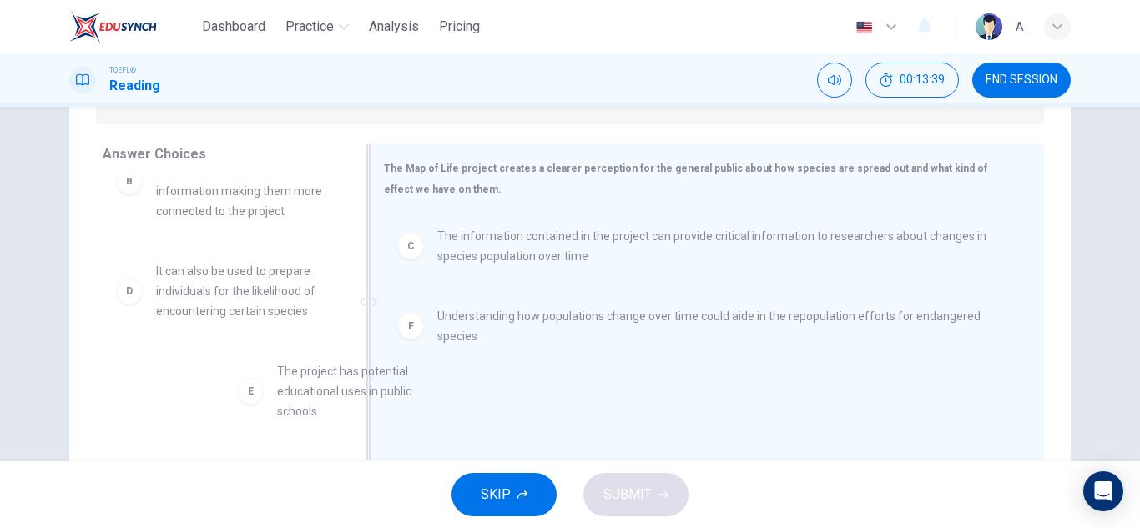
drag, startPoint x: 225, startPoint y: 360, endPoint x: 483, endPoint y: 354, distance: 258.0
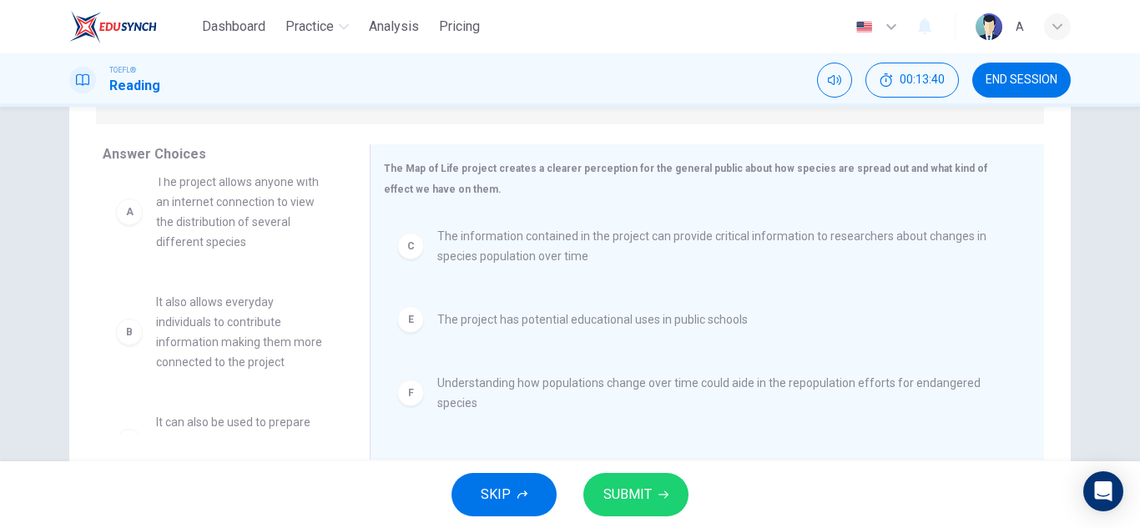
scroll to position [0, 0]
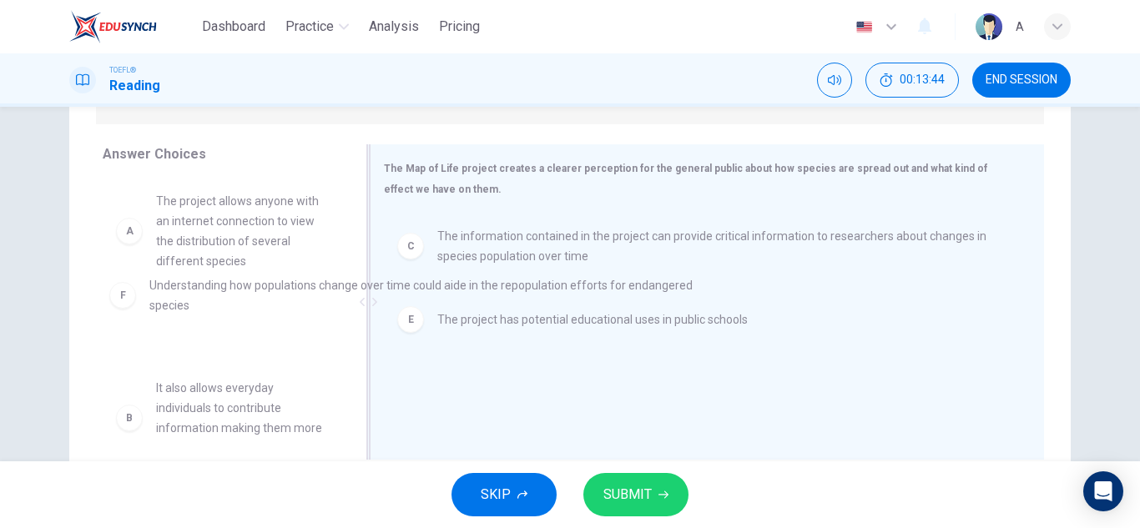
drag, startPoint x: 443, startPoint y: 397, endPoint x: 144, endPoint y: 281, distance: 320.3
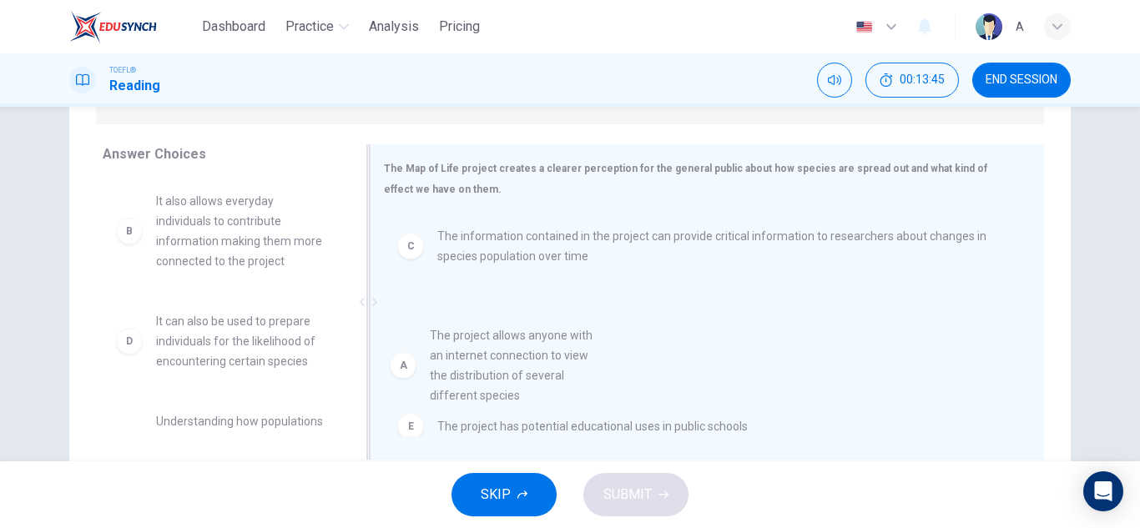
drag, startPoint x: 240, startPoint y: 230, endPoint x: 574, endPoint y: 388, distance: 369.0
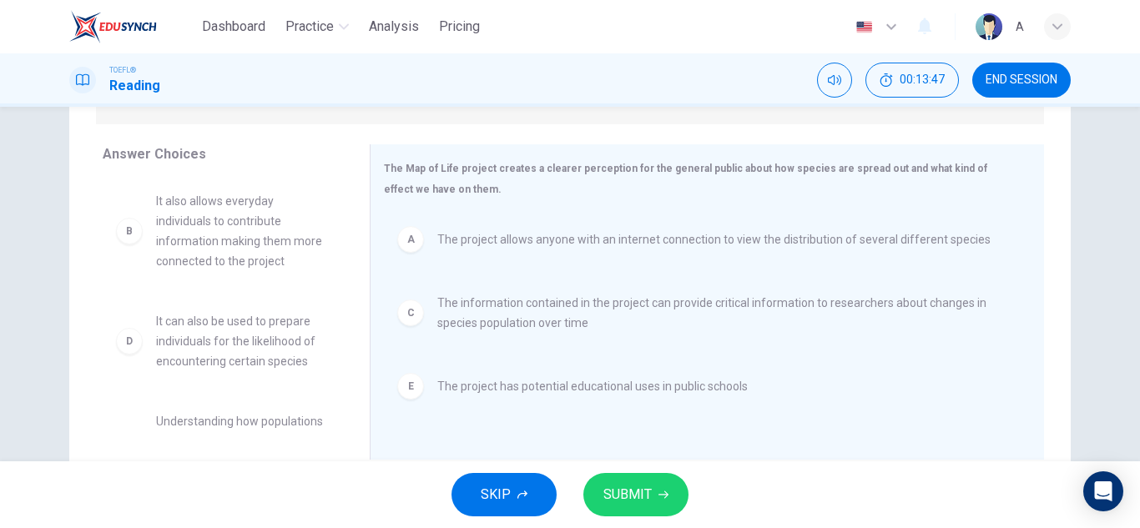
drag, startPoint x: 561, startPoint y: 393, endPoint x: 20, endPoint y: 305, distance: 548.2
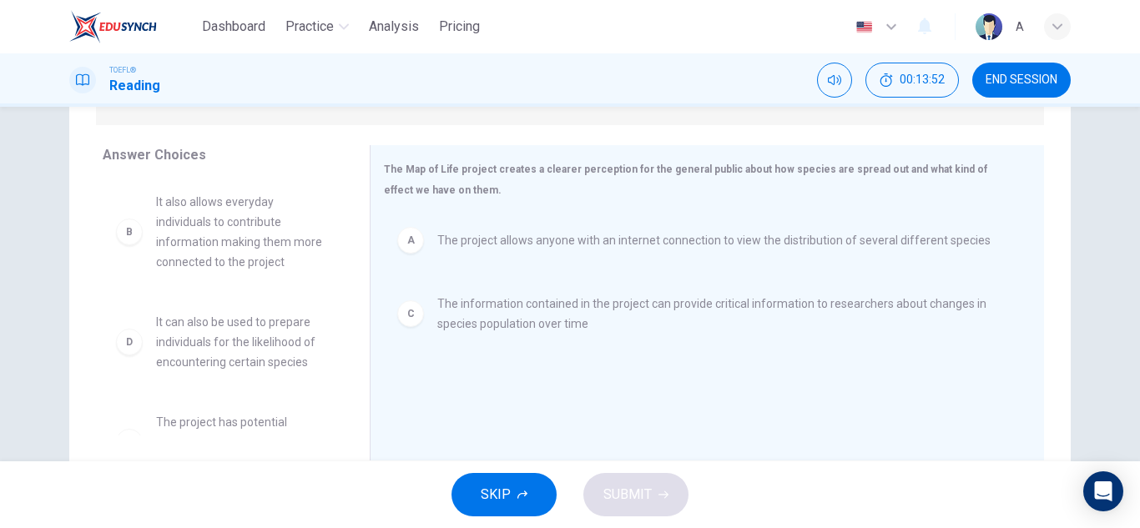
scroll to position [250, 0]
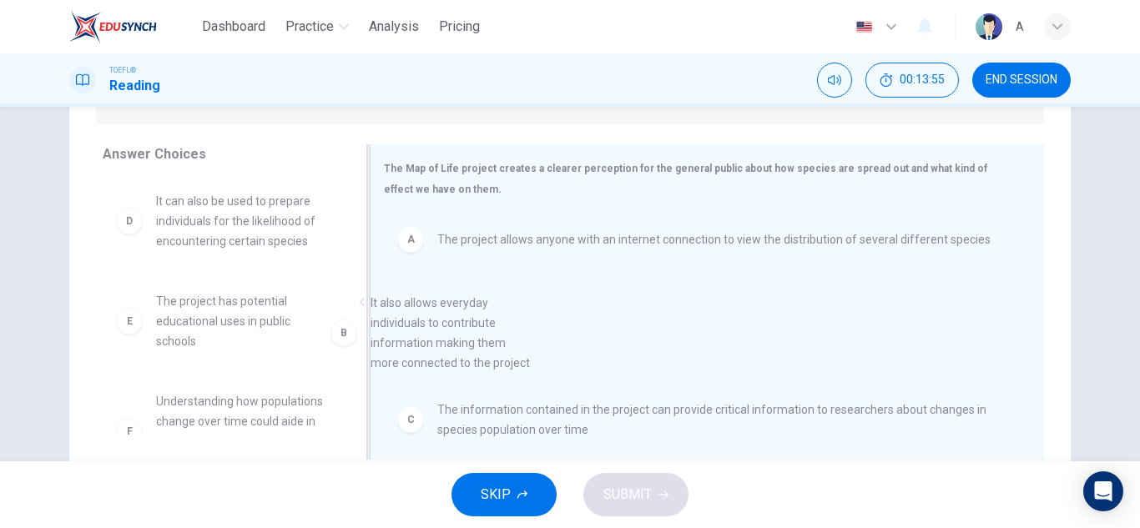
drag, startPoint x: 271, startPoint y: 256, endPoint x: 453, endPoint y: 345, distance: 201.6
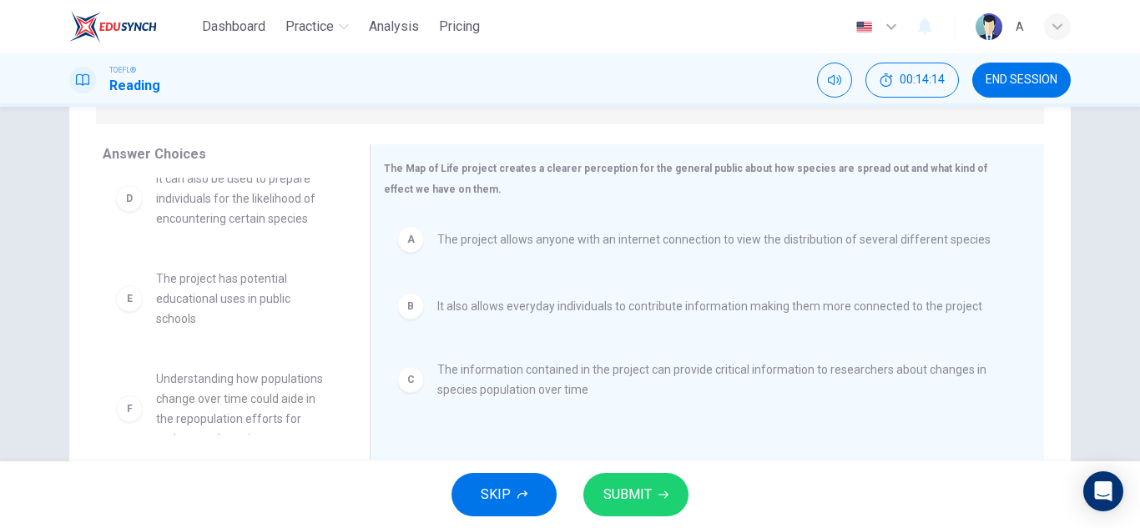
scroll to position [0, 0]
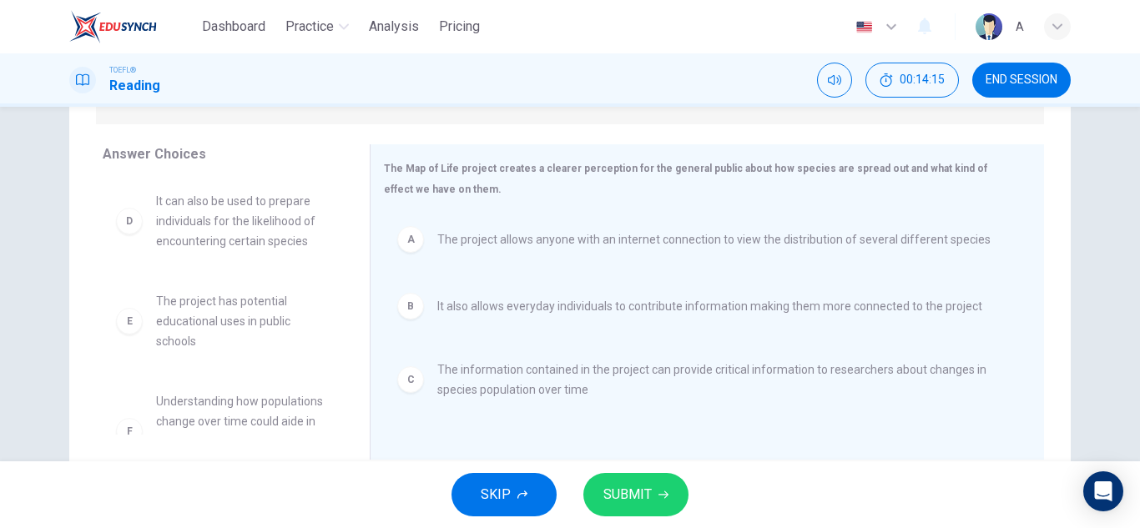
click at [656, 477] on button "SUBMIT" at bounding box center [636, 494] width 105 height 43
